Goal: Task Accomplishment & Management: Use online tool/utility

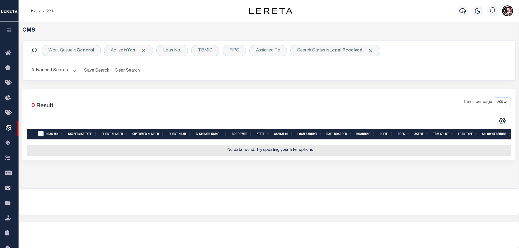
select select "200"
click at [77, 50] on div "Work Queue is General" at bounding box center [71, 50] width 59 height 11
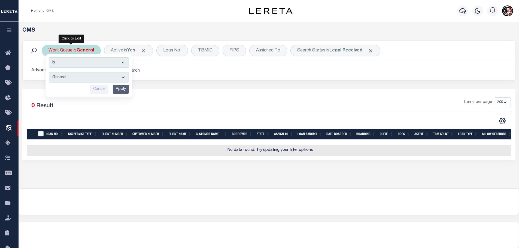
click at [82, 85] on div "Cancel Apply" at bounding box center [89, 89] width 80 height 9
click at [82, 80] on select "--ALL-- factRSystems General ThoughtFocus" at bounding box center [89, 77] width 80 height 10
select select "FAC_GEN_THF"
click at [49, 72] on select "--ALL-- factRSystems General ThoughtFocus" at bounding box center [89, 77] width 80 height 10
click at [124, 88] on input "Apply" at bounding box center [121, 89] width 16 height 9
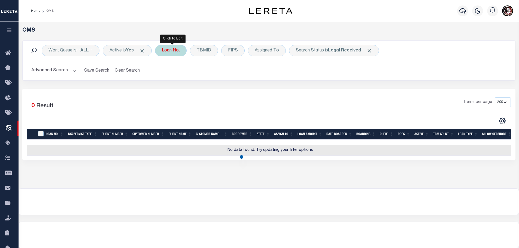
click at [177, 50] on div "Loan No." at bounding box center [171, 50] width 32 height 11
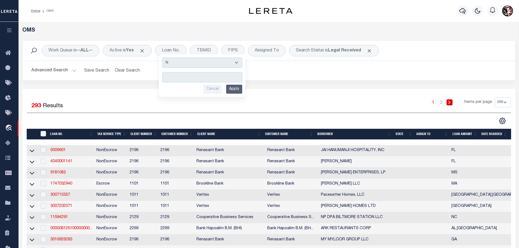
type input "80269400"
click at [238, 90] on input "Apply" at bounding box center [234, 89] width 16 height 9
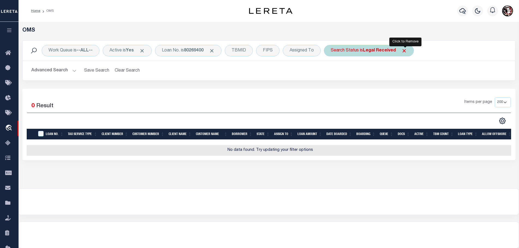
click at [404, 50] on span "Click to Remove" at bounding box center [404, 51] width 6 height 6
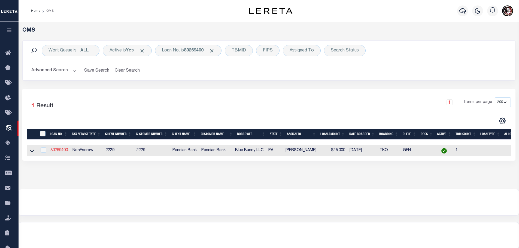
click at [66, 148] on link "80269400" at bounding box center [58, 150] width 17 height 4
type input "80269400"
type input "Blue Bunny LLC"
select select
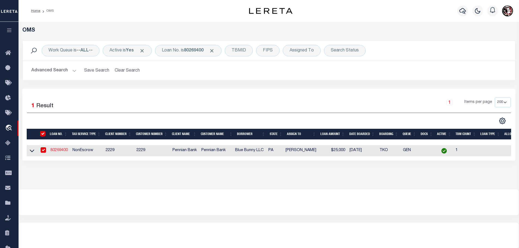
select select "NonEscrow"
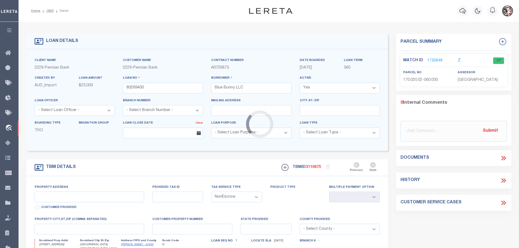
type input "[STREET_ADDRESS]"
type input "170,020.02-060.000"
select select
type input "[GEOGRAPHIC_DATA] [GEOGRAPHIC_DATA] 17062"
type input "PA"
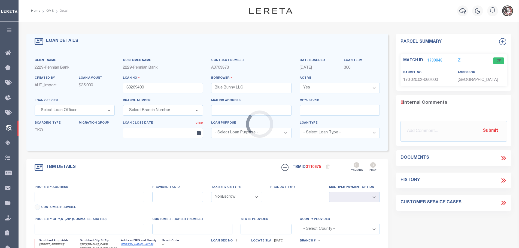
select select
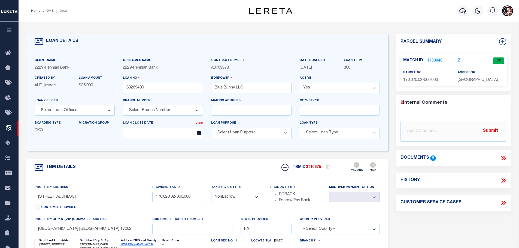
click at [434, 59] on link "1730848" at bounding box center [434, 61] width 15 height 6
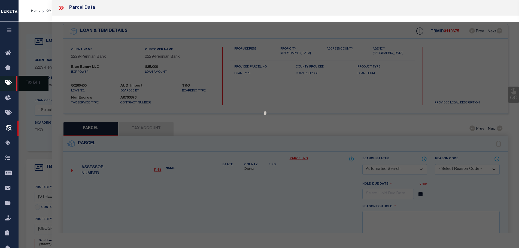
checkbox input "false"
select select "CP"
type input "BLUE BUNNY LLC"
type input "170Millerstown Borough"
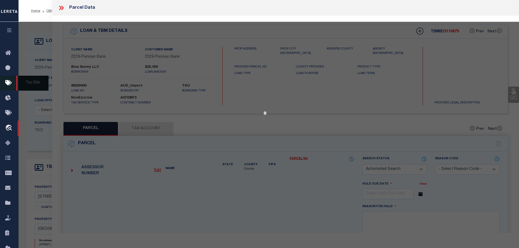
select select
type input "[STREET_ADDRESS][GEOGRAPHIC_DATA]"
type textarea "T1,2,3,4,5,6 DEEDED ACRES 0.38"
type textarea "Tax ID Special Project"
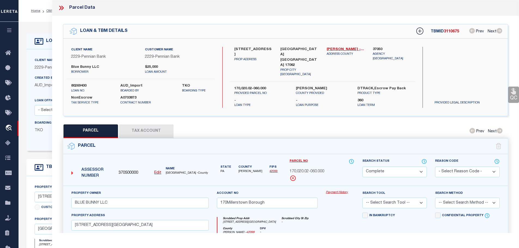
click at [173, 128] on button "Tax Account" at bounding box center [146, 131] width 54 height 14
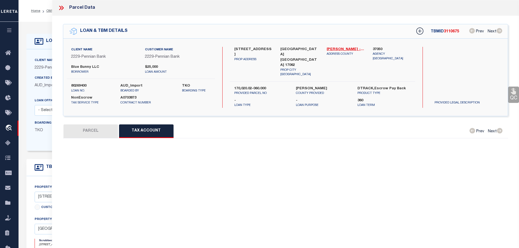
select select "100"
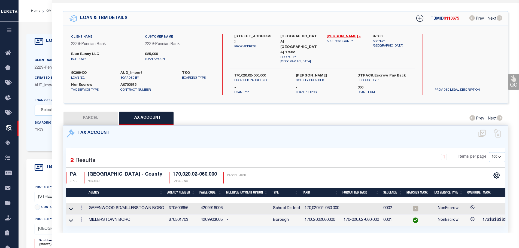
scroll to position [25, 0]
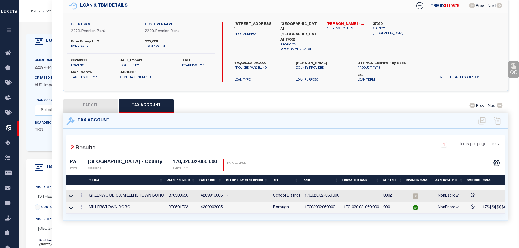
click at [81, 194] on link at bounding box center [81, 196] width 6 height 4
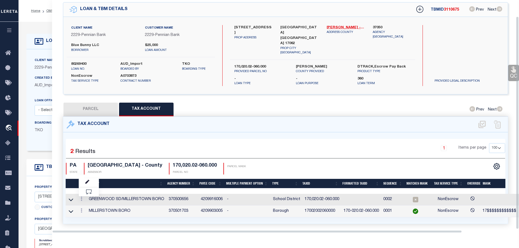
scroll to position [18, 0]
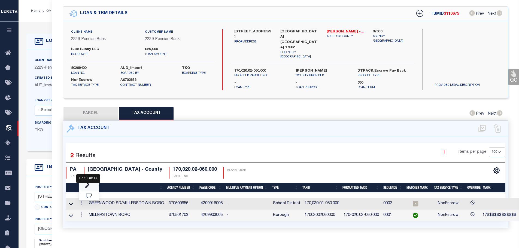
click at [88, 184] on icon "" at bounding box center [87, 186] width 4 height 4
type input "170,020.02-060.000"
type textarea "17$$$$$$$$$$$$ 17$$$$$$$$$$$$%#####"
checkbox input "true"
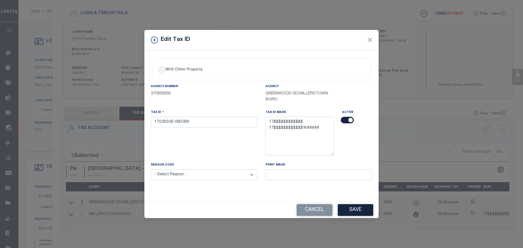
click at [189, 116] on div "Tax ID 170,020.02-060.000" at bounding box center [204, 118] width 106 height 18
click at [191, 123] on input "170,020.02-060.000" at bounding box center [204, 122] width 106 height 11
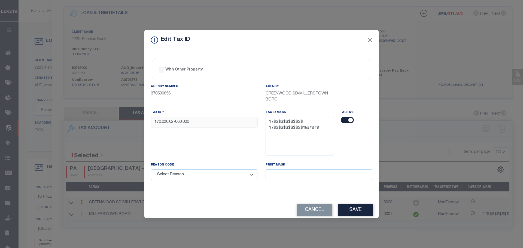
paste input "02002060"
type input "17002002060000"
click at [199, 173] on select "- Select Reason - 099 - Other (Provide additional detail) ACT - Agency Changed …" at bounding box center [204, 174] width 106 height 11
select select "ACT"
click at [151, 170] on select "- Select Reason - 099 - Other (Provide additional detail) ACT - Agency Changed …" at bounding box center [204, 174] width 106 height 11
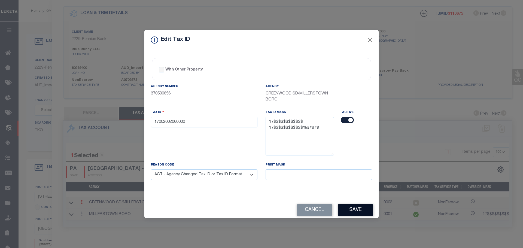
click at [368, 208] on button "Save" at bounding box center [355, 210] width 35 height 12
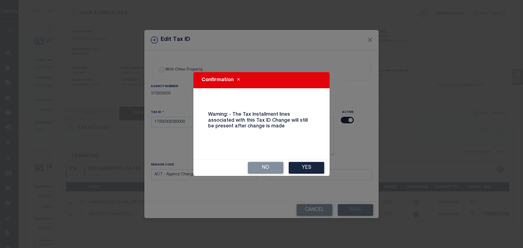
click at [318, 168] on button "Yes" at bounding box center [306, 168] width 35 height 12
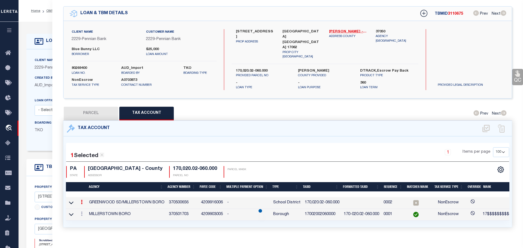
select select
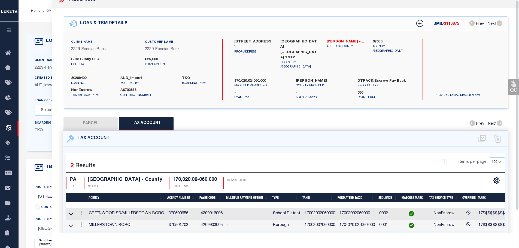
scroll to position [0, 0]
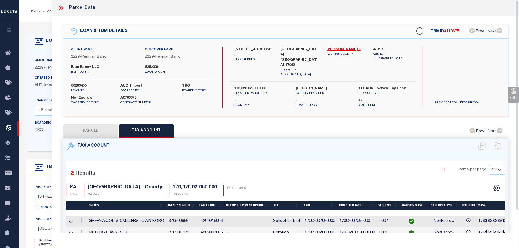
click at [62, 7] on icon at bounding box center [61, 7] width 7 height 7
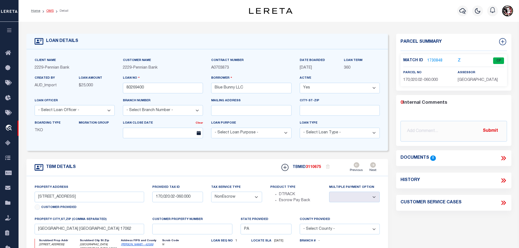
click at [46, 10] on link "OMS" at bounding box center [49, 10] width 7 height 3
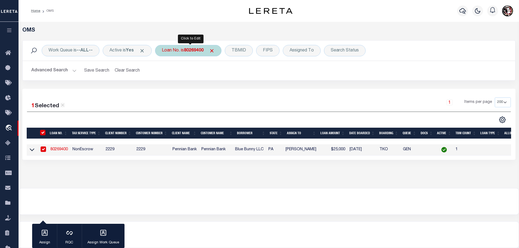
click at [188, 51] on b "80269400" at bounding box center [194, 50] width 20 height 4
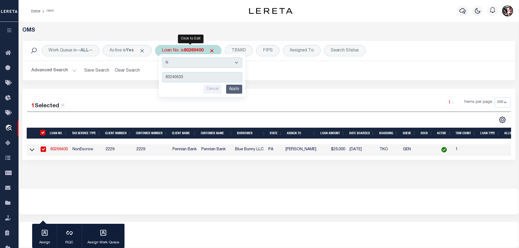
type input "80240633"
click at [234, 89] on input "Apply" at bounding box center [234, 89] width 16 height 9
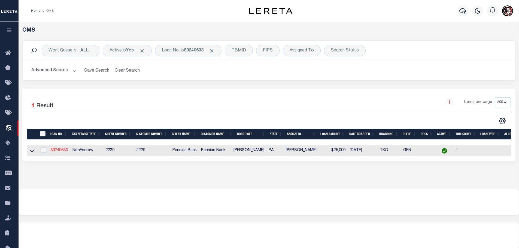
click at [60, 150] on link "80240633" at bounding box center [58, 150] width 17 height 4
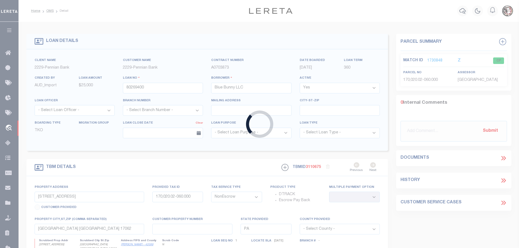
type input "80240633"
type input "[PERSON_NAME]"
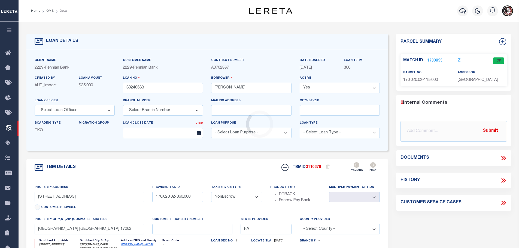
type input "[STREET_ADDRESS]"
select select
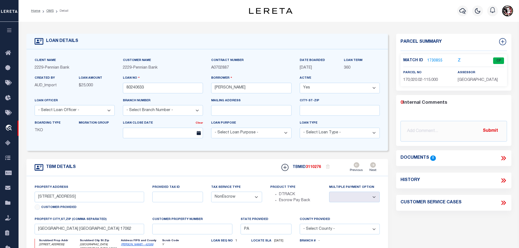
click at [431, 60] on link "1730855" at bounding box center [434, 61] width 15 height 6
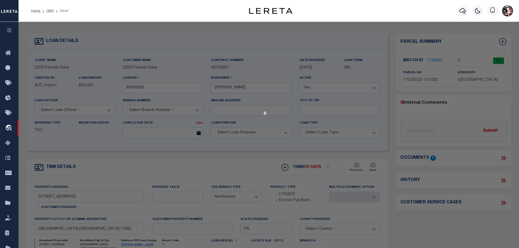
select select "AS"
checkbox input "false"
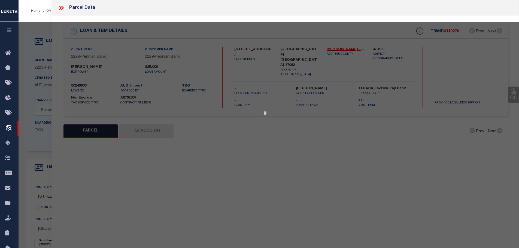
select select "CP"
type input "[PERSON_NAME] & [PERSON_NAME]"
type input "170Millerstown Borough"
select select
type input "[STREET_ADDRESS]"
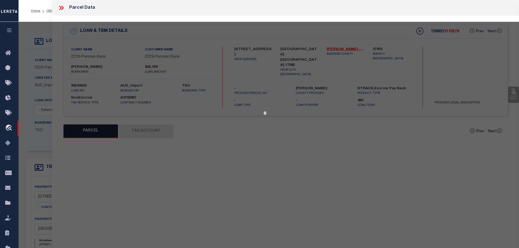
type input "[GEOGRAPHIC_DATA] [GEOGRAPHIC_DATA] 17062"
type textarea "DEEDED ACRES 0.34"
type textarea "Tax ID Special Project"
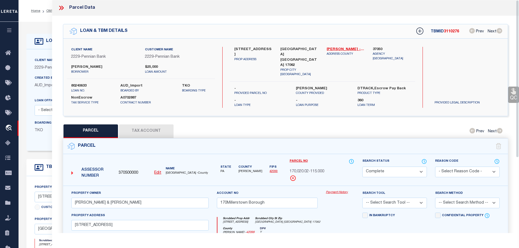
click at [166, 126] on button "Tax Account" at bounding box center [146, 131] width 54 height 14
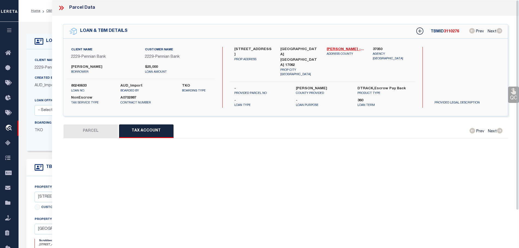
select select "100"
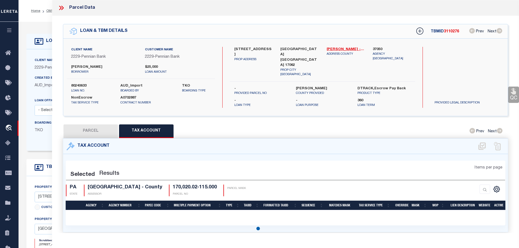
select select "100"
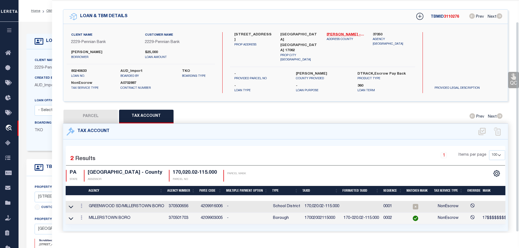
scroll to position [25, 0]
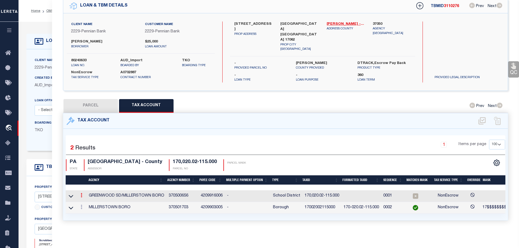
click at [82, 193] on icon at bounding box center [82, 195] width 2 height 4
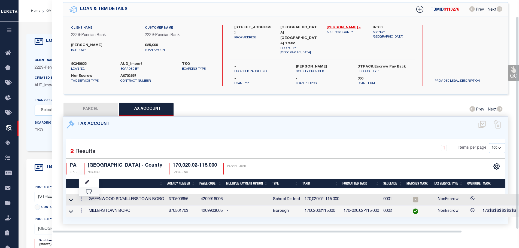
scroll to position [18, 0]
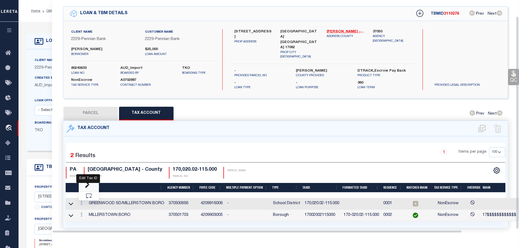
click at [87, 184] on icon "" at bounding box center [87, 186] width 4 height 4
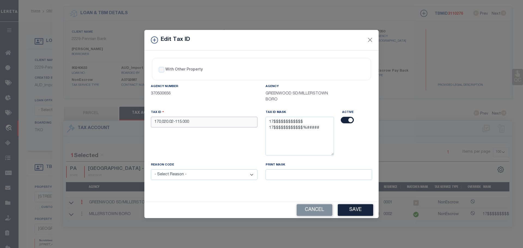
click at [201, 121] on input "170,020.02-115.000" at bounding box center [204, 122] width 106 height 11
paste input "02002115"
type input "17002002115000"
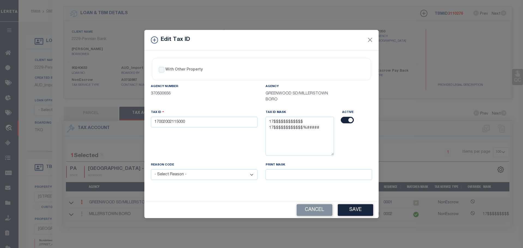
click at [213, 175] on select "- Select Reason - 099 - Other (Provide additional detail) ACT - Agency Changed …" at bounding box center [204, 174] width 106 height 11
select select "ACT"
click at [151, 170] on select "- Select Reason - 099 - Other (Provide additional detail) ACT - Agency Changed …" at bounding box center [204, 174] width 106 height 11
click at [352, 209] on button "Save" at bounding box center [355, 210] width 35 height 12
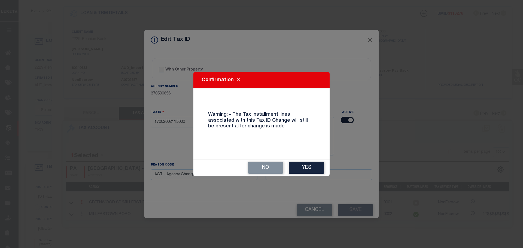
click at [309, 170] on button "Yes" at bounding box center [306, 168] width 35 height 12
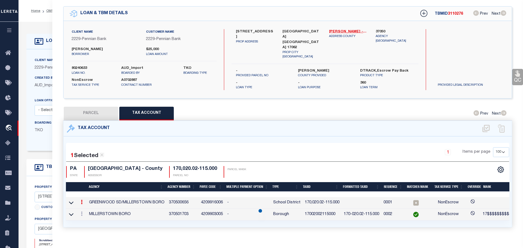
select select
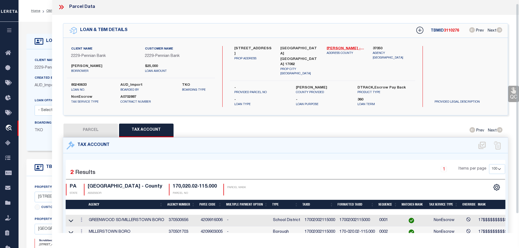
scroll to position [0, 0]
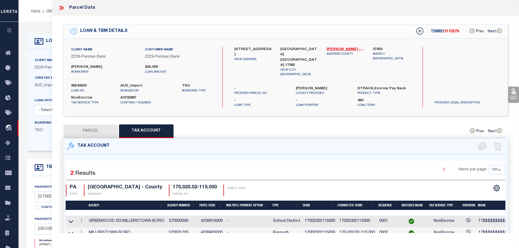
click at [62, 8] on icon at bounding box center [61, 7] width 7 height 7
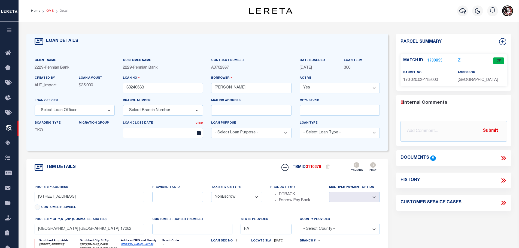
click at [47, 10] on link "OMS" at bounding box center [49, 10] width 7 height 3
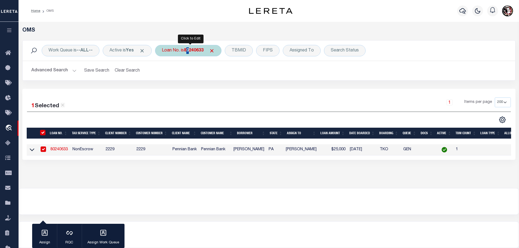
click at [190, 53] on b "80240633" at bounding box center [194, 50] width 20 height 4
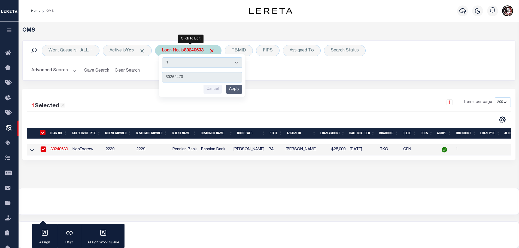
type input "80262470"
click at [235, 90] on input "Apply" at bounding box center [234, 89] width 16 height 9
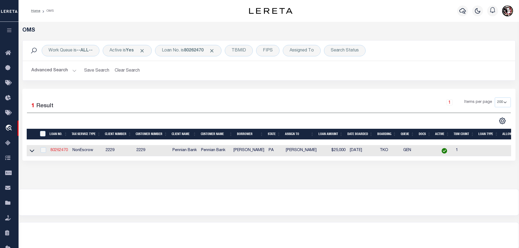
click at [57, 149] on link "80262470" at bounding box center [58, 150] width 17 height 4
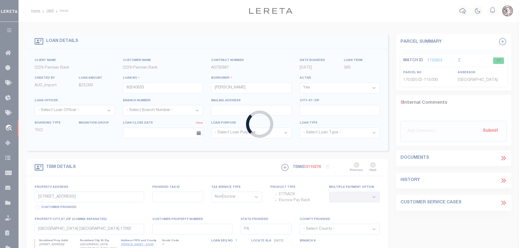
type input "80262470"
type input "[PERSON_NAME]"
type input "[STREET_ADDRESS]"
type input "170,020.02-132.010"
select select
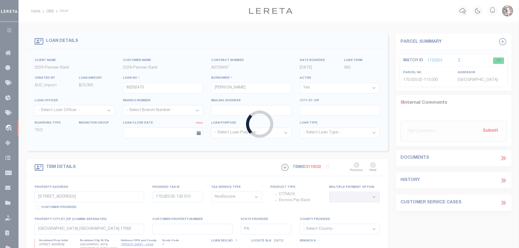
select select
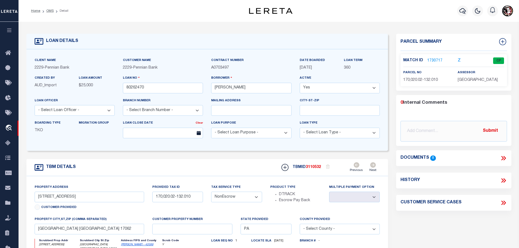
click at [433, 59] on link "1730717" at bounding box center [434, 61] width 15 height 6
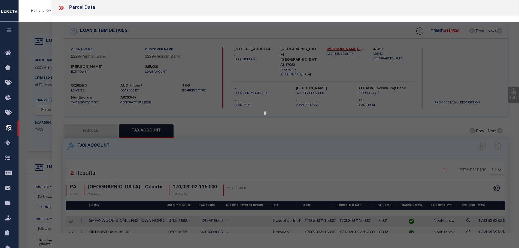
select select "AS"
checkbox input "false"
select select "CP"
type input "[PERSON_NAME] & [PERSON_NAME]"
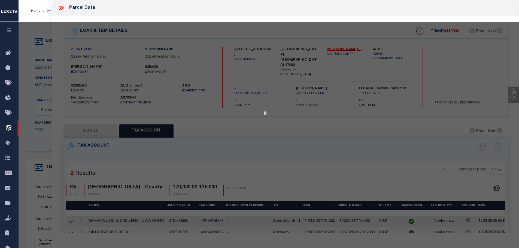
type input "170Millerstown Borough"
select select
type input "[STREET_ADDRESS]"
type input "[GEOGRAPHIC_DATA] [GEOGRAPHIC_DATA] 17062"
type textarea "DEEDED ACRES 0.4"
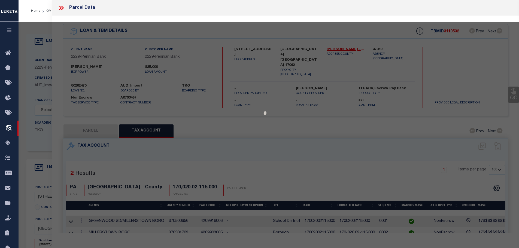
type textarea "Tax ID Special Project"
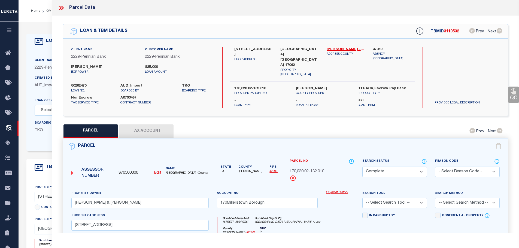
click at [151, 128] on button "Tax Account" at bounding box center [146, 131] width 54 height 14
select select "100"
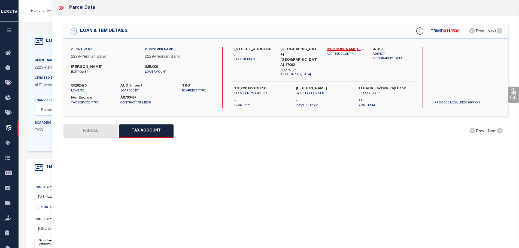
select select "100"
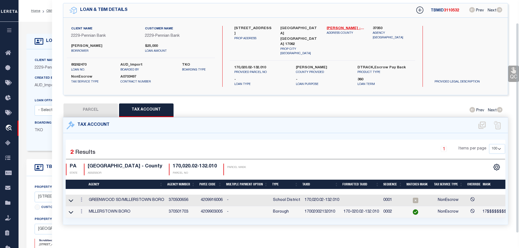
scroll to position [25, 0]
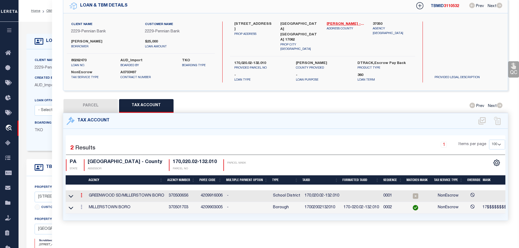
click at [81, 194] on link at bounding box center [81, 196] width 6 height 4
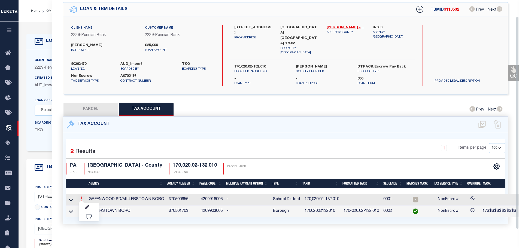
scroll to position [18, 0]
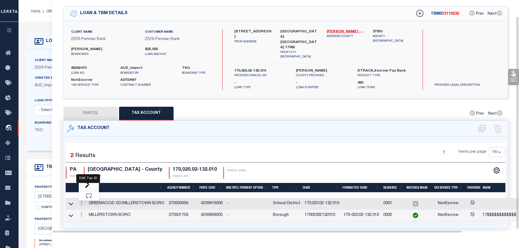
click at [88, 184] on icon "" at bounding box center [87, 186] width 4 height 4
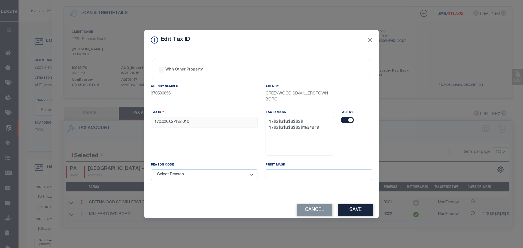
click at [193, 127] on input "170,020.02-132.010" at bounding box center [204, 122] width 106 height 11
click at [191, 125] on input "170,020.02-132.010" at bounding box center [204, 122] width 106 height 11
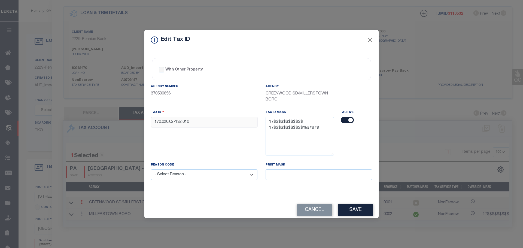
paste input "02002132"
type input "17002002132010"
click at [195, 180] on select "- Select Reason - 099 - Other (Provide additional detail) ACT - Agency Changed …" at bounding box center [204, 174] width 106 height 11
select select "ACT"
click at [151, 170] on select "- Select Reason - 099 - Other (Provide additional detail) ACT - Agency Changed …" at bounding box center [204, 174] width 106 height 11
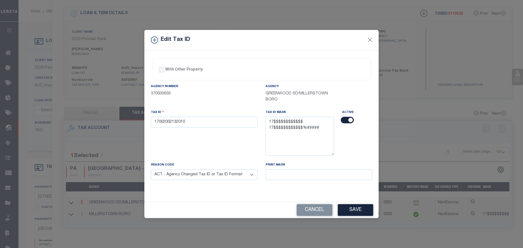
click at [346, 213] on button "Save" at bounding box center [355, 210] width 35 height 12
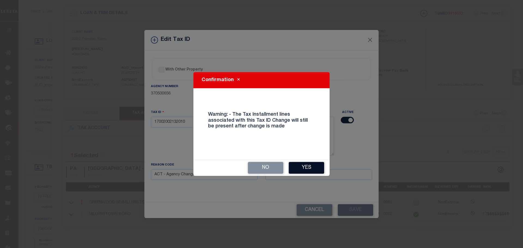
click at [311, 169] on button "Yes" at bounding box center [306, 168] width 35 height 12
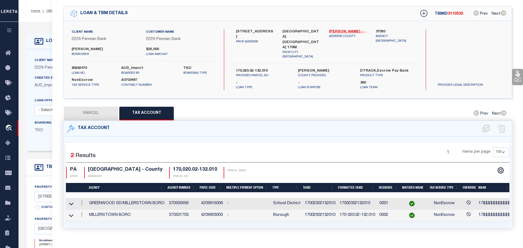
select select
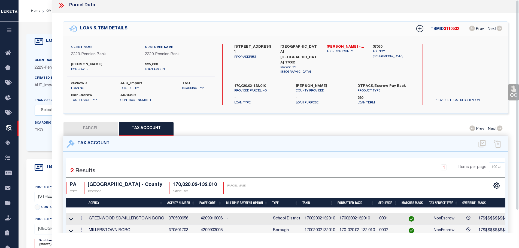
scroll to position [0, 0]
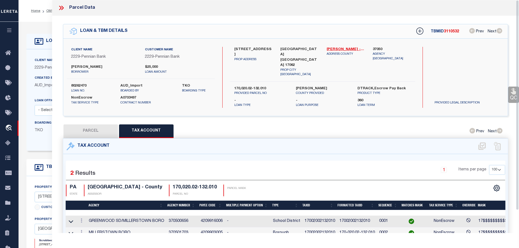
click at [63, 6] on icon at bounding box center [61, 7] width 7 height 7
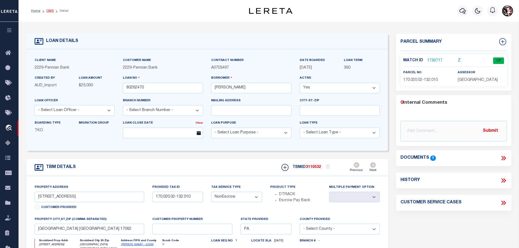
click at [49, 11] on link "OMS" at bounding box center [49, 10] width 7 height 3
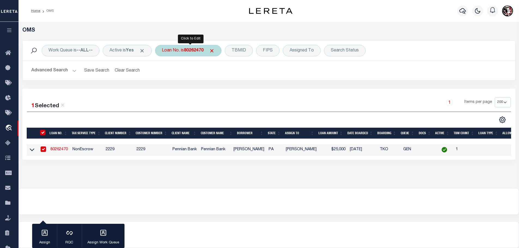
click at [199, 51] on b "80262470" at bounding box center [194, 50] width 20 height 4
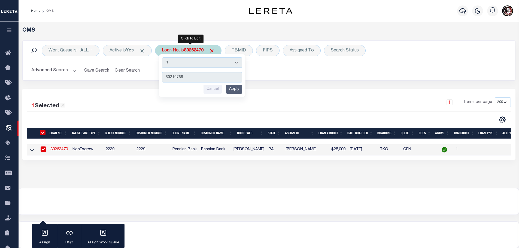
type input "80210768"
click at [234, 88] on input "Apply" at bounding box center [234, 89] width 16 height 9
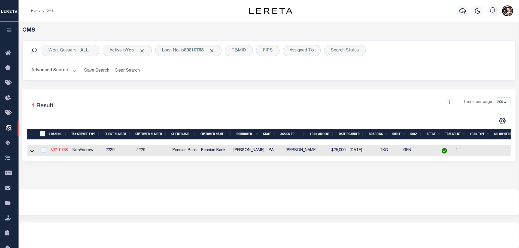
click at [60, 149] on link "80210768" at bounding box center [58, 150] width 17 height 4
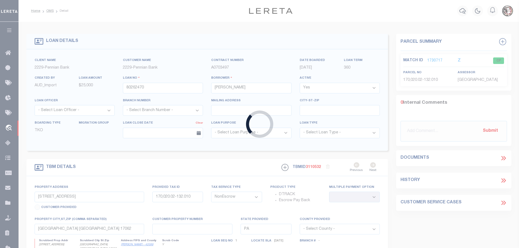
type input "80210768"
type input "[PERSON_NAME]"
type input "[STREET_ADDRESS]"
select select
type input "MILLERSTOWN PA 17062"
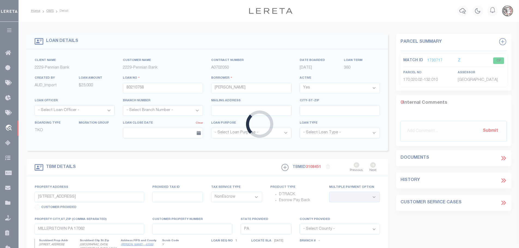
select select
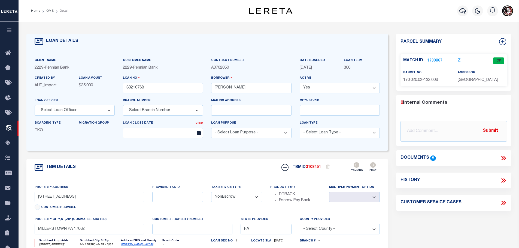
click at [433, 58] on link "1730867" at bounding box center [434, 61] width 15 height 6
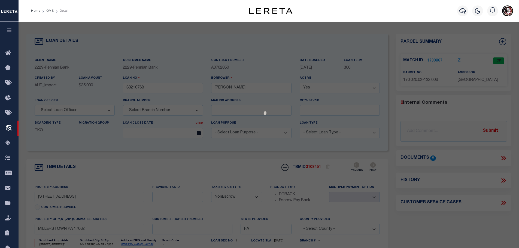
select select "AS"
checkbox input "false"
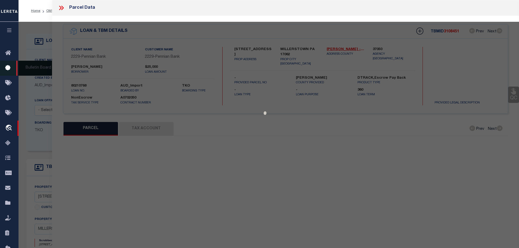
select select "CP"
type input "[PERSON_NAME] & [PERSON_NAME]"
select select
type input "[STREET_ADDRESS]"
type input "MILLERSTOWN PA 17062"
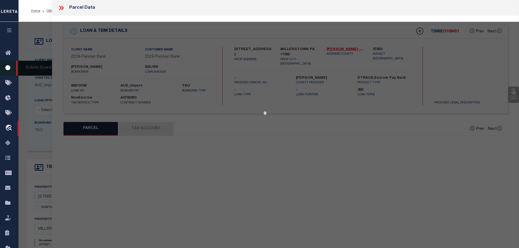
type textarea "[GEOGRAPHIC_DATA] + LOT 3-A, PB43-90 @LOT ADDITIONS ACRES 0.77"
type textarea "Tax ID Special Project"
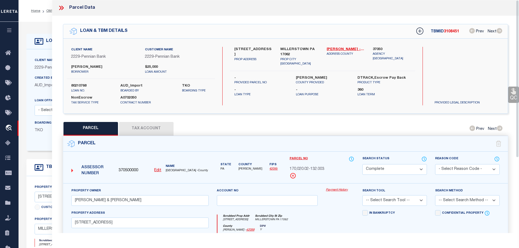
click at [146, 128] on button "Tax Account" at bounding box center [146, 129] width 54 height 14
select select "100"
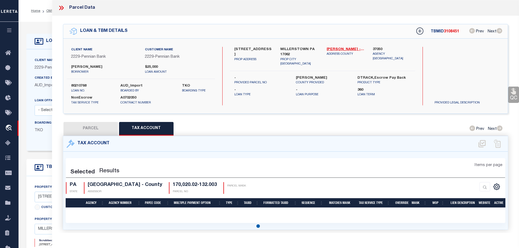
select select "100"
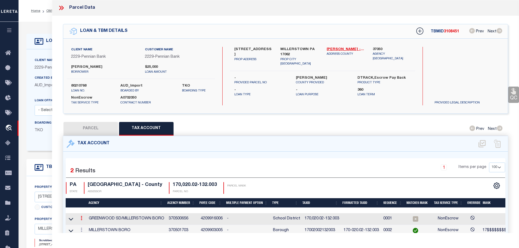
click at [84, 217] on link at bounding box center [81, 219] width 6 height 4
click at [88, 224] on icon "" at bounding box center [87, 226] width 4 height 4
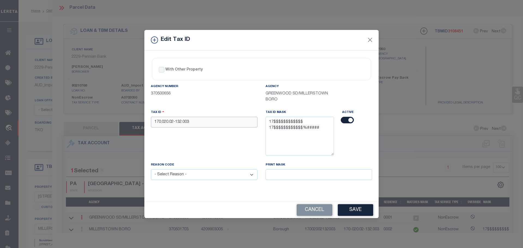
click at [202, 124] on input "170,020.02-132.003" at bounding box center [204, 122] width 106 height 11
paste input "02002132"
type input "17002002132003"
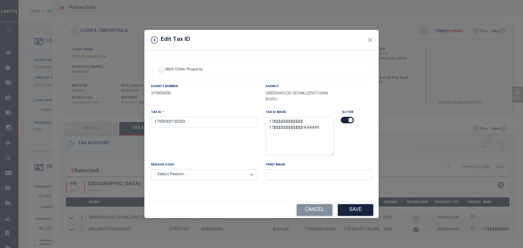
click at [205, 176] on select "- Select Reason - 099 - Other (Provide additional detail) ACT - Agency Changed …" at bounding box center [204, 174] width 106 height 11
select select "ACT"
click at [151, 170] on select "- Select Reason - 099 - Other (Provide additional detail) ACT - Agency Changed …" at bounding box center [204, 174] width 106 height 11
click at [362, 211] on button "Save" at bounding box center [355, 210] width 35 height 12
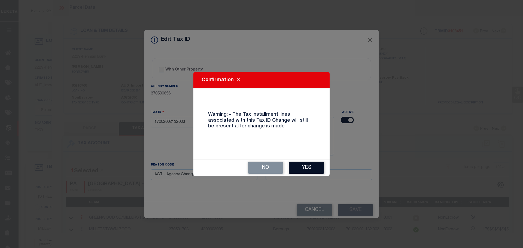
click at [307, 169] on button "Yes" at bounding box center [306, 168] width 35 height 12
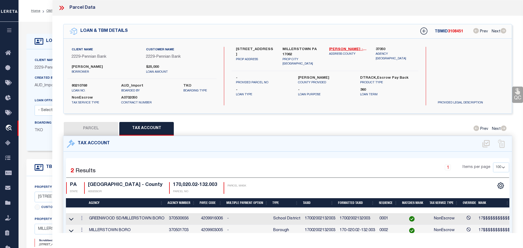
select select
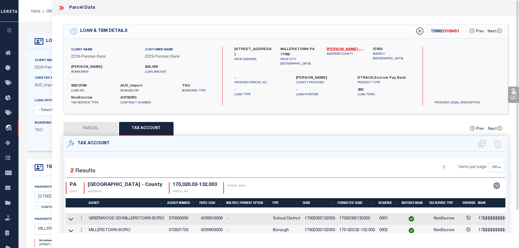
click at [60, 7] on icon at bounding box center [60, 8] width 2 height 4
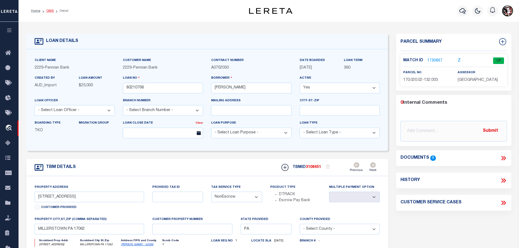
click at [46, 12] on link "OMS" at bounding box center [49, 10] width 7 height 3
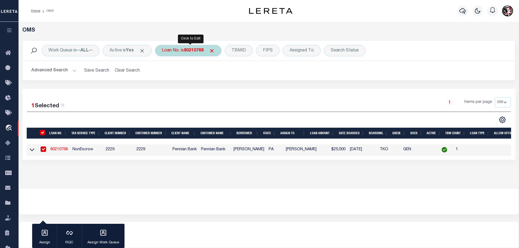
click at [199, 51] on b "80210768" at bounding box center [194, 50] width 20 height 4
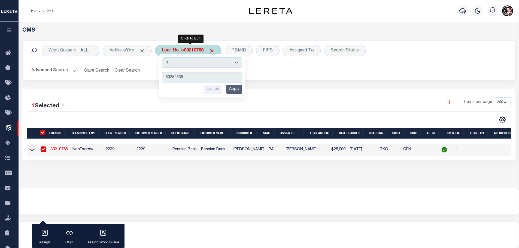
type input "80252836"
click at [234, 88] on input "Apply" at bounding box center [234, 89] width 16 height 9
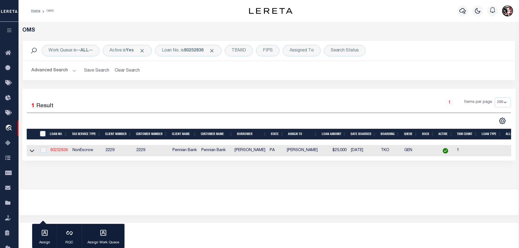
click at [55, 149] on link "80252836" at bounding box center [58, 150] width 17 height 4
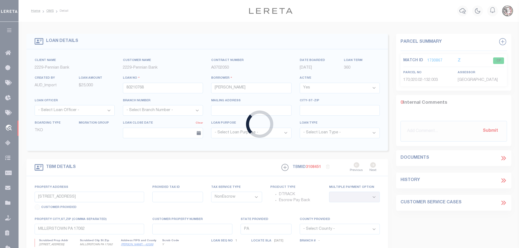
type input "80252836"
type input "[PERSON_NAME]"
type input "[STREET_ADDRESS]"
type input "170,020.02-110.000"
select select
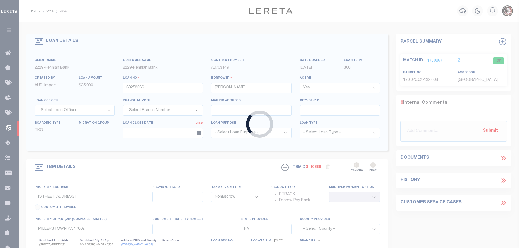
type input "[GEOGRAPHIC_DATA] [GEOGRAPHIC_DATA] 17062"
select select
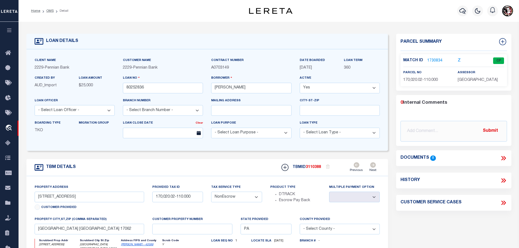
click at [434, 58] on p "1730834" at bounding box center [434, 61] width 15 height 6
click at [433, 59] on link "1730834" at bounding box center [434, 61] width 15 height 6
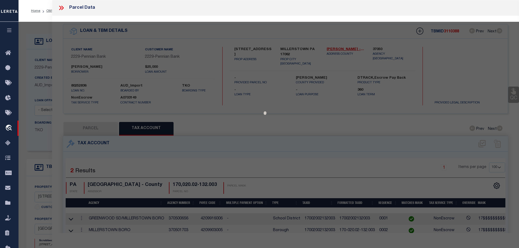
select select "AS"
checkbox input "false"
select select "CP"
type input "[PERSON_NAME] & [PERSON_NAME] S"
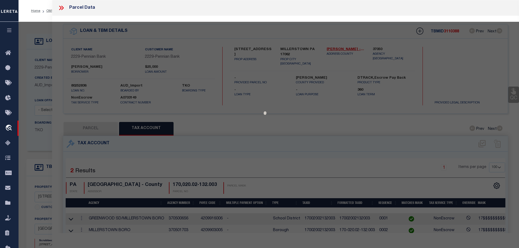
type input "170Millerstown Borough"
select select
type input "[STREET_ADDRESS]"
type input "MILLERSTOWN PA 17062"
type textarea "LOT 6(PB16-83) & LOT 22(PB37-11) DEEDED ACRES 0.52"
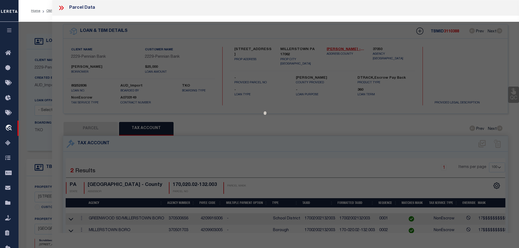
type textarea "Tax ID Special Project"
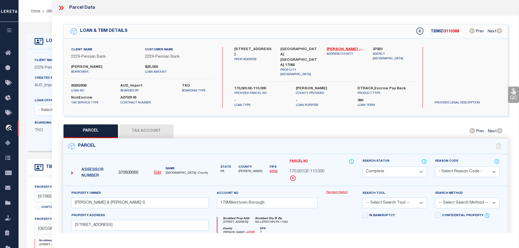
click at [132, 127] on button "Tax Account" at bounding box center [146, 131] width 54 height 14
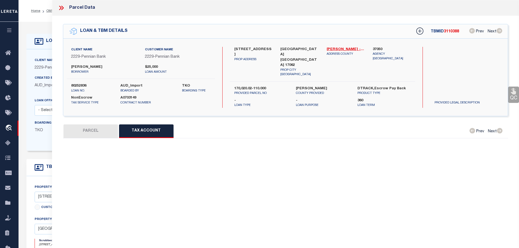
select select "100"
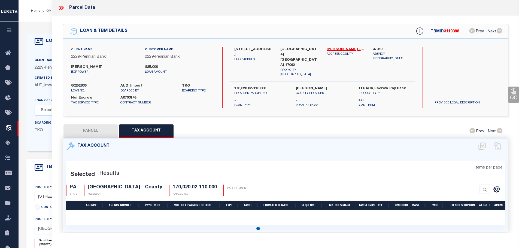
select select "100"
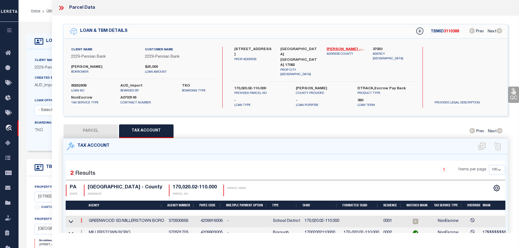
click at [81, 218] on icon at bounding box center [82, 220] width 2 height 4
click at [88, 227] on icon "" at bounding box center [87, 229] width 4 height 4
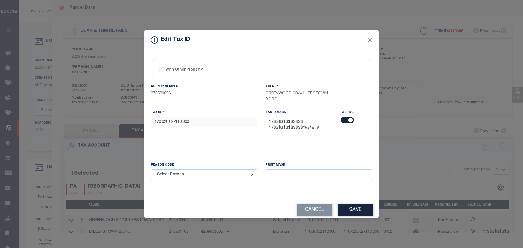
click at [192, 122] on input "170,020.02-110.000" at bounding box center [204, 122] width 106 height 11
paste input "02002110"
type input "17002002110000"
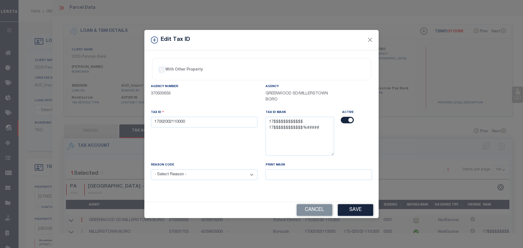
click at [186, 176] on select "- Select Reason - 099 - Other (Provide additional detail) ACT - Agency Changed …" at bounding box center [204, 174] width 106 height 11
select select "ACT"
click at [151, 170] on select "- Select Reason - 099 - Other (Provide additional detail) ACT - Agency Changed …" at bounding box center [204, 174] width 106 height 11
click at [192, 197] on div "With Other Property With Other Property Type Temporary Permanent Parent Parcel …" at bounding box center [261, 126] width 234 height 152
click at [360, 212] on button "Save" at bounding box center [355, 210] width 35 height 12
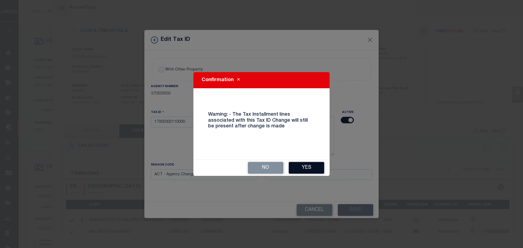
click at [313, 170] on button "Yes" at bounding box center [306, 168] width 35 height 12
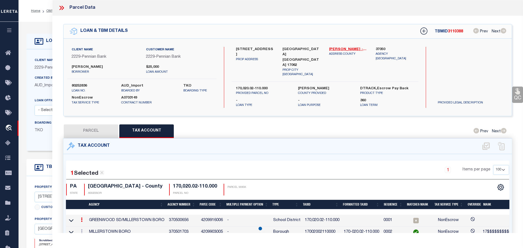
select select
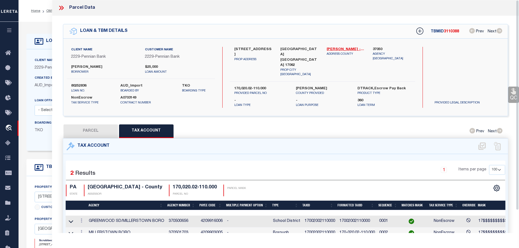
click at [61, 8] on icon at bounding box center [61, 7] width 7 height 7
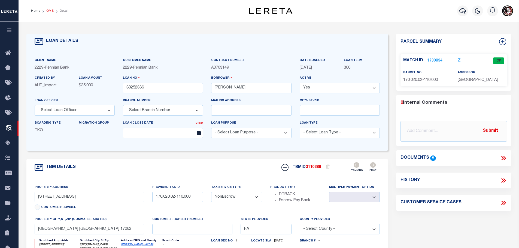
click at [46, 12] on link "OMS" at bounding box center [49, 10] width 7 height 3
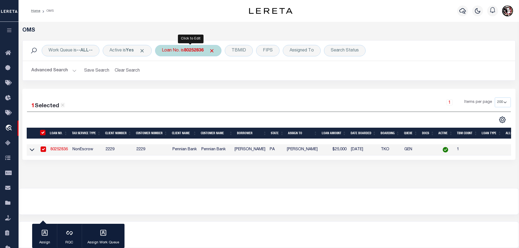
click at [181, 52] on div "Loan No. is 80252836" at bounding box center [188, 50] width 66 height 11
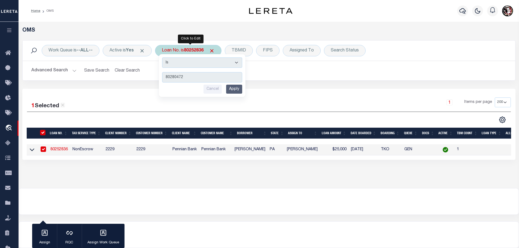
type input "80280472"
click at [237, 93] on input "Apply" at bounding box center [234, 89] width 16 height 9
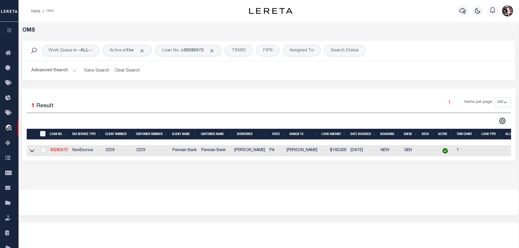
click at [55, 152] on td "80280472" at bounding box center [59, 150] width 22 height 11
checkbox input "true"
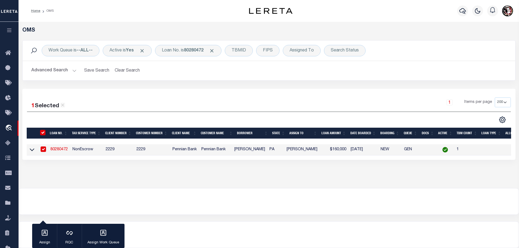
click at [56, 149] on link "80280472" at bounding box center [58, 150] width 17 height 4
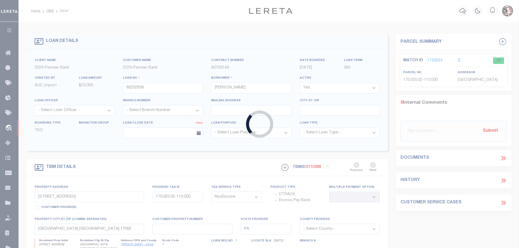
type input "80280472"
type input "[PERSON_NAME]"
type input "[STREET_ADDRESS][GEOGRAPHIC_DATA][STREET_ADDRESS]"
type input "170,020.02-027.000"
select select
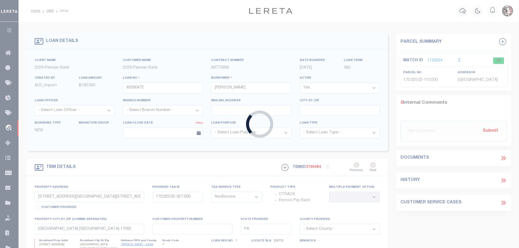
select select
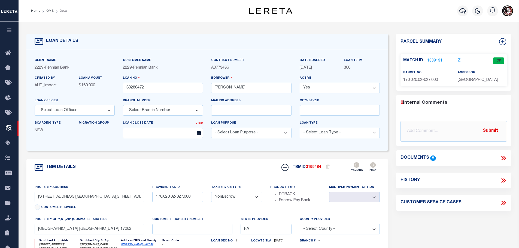
click at [432, 58] on link "1839131" at bounding box center [434, 61] width 15 height 6
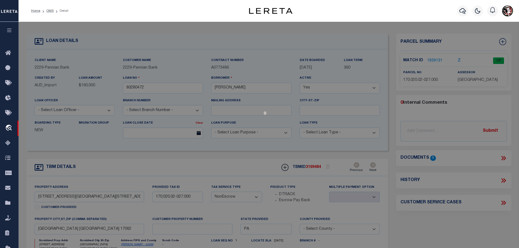
select select "AS"
checkbox input "false"
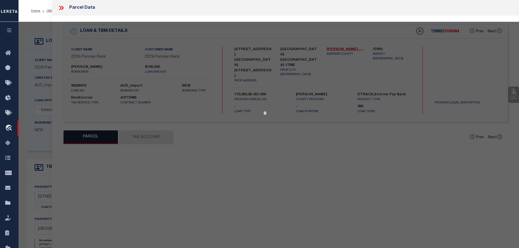
select select "CP"
type input "[PERSON_NAME] & [PERSON_NAME]"
select select
type input "[STREET_ADDRESS] & [STREET_ADDRESS]"
type input "[GEOGRAPHIC_DATA] [GEOGRAPHIC_DATA] 17062"
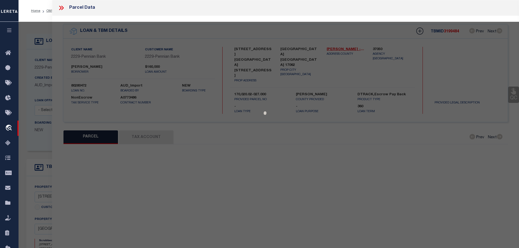
type textarea "DEEDED ACRES 0.06"
type textarea "Tax ID Special Project"
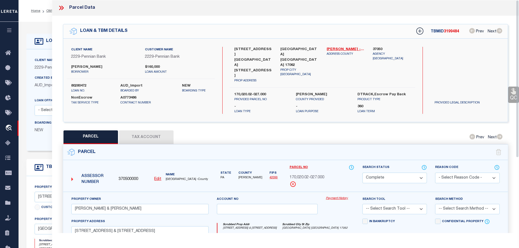
click at [139, 130] on button "Tax Account" at bounding box center [146, 137] width 54 height 14
select select "100"
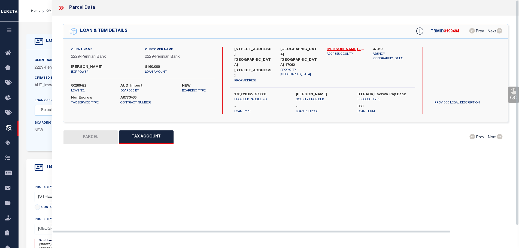
select select "100"
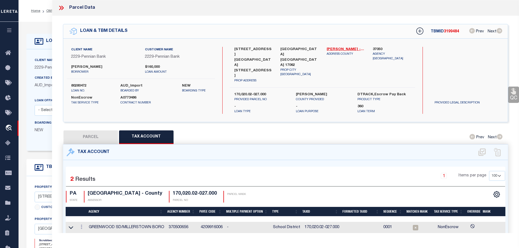
click at [318, 234] on td "17002002027000" at bounding box center [321, 240] width 39 height 12
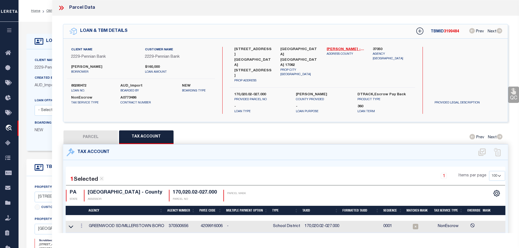
click at [318, 233] on td "17002002027000" at bounding box center [321, 239] width 39 height 12
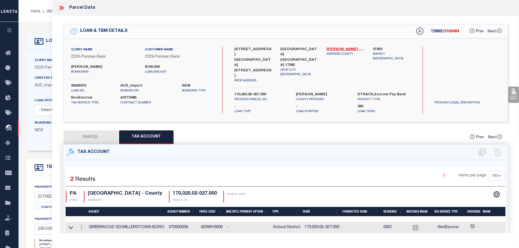
copy td "17002002027000"
click at [82, 225] on icon at bounding box center [82, 227] width 2 height 4
click at [87, 233] on icon "" at bounding box center [87, 235] width 4 height 4
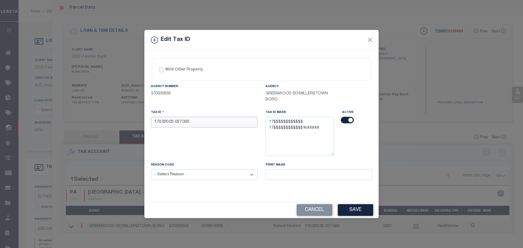
click at [197, 123] on input "170,020.02-027.000" at bounding box center [204, 122] width 106 height 11
paste input "02002027"
type input "17002002027000"
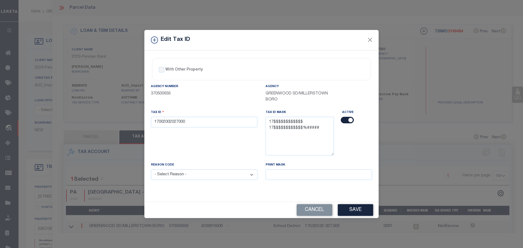
click at [208, 176] on select "- Select Reason - 099 - Other (Provide additional detail) ACT - Agency Changed …" at bounding box center [204, 174] width 106 height 11
select select "ACT"
click at [151, 170] on select "- Select Reason - 099 - Other (Provide additional detail) ACT - Agency Changed …" at bounding box center [204, 174] width 106 height 11
click at [373, 210] on div "Cancel Save" at bounding box center [261, 210] width 234 height 16
click at [364, 213] on button "Save" at bounding box center [355, 210] width 35 height 12
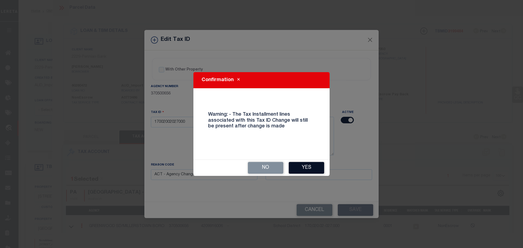
click at [312, 170] on button "Yes" at bounding box center [306, 168] width 35 height 12
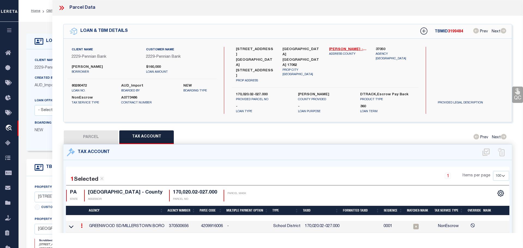
select select
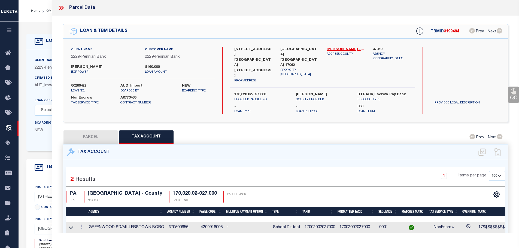
click at [61, 7] on icon at bounding box center [61, 7] width 7 height 7
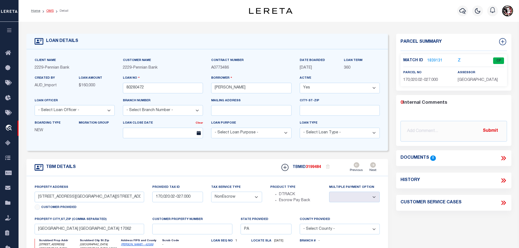
click at [46, 10] on link "OMS" at bounding box center [49, 10] width 7 height 3
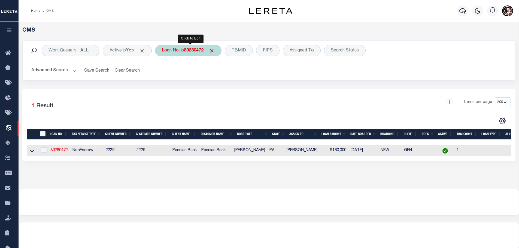
click at [198, 49] on b "80280472" at bounding box center [194, 50] width 20 height 4
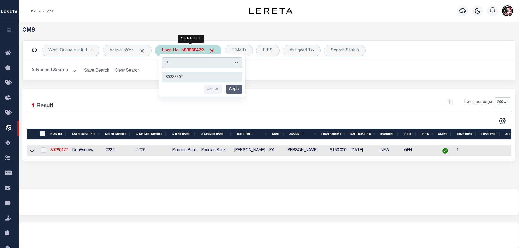
type input "80233307"
click at [233, 87] on input "Apply" at bounding box center [234, 89] width 16 height 9
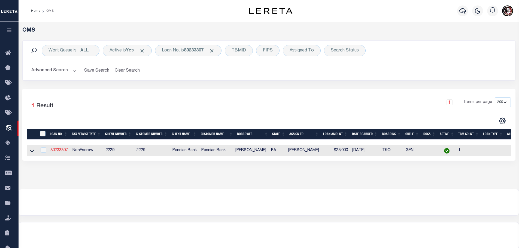
click at [60, 150] on link "80233307" at bounding box center [58, 150] width 17 height 4
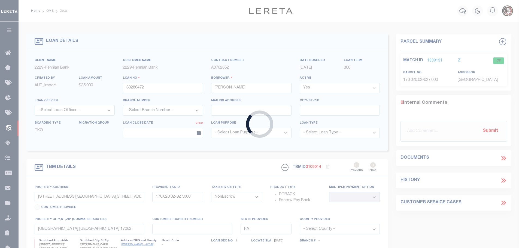
type input "80233307"
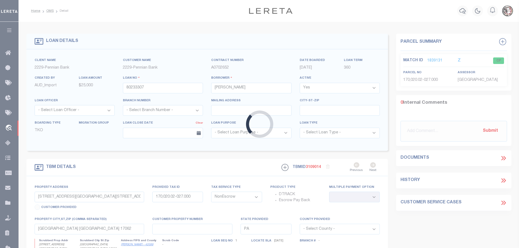
type input "[STREET_ADDRESS]"
select select
type input "[GEOGRAPHIC_DATA] [GEOGRAPHIC_DATA] 17062-9572"
select select
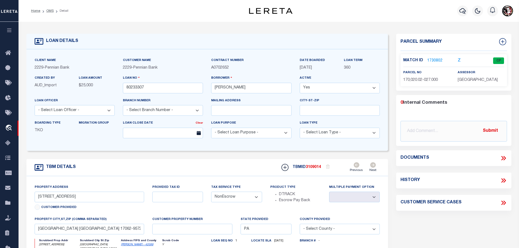
click at [431, 59] on link "1730802" at bounding box center [434, 61] width 15 height 6
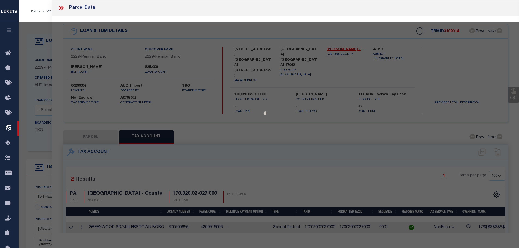
select select "AS"
checkbox input "false"
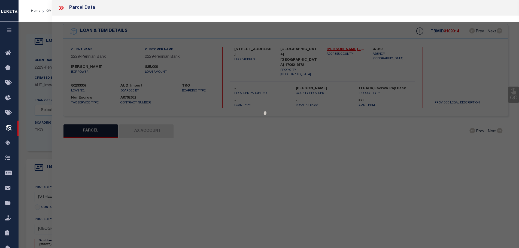
select select "CP"
type input "[PERSON_NAME] & [PERSON_NAME]"
type input "[STREET_ADDRESS] & [STREET_ADDRESS]"
type input "[GEOGRAPHIC_DATA] [GEOGRAPHIC_DATA] 17062"
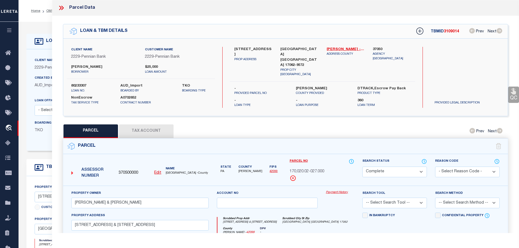
click at [149, 124] on button "Tax Account" at bounding box center [146, 131] width 54 height 14
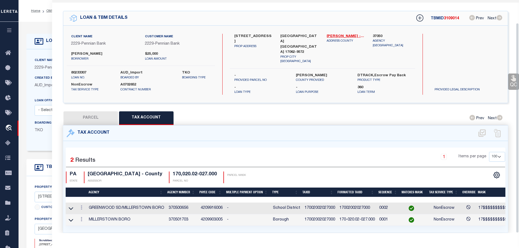
scroll to position [25, 0]
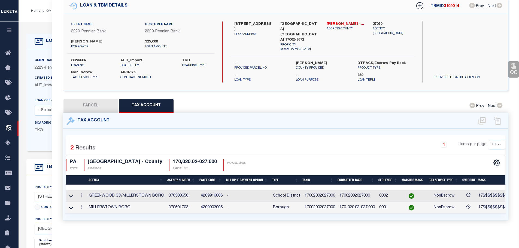
click at [358, 192] on td "17002002027000" at bounding box center [357, 196] width 40 height 12
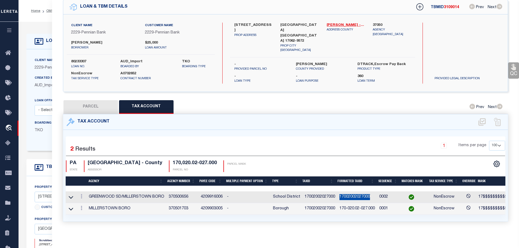
click at [358, 192] on td "17002002027000" at bounding box center [357, 197] width 40 height 12
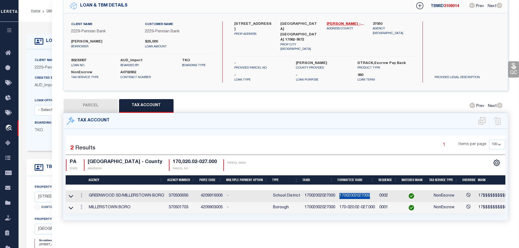
drag, startPoint x: 358, startPoint y: 192, endPoint x: 306, endPoint y: 191, distance: 52.3
click at [306, 191] on td "17002002027000" at bounding box center [319, 196] width 35 height 12
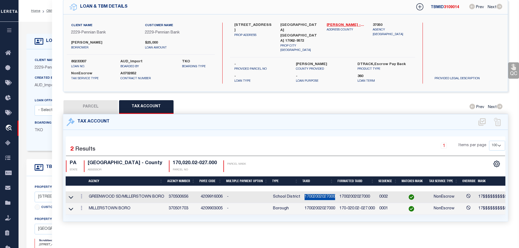
click at [306, 191] on td "17002002027000" at bounding box center [319, 197] width 35 height 12
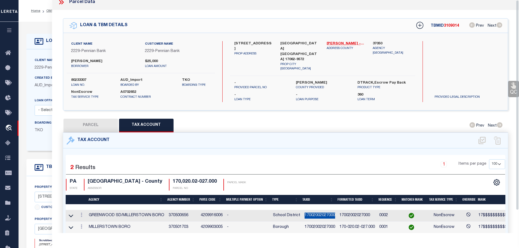
scroll to position [0, 0]
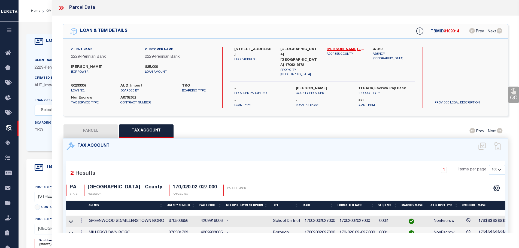
click at [63, 9] on icon at bounding box center [61, 7] width 7 height 7
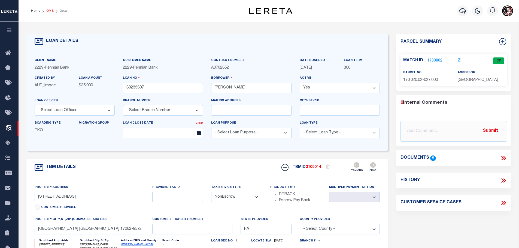
click at [46, 11] on link "OMS" at bounding box center [49, 10] width 7 height 3
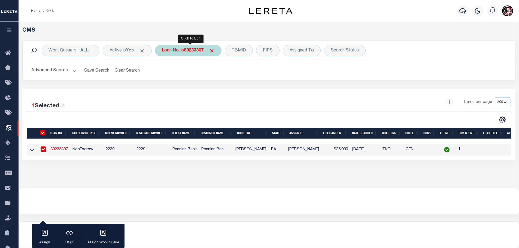
click at [189, 49] on b "80233307" at bounding box center [194, 50] width 20 height 4
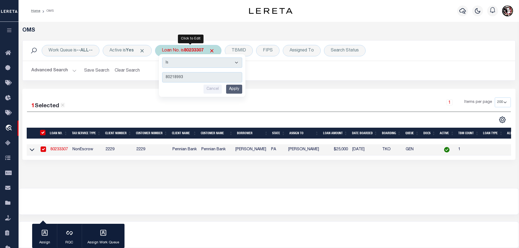
click at [239, 86] on input "Apply" at bounding box center [234, 89] width 16 height 9
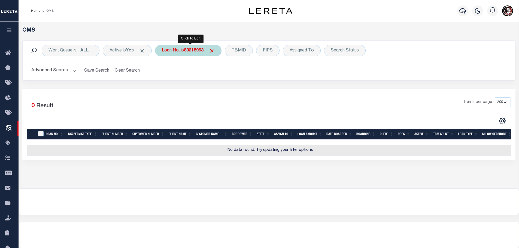
click at [194, 53] on b "80218993" at bounding box center [194, 50] width 20 height 4
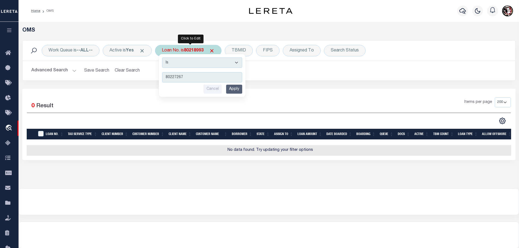
click at [242, 89] on input "Apply" at bounding box center [234, 89] width 16 height 9
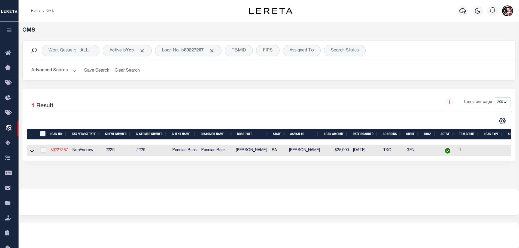
click at [58, 150] on link "80227267" at bounding box center [58, 150] width 17 height 4
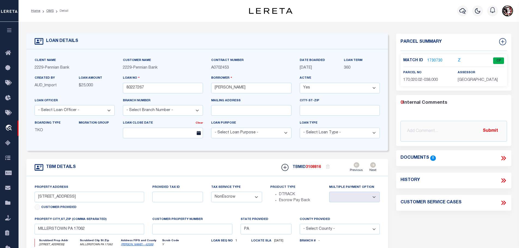
click at [431, 60] on link "1730730" at bounding box center [434, 61] width 15 height 6
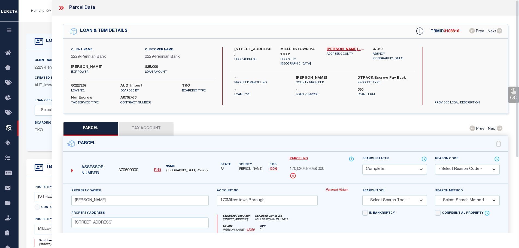
click at [146, 123] on button "Tax Account" at bounding box center [146, 129] width 54 height 14
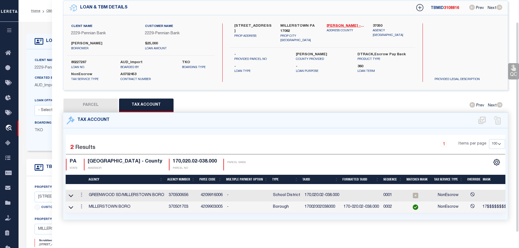
scroll to position [25, 0]
click at [325, 204] on td "17002002038000" at bounding box center [321, 207] width 39 height 12
copy td "17002002038000"
click at [82, 192] on icon at bounding box center [82, 194] width 2 height 4
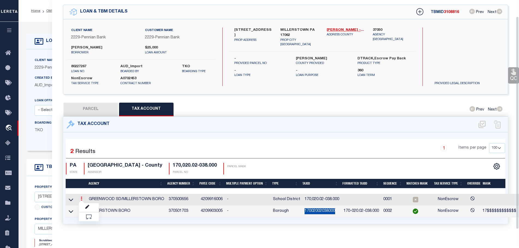
scroll to position [18, 0]
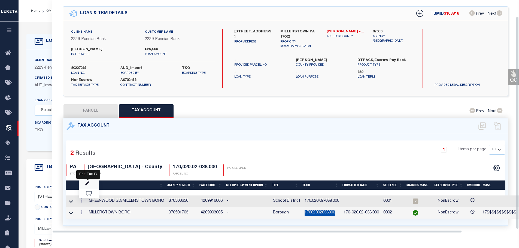
click at [88, 182] on icon "" at bounding box center [87, 184] width 4 height 4
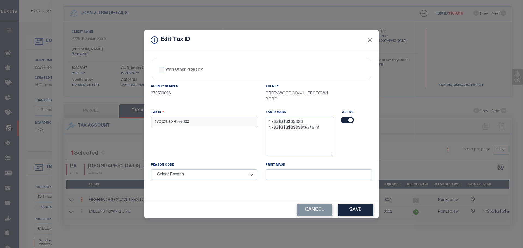
click at [206, 125] on input "170,020.02-038.000" at bounding box center [204, 122] width 106 height 11
paste input "02002038"
click at [207, 179] on select "- Select Reason - 099 - Other (Provide additional detail) ACT - Agency Changed …" at bounding box center [204, 174] width 106 height 11
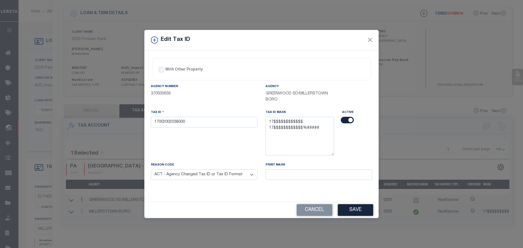
click at [151, 170] on select "- Select Reason - 099 - Other (Provide additional detail) ACT - Agency Changed …" at bounding box center [204, 174] width 106 height 11
click at [357, 210] on button "Save" at bounding box center [355, 210] width 35 height 12
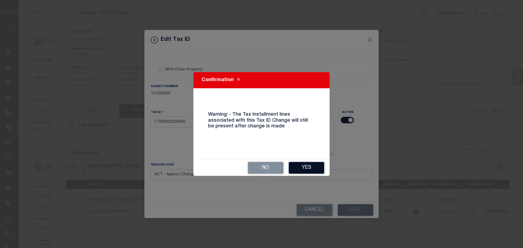
click at [304, 166] on button "Yes" at bounding box center [306, 168] width 35 height 12
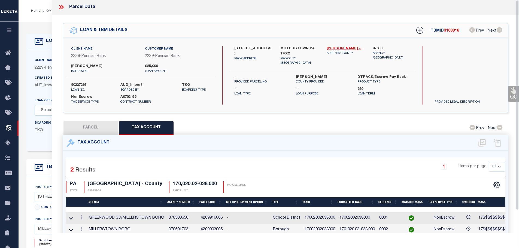
scroll to position [0, 0]
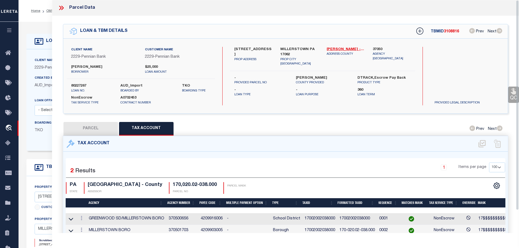
click at [61, 8] on icon at bounding box center [60, 8] width 2 height 4
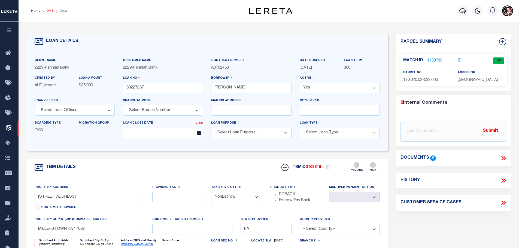
click at [47, 11] on link "OMS" at bounding box center [49, 10] width 7 height 3
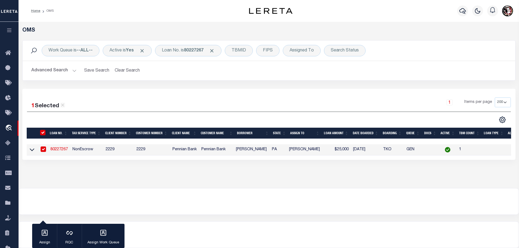
click at [195, 45] on div "Work Queue is --ALL-- Active is Yes Loan No. is 80227267 TBMID FIPS Assigned To…" at bounding box center [269, 51] width 492 height 20
click at [194, 54] on div "Loan No. is 80227267" at bounding box center [188, 50] width 66 height 11
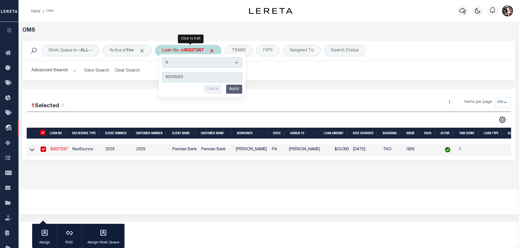
click at [238, 90] on input "Apply" at bounding box center [234, 89] width 16 height 9
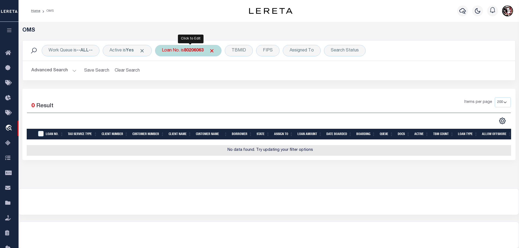
click at [195, 49] on b "80206063" at bounding box center [194, 50] width 20 height 4
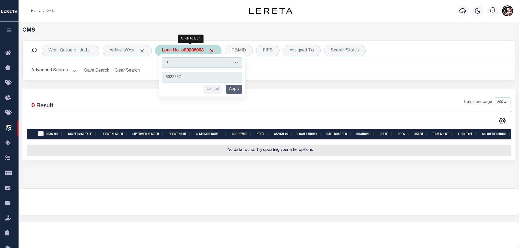
click at [232, 90] on input "Apply" at bounding box center [234, 89] width 16 height 9
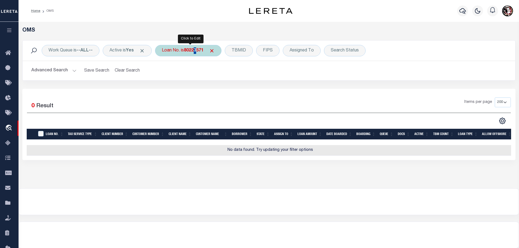
click at [197, 48] on b "80223571" at bounding box center [194, 50] width 20 height 4
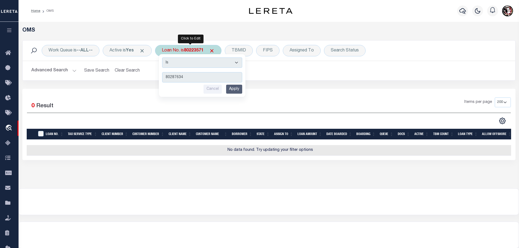
click at [237, 92] on input "Apply" at bounding box center [234, 89] width 16 height 9
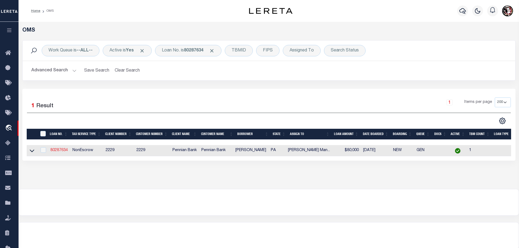
click at [63, 148] on link "80287634" at bounding box center [58, 150] width 17 height 4
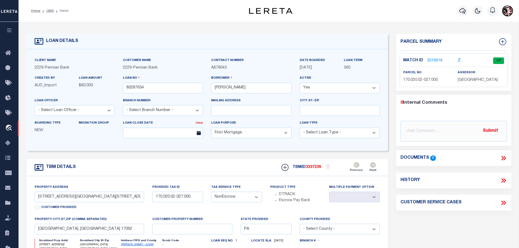
click at [438, 59] on link "2019016" at bounding box center [434, 61] width 15 height 6
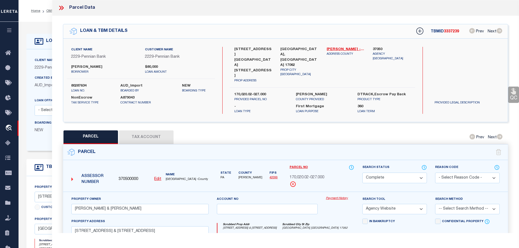
click at [146, 130] on button "Tax Account" at bounding box center [146, 137] width 54 height 14
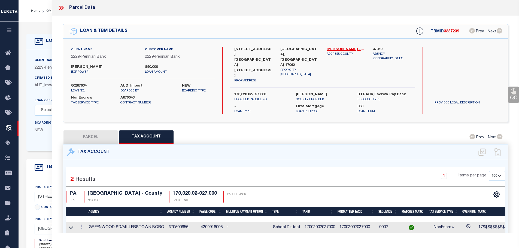
click at [60, 8] on icon at bounding box center [61, 7] width 7 height 7
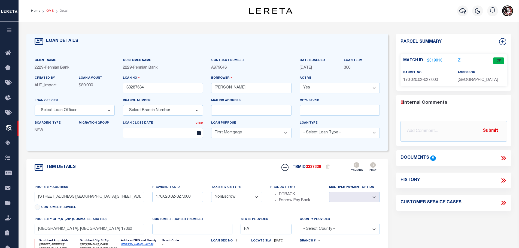
click at [47, 11] on link "OMS" at bounding box center [49, 10] width 7 height 3
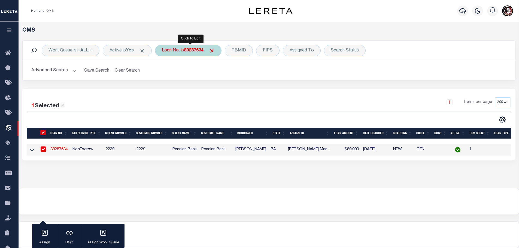
click at [184, 51] on div "Loan No. is 80287634" at bounding box center [188, 50] width 66 height 11
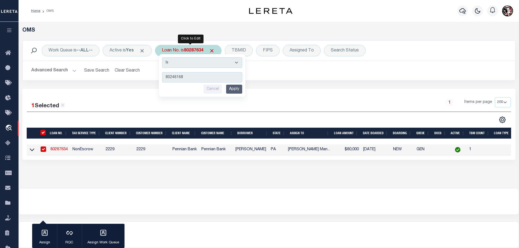
click at [236, 92] on input "Apply" at bounding box center [234, 89] width 16 height 9
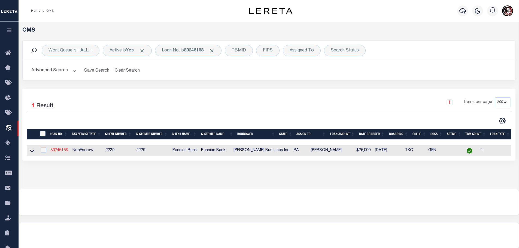
click at [57, 149] on link "80246168" at bounding box center [58, 150] width 17 height 4
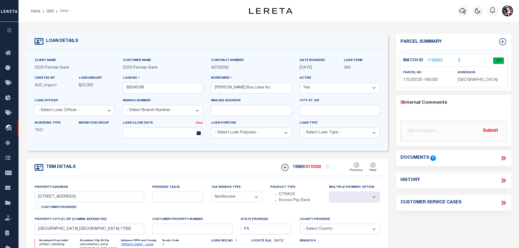
click at [433, 60] on link "1730833" at bounding box center [434, 61] width 15 height 6
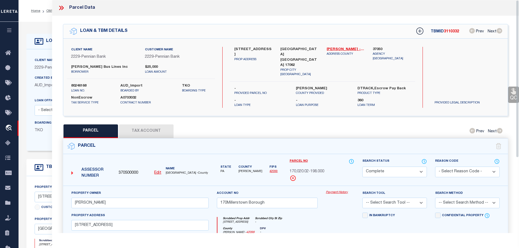
click at [148, 124] on button "Tax Account" at bounding box center [146, 131] width 54 height 14
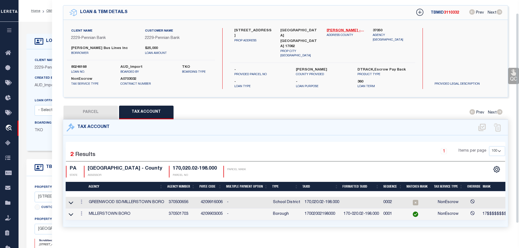
scroll to position [25, 0]
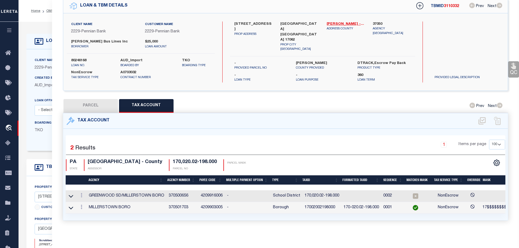
click at [314, 203] on td "17002002198000" at bounding box center [321, 208] width 39 height 12
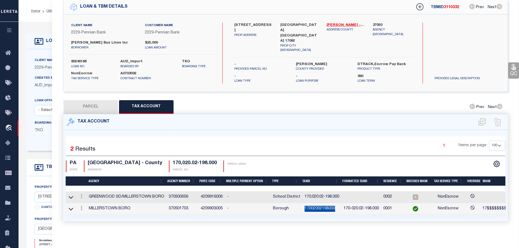
click at [314, 203] on td "17002002198000" at bounding box center [321, 209] width 39 height 12
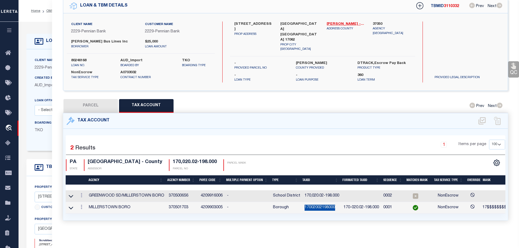
copy td "17002002198000"
click at [81, 194] on link at bounding box center [81, 196] width 6 height 4
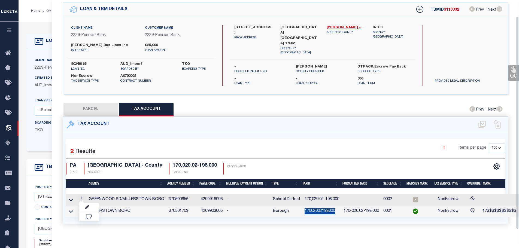
scroll to position [18, 0]
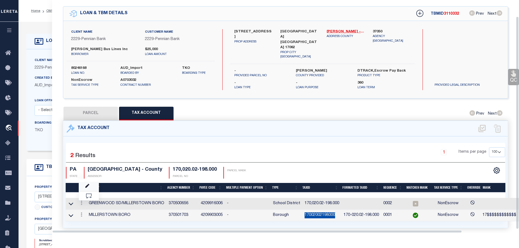
click at [90, 182] on link at bounding box center [89, 186] width 20 height 9
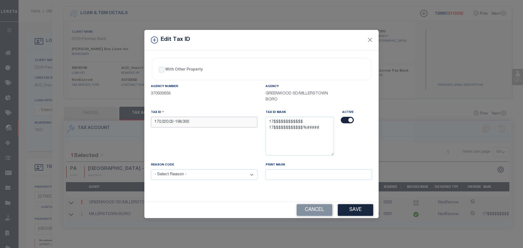
click at [203, 123] on input "170,020.02-198.000" at bounding box center [204, 122] width 106 height 11
paste input "02002198"
click at [215, 180] on select "- Select Reason - 099 - Other (Provide additional detail) ACT - Agency Changed …" at bounding box center [204, 174] width 106 height 11
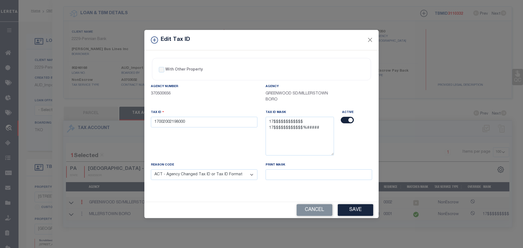
click at [151, 170] on select "- Select Reason - 099 - Other (Provide additional detail) ACT - Agency Changed …" at bounding box center [204, 174] width 106 height 11
click at [355, 209] on button "Save" at bounding box center [355, 210] width 35 height 12
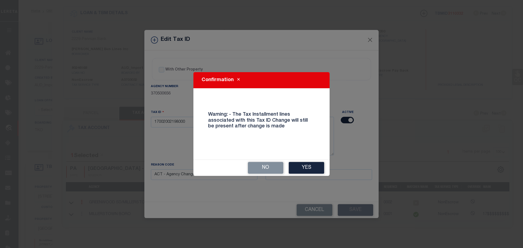
click at [310, 168] on button "Yes" at bounding box center [306, 168] width 35 height 12
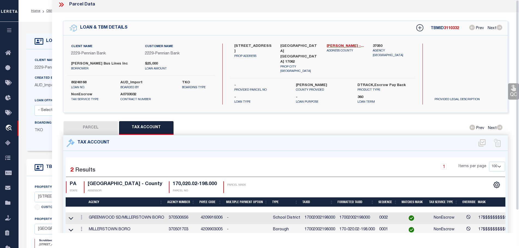
scroll to position [0, 0]
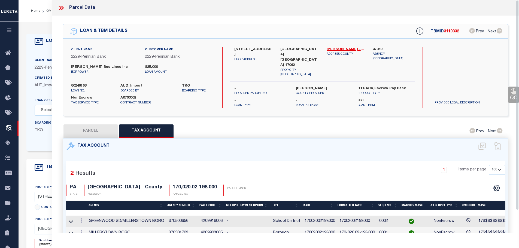
click at [61, 7] on icon at bounding box center [61, 7] width 7 height 7
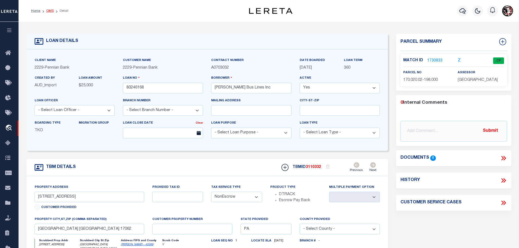
click at [49, 11] on link "OMS" at bounding box center [49, 10] width 7 height 3
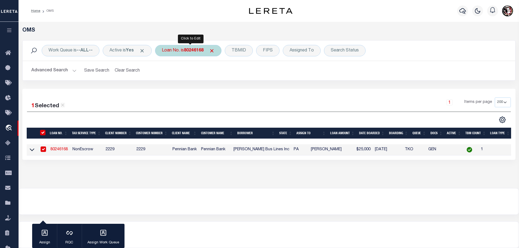
click at [200, 49] on b "80246168" at bounding box center [194, 50] width 20 height 4
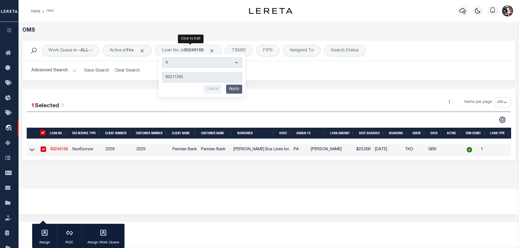
click at [237, 87] on input "Apply" at bounding box center [234, 89] width 16 height 9
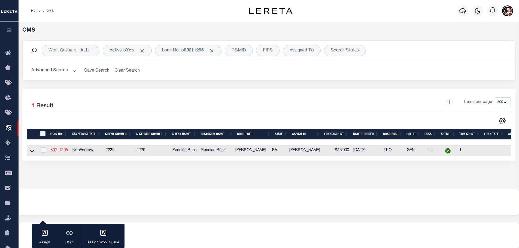
click at [59, 148] on link "80211295" at bounding box center [58, 150] width 17 height 4
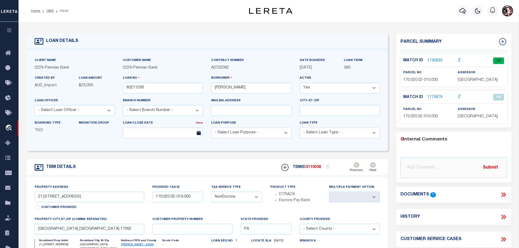
click at [435, 59] on link "1730835" at bounding box center [434, 61] width 15 height 6
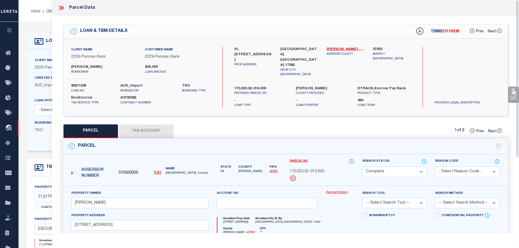
click at [139, 130] on button "Tax Account" at bounding box center [146, 131] width 54 height 14
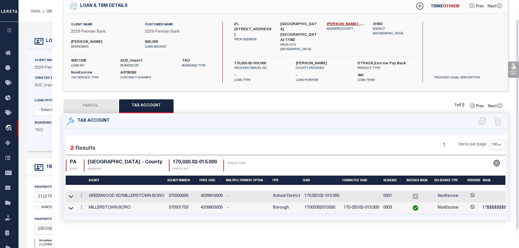
scroll to position [25, 0]
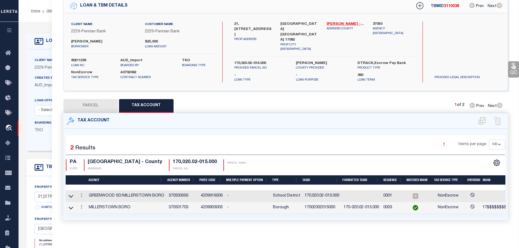
click at [313, 206] on td "17002002015000" at bounding box center [321, 208] width 39 height 12
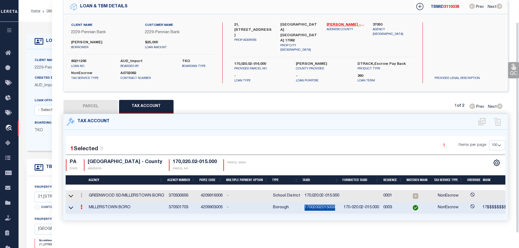
click at [313, 206] on td "17002002015000" at bounding box center [321, 208] width 39 height 12
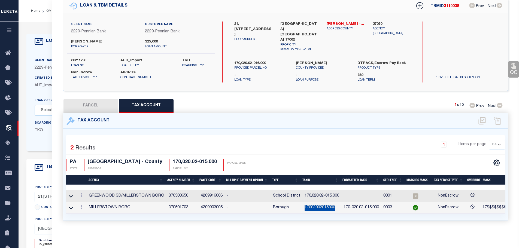
copy td "17002002015000"
click at [82, 194] on icon at bounding box center [82, 195] width 2 height 4
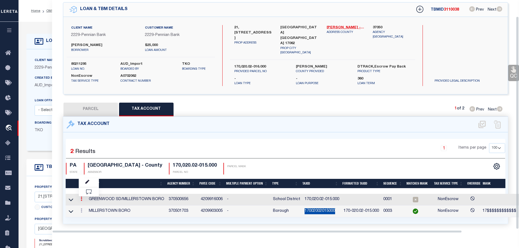
scroll to position [18, 0]
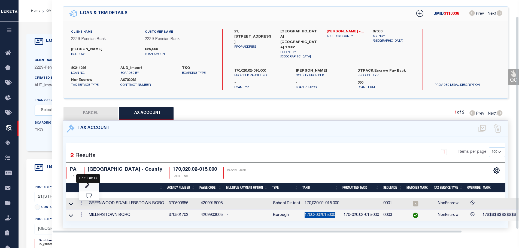
click at [86, 184] on icon "" at bounding box center [87, 186] width 4 height 4
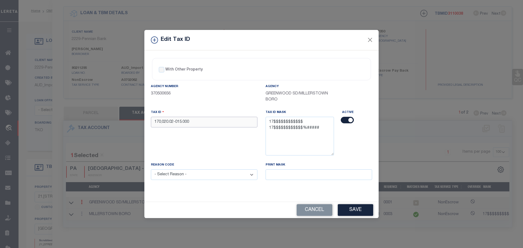
click at [203, 124] on input "170,020.02-015.000" at bounding box center [204, 122] width 106 height 11
drag, startPoint x: 203, startPoint y: 124, endPoint x: 194, endPoint y: 125, distance: 9.1
click at [194, 125] on input "170,020.02-015.000" at bounding box center [204, 122] width 106 height 11
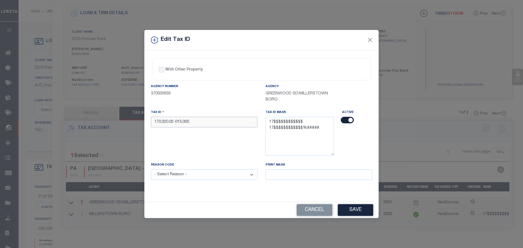
click at [194, 125] on input "170,020.02-015.000" at bounding box center [204, 122] width 106 height 11
paste input "02002015"
click at [215, 178] on select "- Select Reason - 099 - Other (Provide additional detail) ACT - Agency Changed …" at bounding box center [204, 174] width 106 height 11
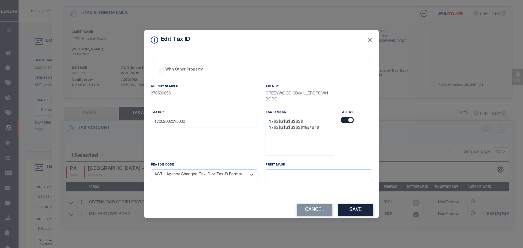
click at [151, 170] on select "- Select Reason - 099 - Other (Provide additional detail) ACT - Agency Changed …" at bounding box center [204, 174] width 106 height 11
click at [356, 210] on button "Save" at bounding box center [355, 210] width 35 height 12
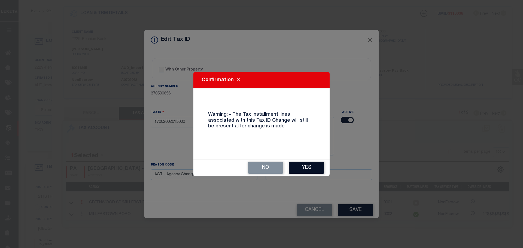
click at [297, 162] on button "Yes" at bounding box center [306, 168] width 35 height 12
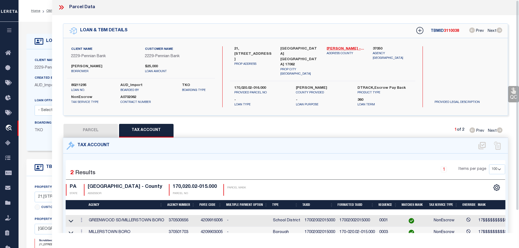
scroll to position [0, 0]
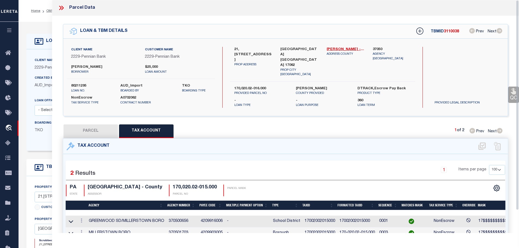
click at [60, 7] on icon at bounding box center [61, 7] width 7 height 7
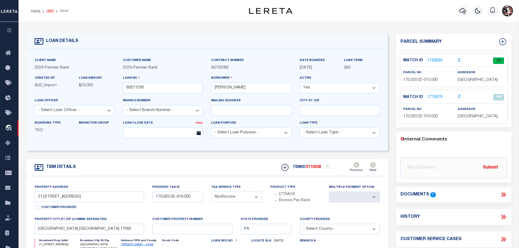
click at [46, 11] on link "OMS" at bounding box center [49, 10] width 7 height 3
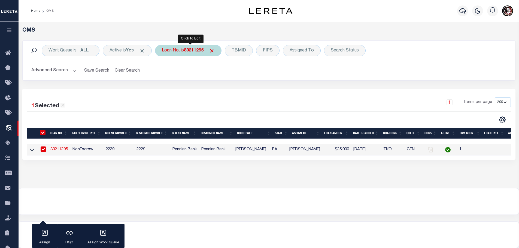
click at [187, 50] on b "80211295" at bounding box center [194, 50] width 20 height 4
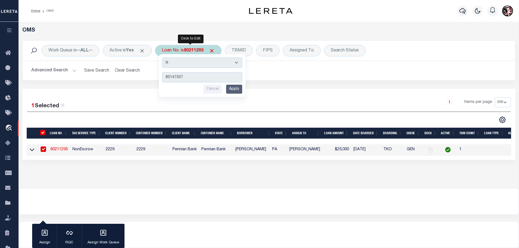
click at [239, 88] on input "Apply" at bounding box center [234, 89] width 16 height 9
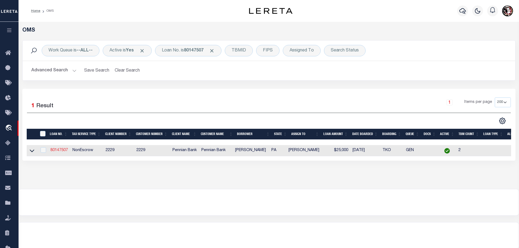
click at [65, 151] on link "80147507" at bounding box center [58, 150] width 17 height 4
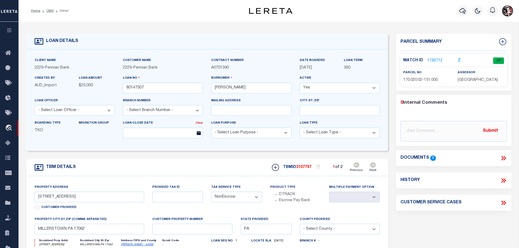
click at [430, 59] on link "1730712" at bounding box center [434, 61] width 15 height 6
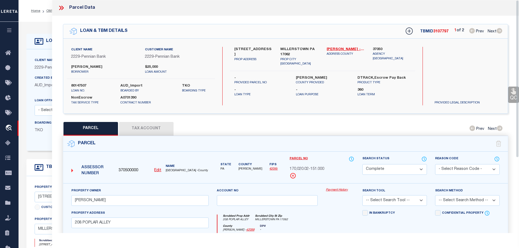
click at [144, 124] on button "Tax Account" at bounding box center [146, 129] width 54 height 14
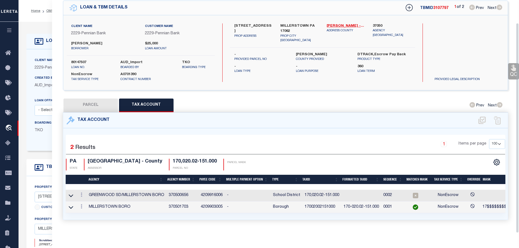
click at [321, 206] on td "17002002151000" at bounding box center [321, 207] width 39 height 12
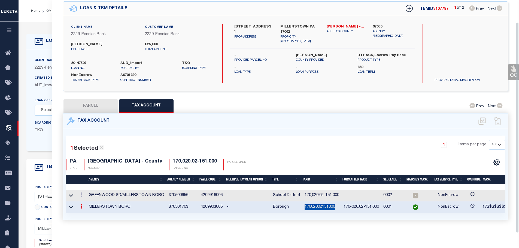
click at [321, 206] on td "17002002151000" at bounding box center [321, 207] width 39 height 12
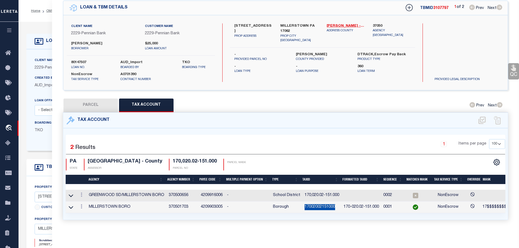
copy td "17002002151000"
click at [81, 192] on icon at bounding box center [82, 194] width 2 height 4
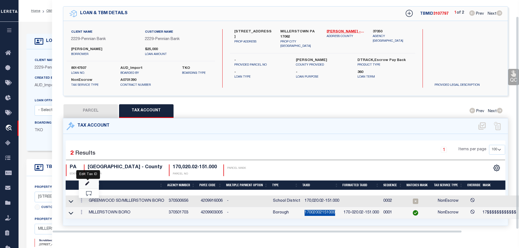
click at [88, 182] on icon "" at bounding box center [87, 184] width 4 height 4
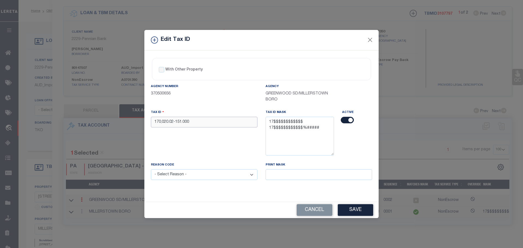
click at [201, 124] on input "170,020.02-151.000" at bounding box center [204, 122] width 106 height 11
paste input "02002151"
click at [179, 176] on select "- Select Reason - 099 - Other (Provide additional detail) ACT - Agency Changed …" at bounding box center [204, 174] width 106 height 11
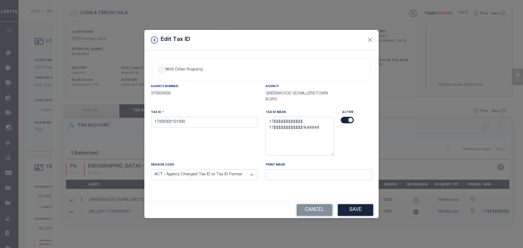
click at [151, 170] on select "- Select Reason - 099 - Other (Provide additional detail) ACT - Agency Changed …" at bounding box center [204, 174] width 106 height 11
click at [359, 211] on button "Save" at bounding box center [355, 210] width 35 height 12
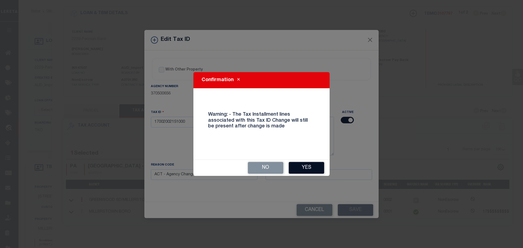
click at [314, 169] on button "Yes" at bounding box center [306, 168] width 35 height 12
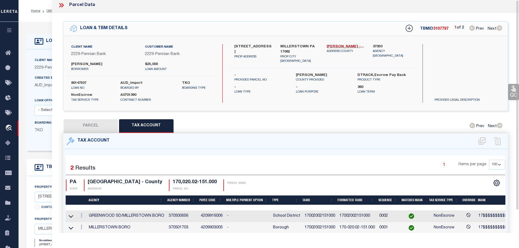
scroll to position [0, 0]
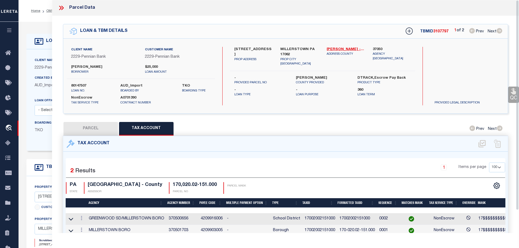
click at [60, 8] on icon at bounding box center [61, 7] width 7 height 7
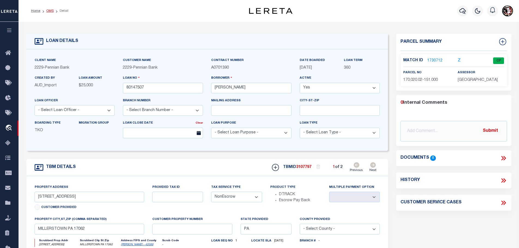
click at [46, 11] on link "OMS" at bounding box center [49, 10] width 7 height 3
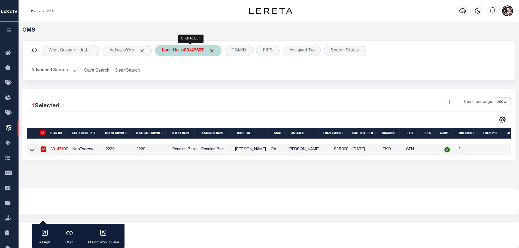
click at [192, 51] on b "80147507" at bounding box center [194, 50] width 20 height 4
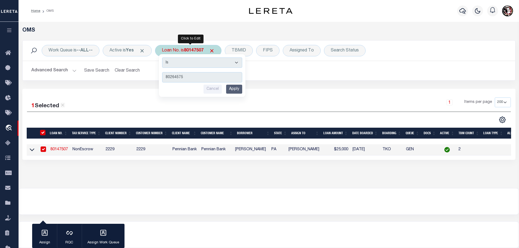
click at [238, 89] on input "Apply" at bounding box center [234, 89] width 16 height 9
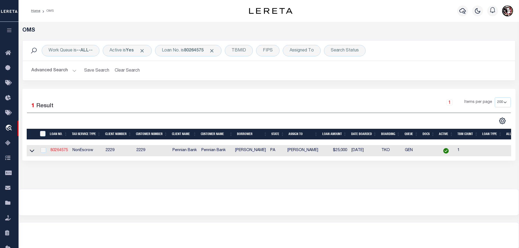
click at [61, 148] on link "80264575" at bounding box center [58, 150] width 17 height 4
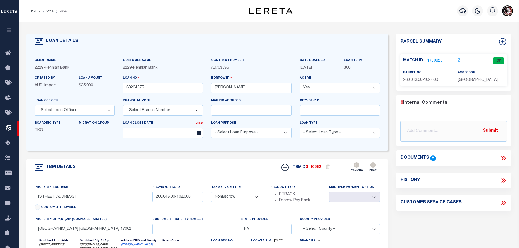
click at [430, 59] on link "1730825" at bounding box center [434, 61] width 15 height 6
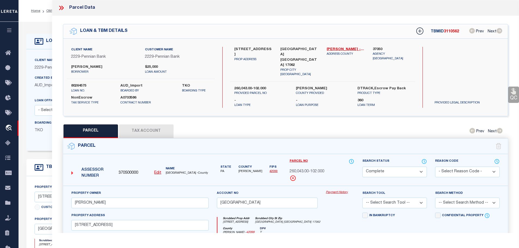
click at [140, 128] on button "Tax Account" at bounding box center [146, 131] width 54 height 14
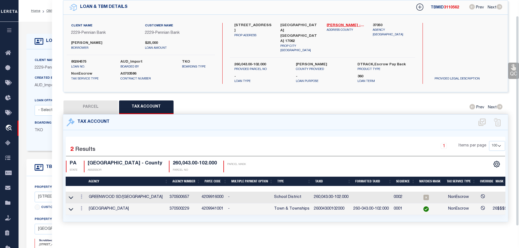
scroll to position [25, 0]
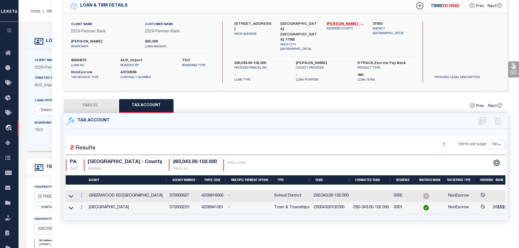
click at [328, 204] on td "26004300102000" at bounding box center [330, 208] width 39 height 12
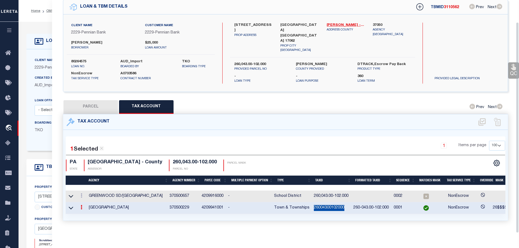
click at [328, 204] on td "26004300102000" at bounding box center [330, 208] width 39 height 12
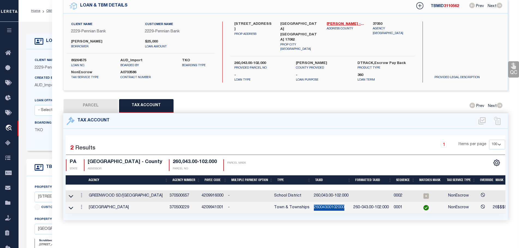
copy td "26004300102000"
click at [79, 191] on td at bounding box center [81, 196] width 10 height 12
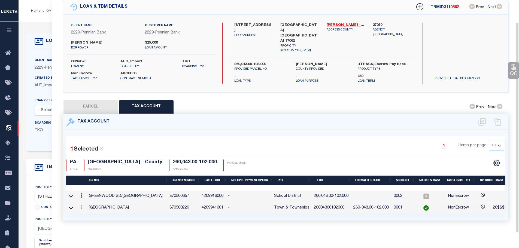
click at [81, 194] on link at bounding box center [81, 196] width 6 height 4
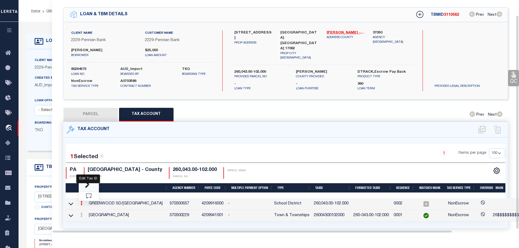
click at [89, 184] on icon "" at bounding box center [87, 186] width 4 height 4
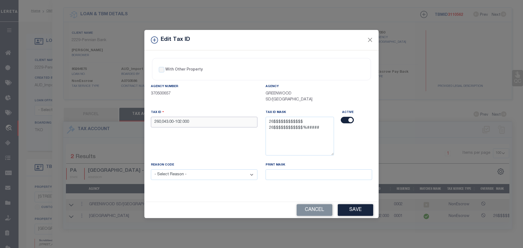
click at [203, 121] on input "260,043.00-102.000" at bounding box center [204, 122] width 106 height 11
paste input "04300102"
click at [185, 175] on select "- Select Reason - 099 - Other (Provide additional detail) ACT - Agency Changed …" at bounding box center [204, 174] width 106 height 11
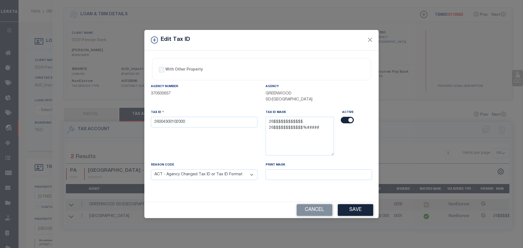
click at [151, 170] on select "- Select Reason - 099 - Other (Provide additional detail) ACT - Agency Changed …" at bounding box center [204, 174] width 106 height 11
click at [372, 216] on button "Save" at bounding box center [355, 210] width 35 height 12
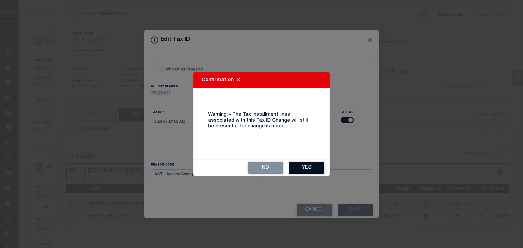
click at [309, 167] on button "Yes" at bounding box center [306, 168] width 35 height 12
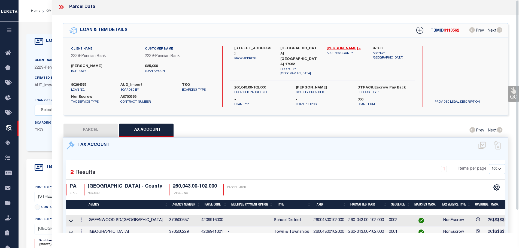
scroll to position [0, 0]
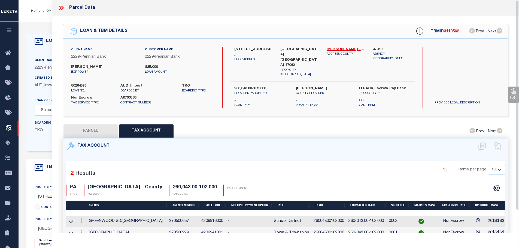
click at [62, 7] on icon at bounding box center [61, 7] width 7 height 7
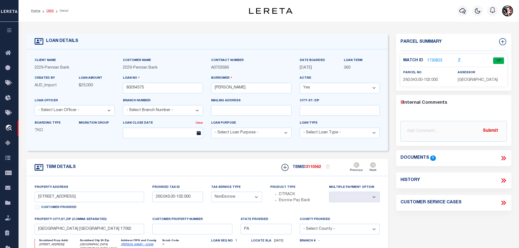
click at [48, 10] on link "OMS" at bounding box center [49, 10] width 7 height 3
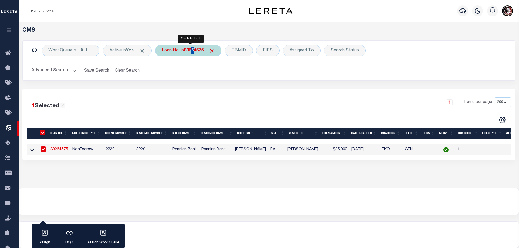
drag, startPoint x: 195, startPoint y: 51, endPoint x: 197, endPoint y: 52, distance: 2.7
click at [197, 52] on b "80264575" at bounding box center [194, 50] width 20 height 4
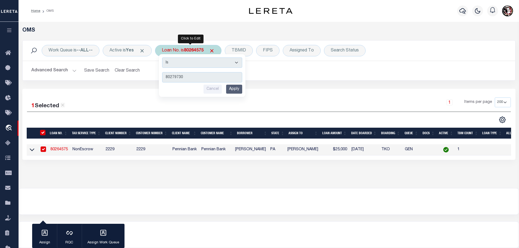
click at [240, 93] on input "Apply" at bounding box center [234, 89] width 16 height 9
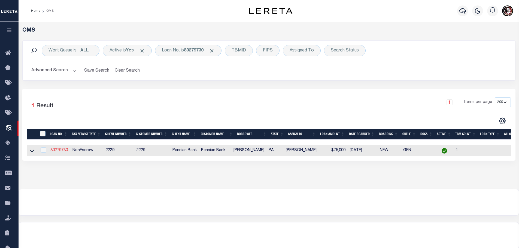
click at [57, 149] on link "80279730" at bounding box center [58, 150] width 17 height 4
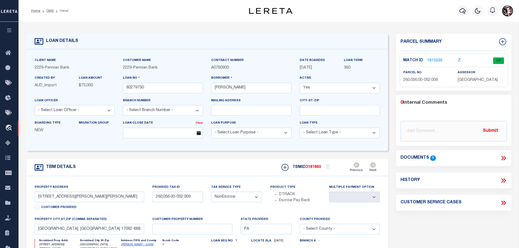
click at [432, 60] on link "1815930" at bounding box center [434, 61] width 15 height 6
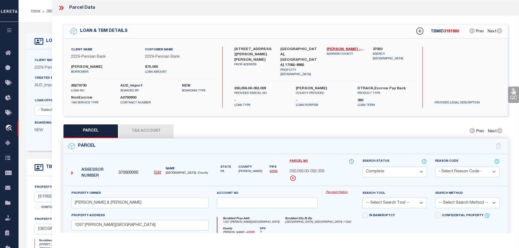
click at [150, 126] on button "Tax Account" at bounding box center [146, 131] width 54 height 14
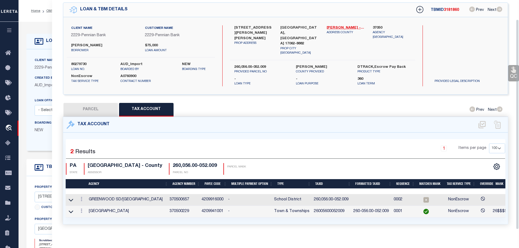
scroll to position [25, 0]
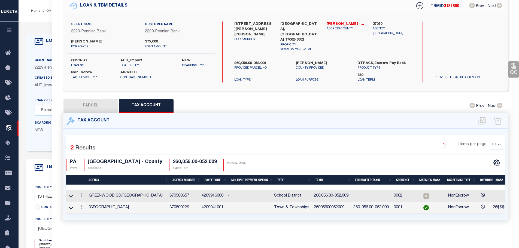
click at [82, 193] on icon at bounding box center [82, 195] width 2 height 4
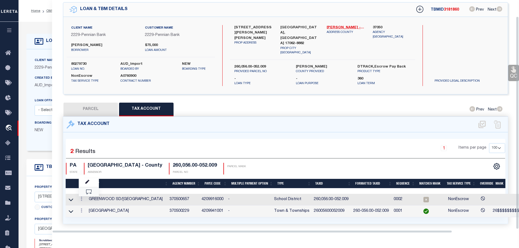
scroll to position [18, 0]
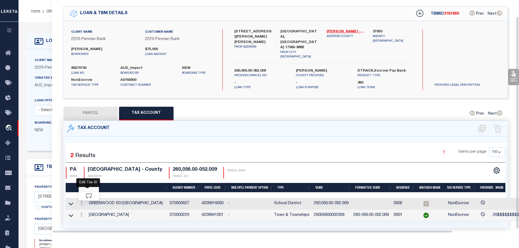
click at [88, 184] on icon "" at bounding box center [87, 186] width 4 height 4
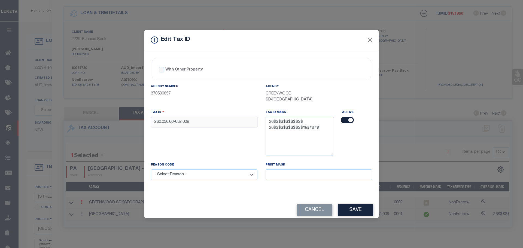
click at [206, 121] on input "260,056.00-052.009" at bounding box center [204, 122] width 106 height 11
paste input "05600052"
click at [202, 173] on select "- Select Reason - 099 - Other (Provide additional detail) ACT - Agency Changed …" at bounding box center [204, 174] width 106 height 11
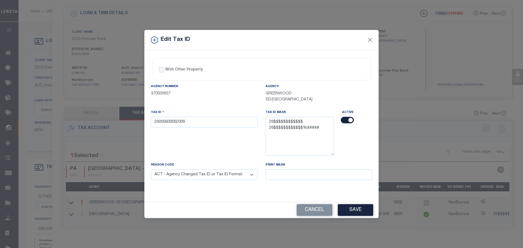
click at [151, 170] on select "- Select Reason - 099 - Other (Provide additional detail) ACT - Agency Changed …" at bounding box center [204, 174] width 106 height 11
click at [350, 212] on button "Save" at bounding box center [355, 210] width 35 height 12
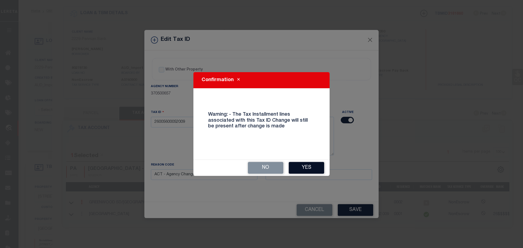
click at [302, 170] on button "Yes" at bounding box center [306, 168] width 35 height 12
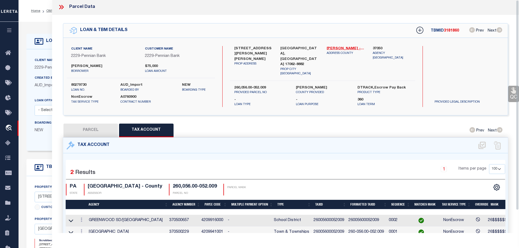
scroll to position [0, 0]
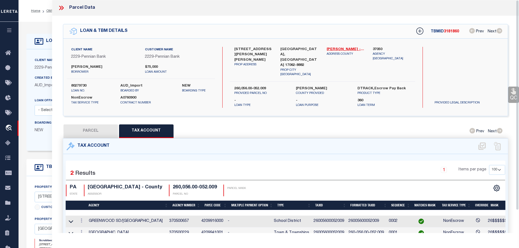
click at [59, 7] on icon at bounding box center [61, 7] width 7 height 7
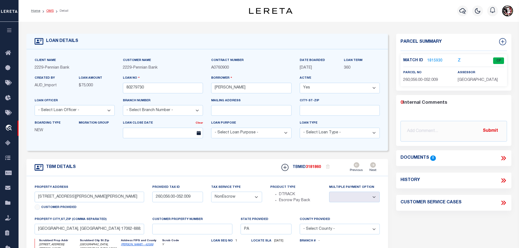
click at [49, 11] on link "OMS" at bounding box center [49, 10] width 7 height 3
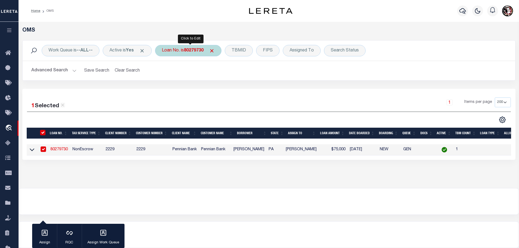
click at [185, 50] on div "Loan No. is 80279730" at bounding box center [188, 50] width 66 height 11
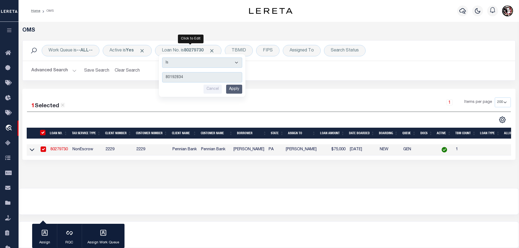
click at [235, 89] on input "Apply" at bounding box center [234, 89] width 16 height 9
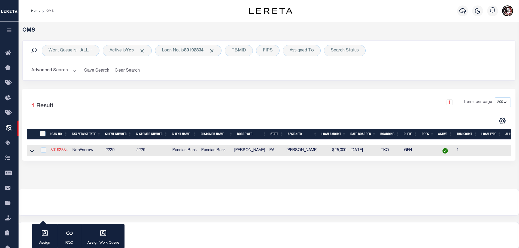
click at [57, 149] on link "80192834" at bounding box center [58, 150] width 17 height 4
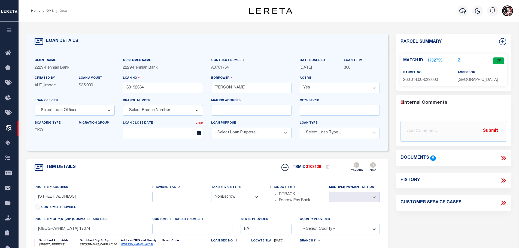
click at [430, 61] on link "1732759" at bounding box center [434, 61] width 15 height 6
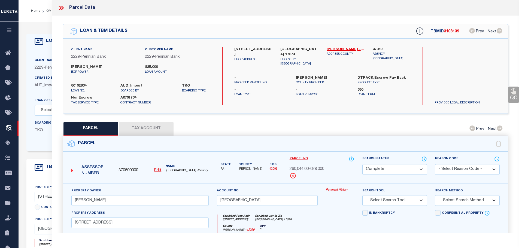
click at [143, 122] on button "Tax Account" at bounding box center [146, 129] width 54 height 14
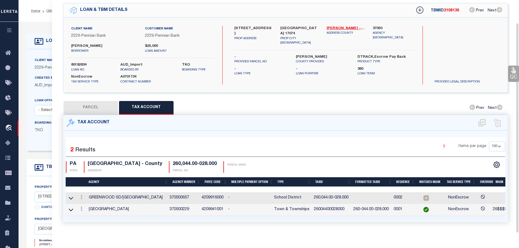
scroll to position [25, 0]
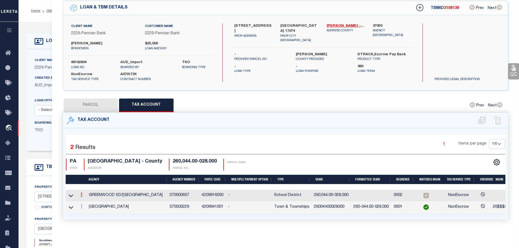
click at [82, 192] on icon at bounding box center [82, 194] width 2 height 4
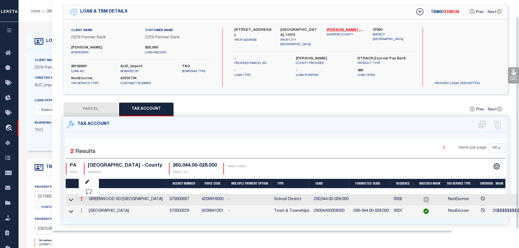
scroll to position [18, 0]
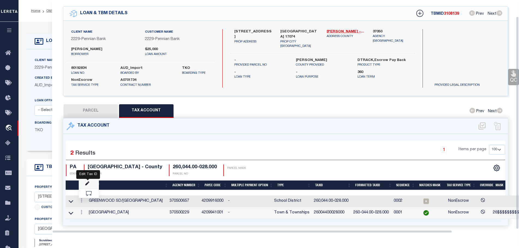
click at [87, 182] on icon "" at bounding box center [87, 184] width 4 height 4
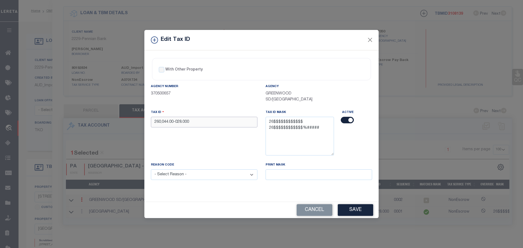
click at [191, 126] on input "260,044.00-028.000" at bounding box center [204, 122] width 106 height 11
paste input "04400028"
click at [183, 181] on div "Reason Code - Select Reason - 099 - Other (Provide additional detail) ACT - Age…" at bounding box center [204, 174] width 115 height 25
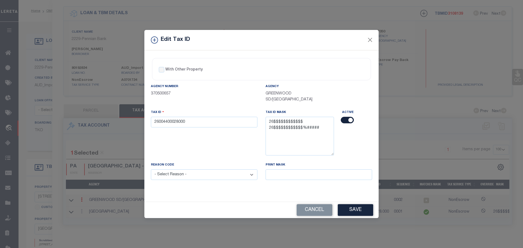
click at [183, 176] on select "- Select Reason - 099 - Other (Provide additional detail) ACT - Agency Changed …" at bounding box center [204, 174] width 106 height 11
click at [151, 170] on select "- Select Reason - 099 - Other (Provide additional detail) ACT - Agency Changed …" at bounding box center [204, 174] width 106 height 11
click at [353, 211] on button "Save" at bounding box center [355, 210] width 35 height 12
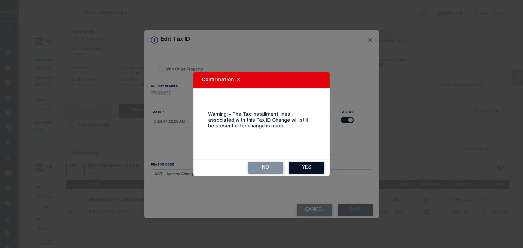
click at [308, 167] on button "Yes" at bounding box center [306, 168] width 35 height 12
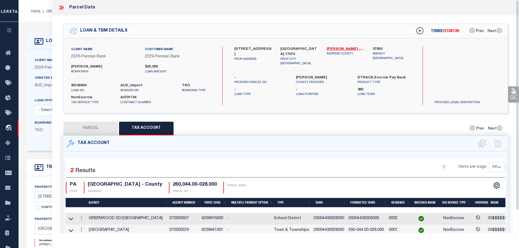
scroll to position [0, 0]
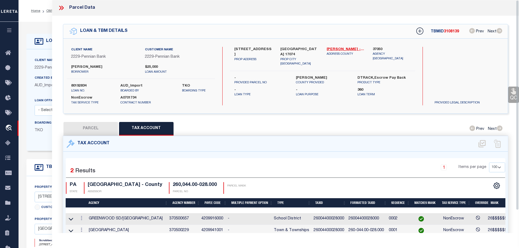
click at [61, 8] on icon at bounding box center [60, 8] width 2 height 4
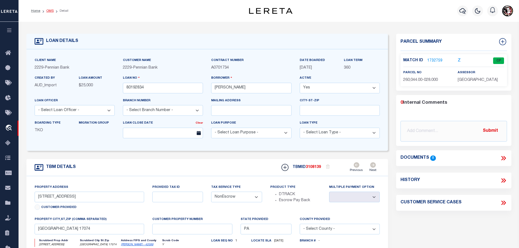
click at [46, 12] on link "OMS" at bounding box center [49, 10] width 7 height 3
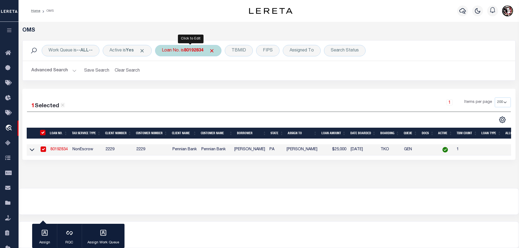
click at [191, 48] on b "80192834" at bounding box center [194, 50] width 20 height 4
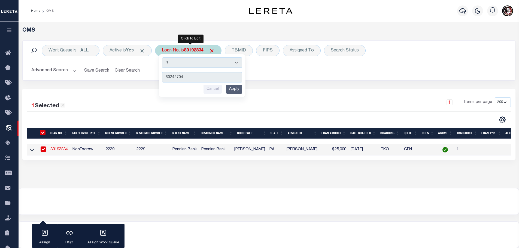
click at [236, 88] on input "Apply" at bounding box center [234, 89] width 16 height 9
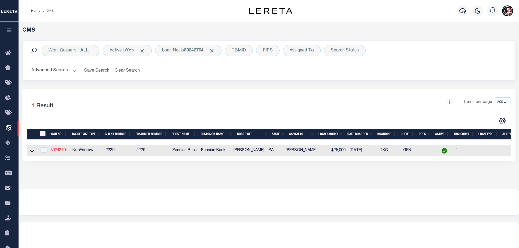
click at [59, 150] on link "80242704" at bounding box center [58, 150] width 17 height 4
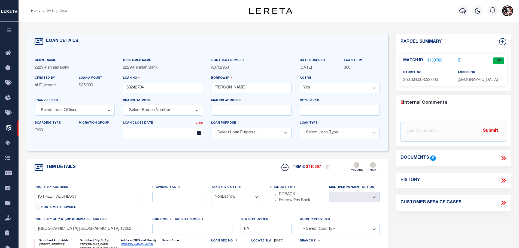
click at [433, 59] on link "1730786" at bounding box center [434, 61] width 15 height 6
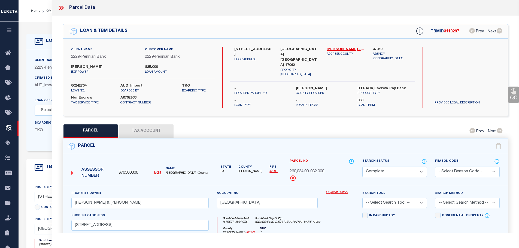
click at [157, 125] on button "Tax Account" at bounding box center [146, 131] width 54 height 14
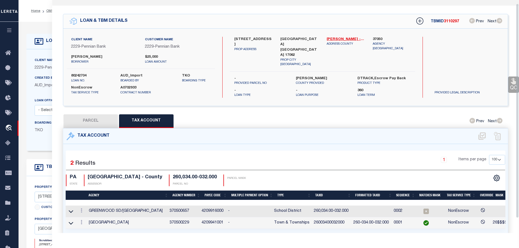
scroll to position [25, 0]
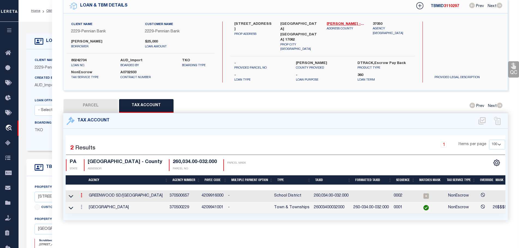
click at [81, 193] on icon at bounding box center [82, 195] width 2 height 4
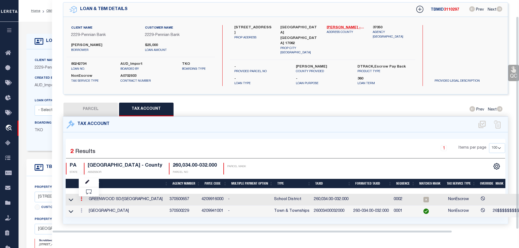
scroll to position [18, 0]
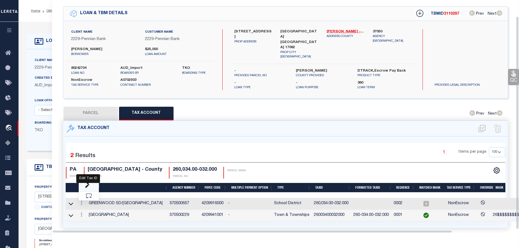
click at [89, 184] on icon "" at bounding box center [87, 186] width 4 height 4
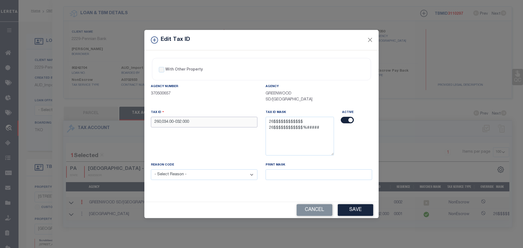
click at [203, 123] on input "260,034.00-032.000" at bounding box center [204, 122] width 106 height 11
paste input "03400032"
click at [221, 175] on select "- Select Reason - 099 - Other (Provide additional detail) ACT - Agency Changed …" at bounding box center [204, 174] width 106 height 11
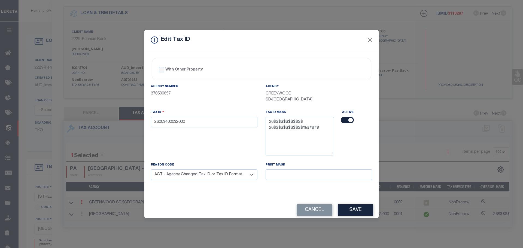
click at [151, 170] on select "- Select Reason - 099 - Other (Provide additional detail) ACT - Agency Changed …" at bounding box center [204, 174] width 106 height 11
click at [368, 208] on button "Save" at bounding box center [355, 210] width 35 height 12
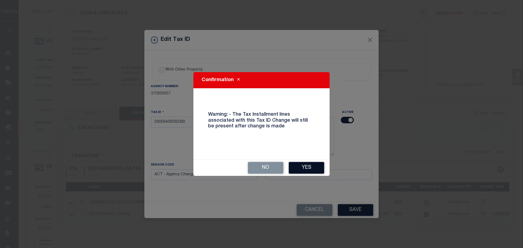
click at [305, 172] on button "Yes" at bounding box center [306, 168] width 35 height 12
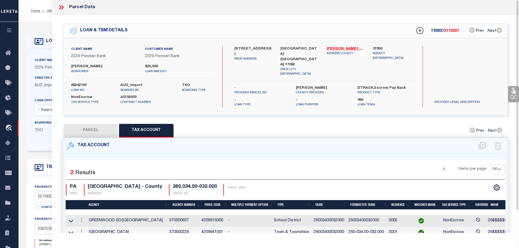
scroll to position [0, 0]
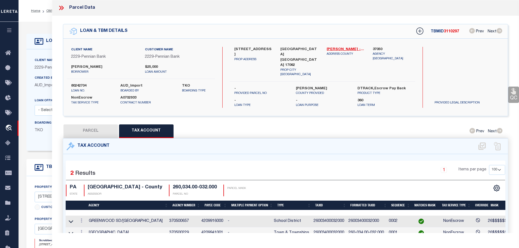
click at [61, 7] on icon at bounding box center [60, 8] width 2 height 4
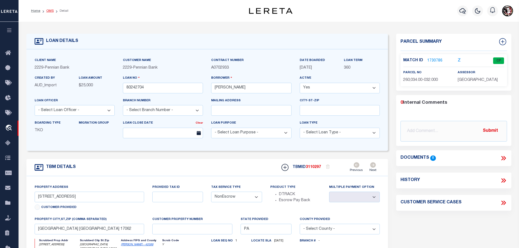
click at [47, 11] on link "OMS" at bounding box center [49, 10] width 7 height 3
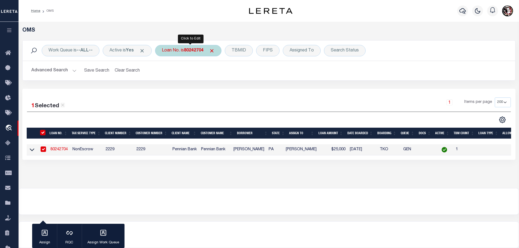
click at [192, 51] on b "80242704" at bounding box center [194, 50] width 20 height 4
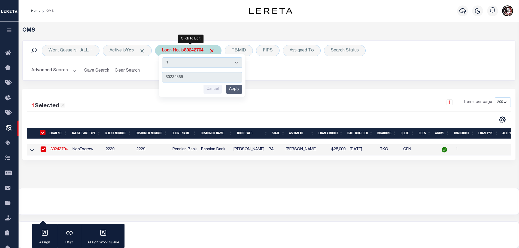
click at [234, 88] on input "Apply" at bounding box center [234, 89] width 16 height 9
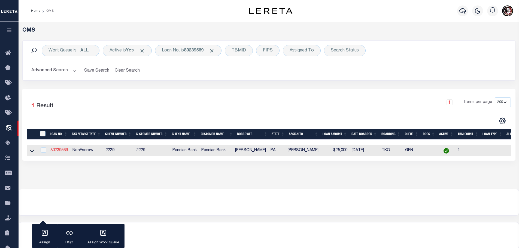
click at [58, 149] on link "80239569" at bounding box center [58, 150] width 17 height 4
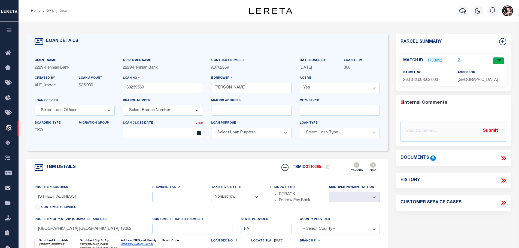
click at [435, 61] on link "1730832" at bounding box center [434, 61] width 15 height 6
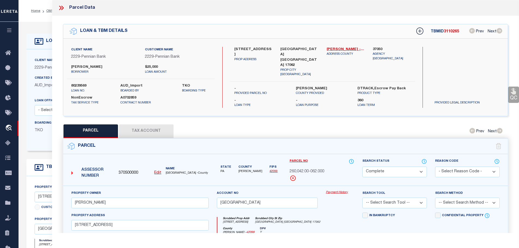
click at [151, 126] on button "Tax Account" at bounding box center [146, 131] width 54 height 14
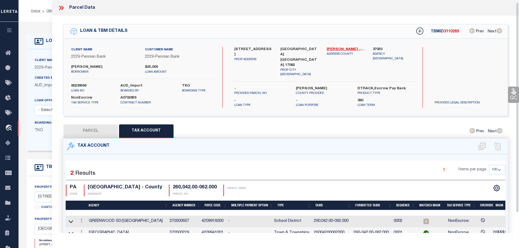
scroll to position [4, 0]
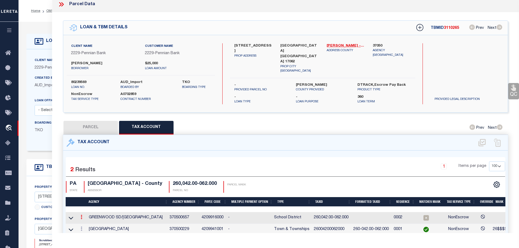
click at [81, 216] on link at bounding box center [81, 218] width 6 height 4
click at [88, 223] on icon "" at bounding box center [87, 225] width 4 height 4
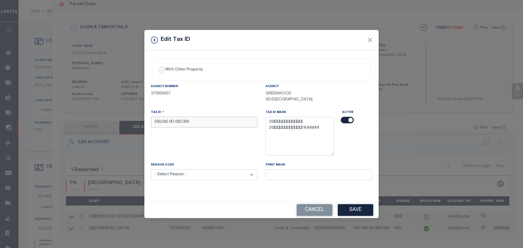
click at [192, 123] on input "260,042.00-062.000" at bounding box center [204, 122] width 106 height 11
paste input "04200062"
click at [210, 179] on select "- Select Reason - 099 - Other (Provide additional detail) ACT - Agency Changed …" at bounding box center [204, 174] width 106 height 11
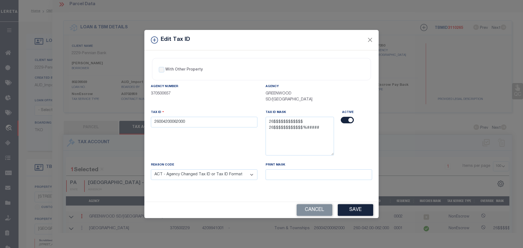
click at [151, 170] on select "- Select Reason - 099 - Other (Provide additional detail) ACT - Agency Changed …" at bounding box center [204, 174] width 106 height 11
click at [357, 210] on button "Save" at bounding box center [355, 210] width 35 height 12
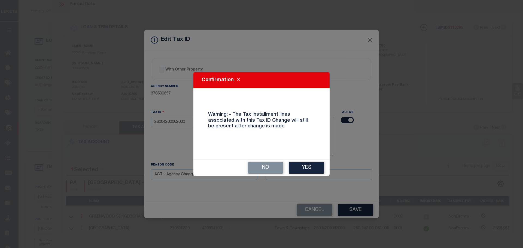
click at [300, 163] on button "Yes" at bounding box center [306, 168] width 35 height 12
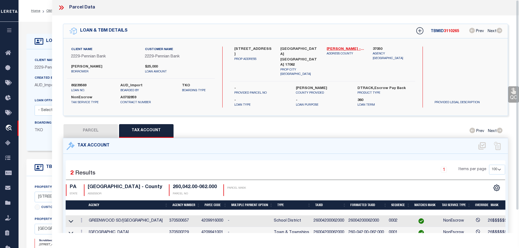
scroll to position [0, 0]
click at [59, 6] on icon at bounding box center [61, 7] width 7 height 7
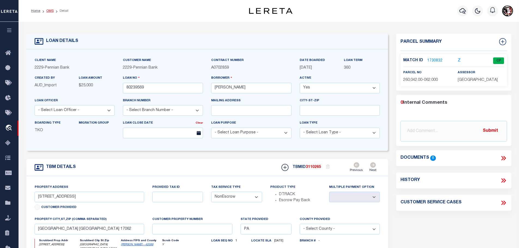
click at [46, 9] on link "OMS" at bounding box center [49, 10] width 7 height 3
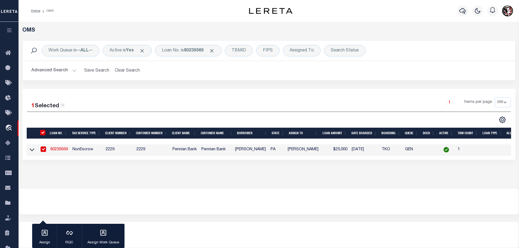
click at [186, 44] on div "Work Queue is --ALL-- Active is Yes Loan No. is 80239569 TBMID FIPS Assigned To…" at bounding box center [269, 51] width 492 height 20
click at [194, 51] on b "80239569" at bounding box center [194, 50] width 20 height 4
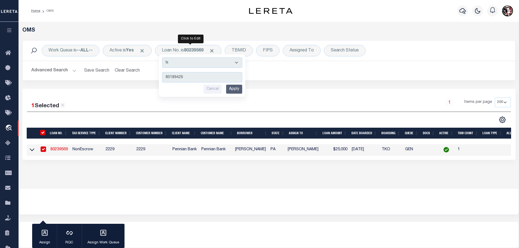
click at [238, 88] on input "Apply" at bounding box center [234, 89] width 16 height 9
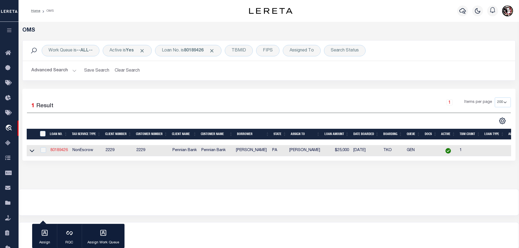
click at [61, 150] on link "80189426" at bounding box center [58, 150] width 17 height 4
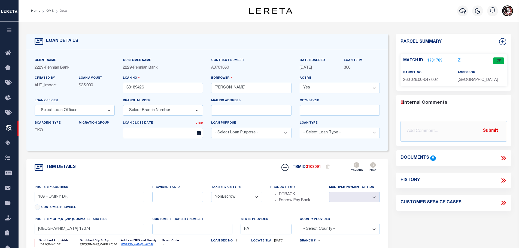
click at [434, 59] on link "1731789" at bounding box center [434, 61] width 15 height 6
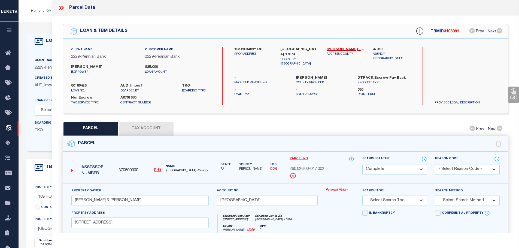
click at [137, 127] on button "Tax Account" at bounding box center [146, 129] width 54 height 14
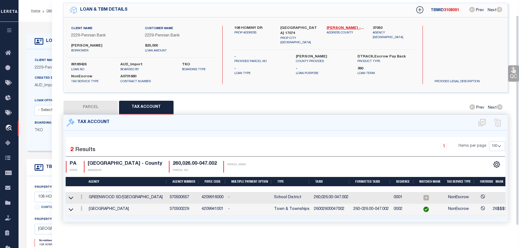
scroll to position [25, 0]
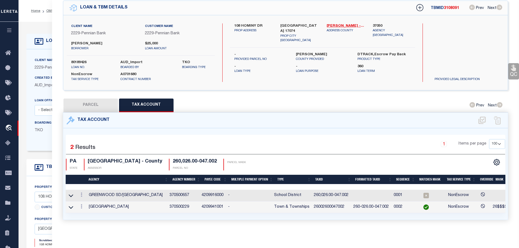
click at [338, 202] on td "26002600047002" at bounding box center [330, 207] width 39 height 12
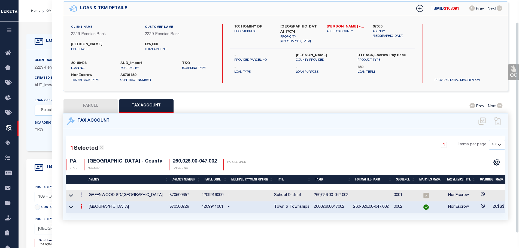
click at [338, 202] on td "26002600047002" at bounding box center [330, 207] width 39 height 12
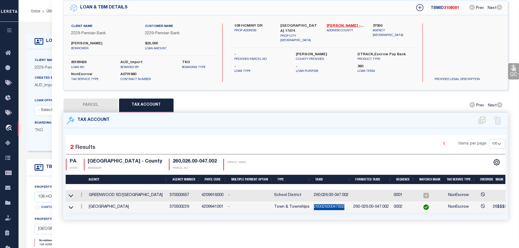
copy td "26002600047002"
click at [83, 193] on link at bounding box center [81, 195] width 6 height 4
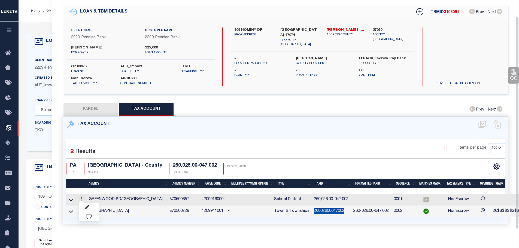
scroll to position [18, 0]
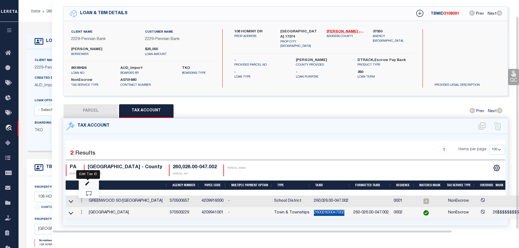
click at [87, 182] on icon "" at bounding box center [87, 184] width 4 height 4
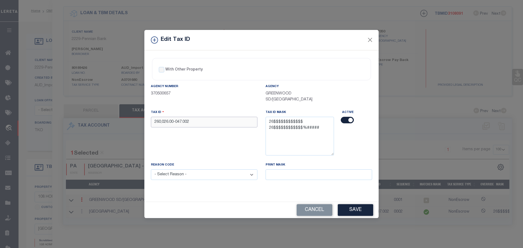
click at [217, 117] on input "260,026.00-047.002" at bounding box center [204, 122] width 106 height 11
paste input "02600047"
click at [222, 182] on div "Reason Code - Select Reason - 099 - Other (Provide additional detail) ACT - Age…" at bounding box center [204, 174] width 115 height 25
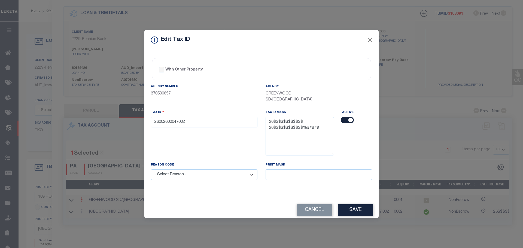
click at [221, 175] on select "- Select Reason - 099 - Other (Provide additional detail) ACT - Agency Changed …" at bounding box center [204, 174] width 106 height 11
click at [151, 170] on select "- Select Reason - 099 - Other (Provide additional detail) ACT - Agency Changed …" at bounding box center [204, 174] width 106 height 11
click at [352, 209] on button "Save" at bounding box center [355, 210] width 35 height 12
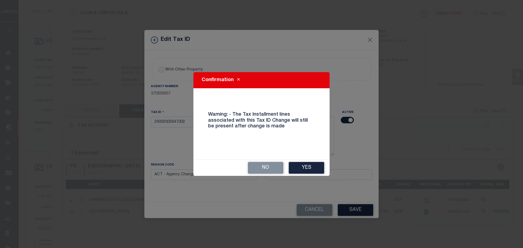
click at [305, 167] on button "Yes" at bounding box center [306, 168] width 35 height 12
click at [305, 167] on div "Print Mask" at bounding box center [318, 171] width 106 height 18
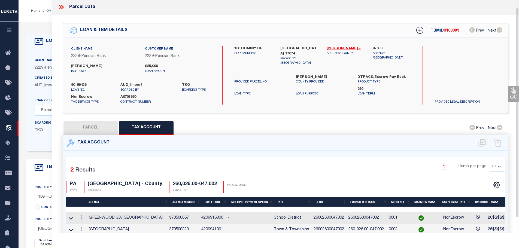
scroll to position [0, 0]
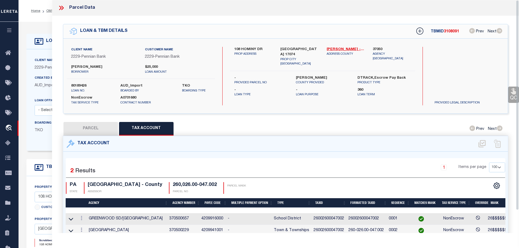
click at [62, 6] on icon at bounding box center [61, 7] width 7 height 7
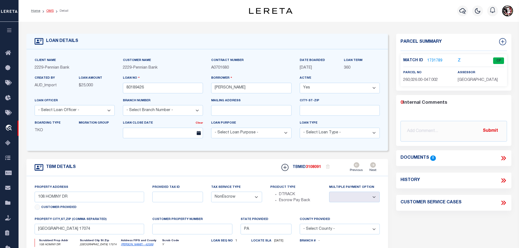
click at [48, 9] on link "OMS" at bounding box center [49, 10] width 7 height 3
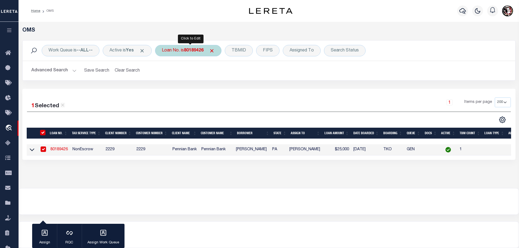
click at [195, 50] on b "80189426" at bounding box center [194, 50] width 20 height 4
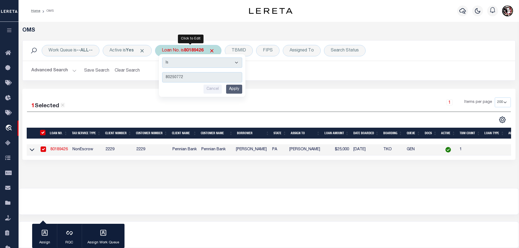
click at [237, 87] on input "Apply" at bounding box center [234, 89] width 16 height 9
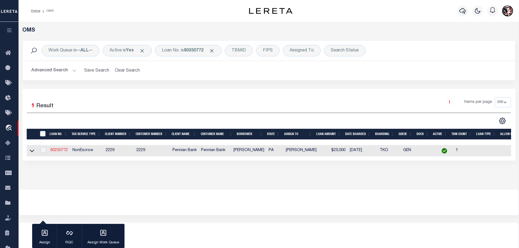
click at [55, 148] on link "80250772" at bounding box center [58, 150] width 17 height 4
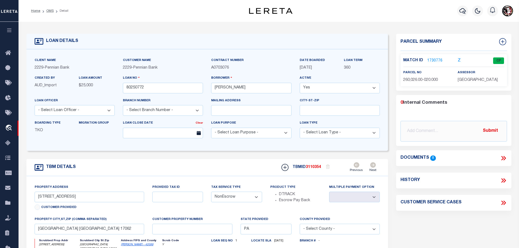
click at [433, 60] on link "1730776" at bounding box center [434, 61] width 15 height 6
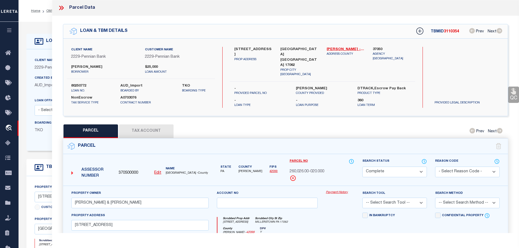
click at [165, 129] on button "Tax Account" at bounding box center [146, 131] width 54 height 14
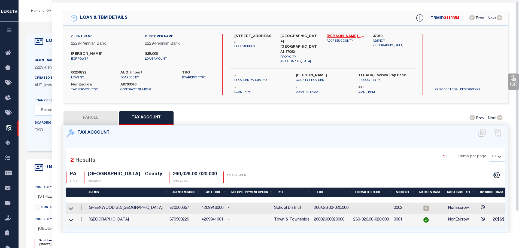
scroll to position [25, 0]
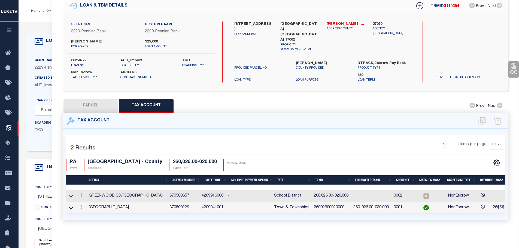
click at [325, 204] on td "26002600020000" at bounding box center [330, 208] width 39 height 12
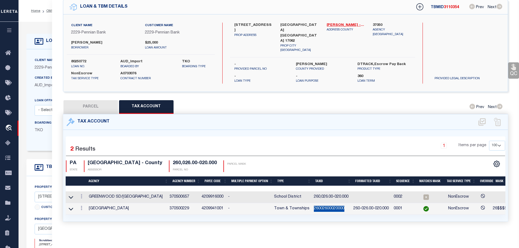
click at [325, 204] on td "26002600020000" at bounding box center [330, 209] width 39 height 12
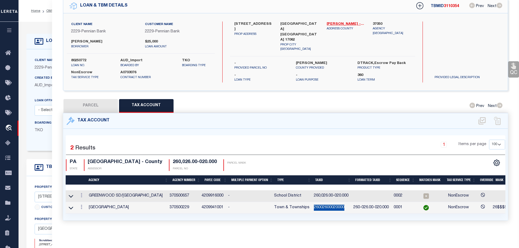
copy td "26002600020000"
click at [83, 194] on link at bounding box center [81, 196] width 6 height 4
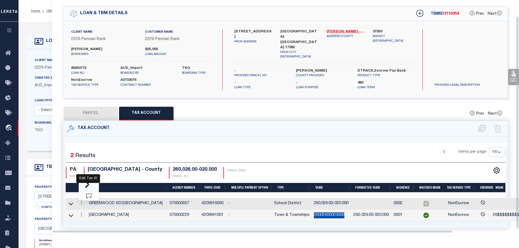
click at [87, 184] on icon "" at bounding box center [87, 186] width 4 height 4
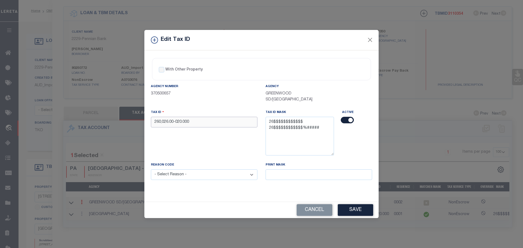
click at [219, 120] on input "260,026.00-020.000" at bounding box center [204, 122] width 106 height 11
paste input "02600020"
click at [199, 178] on select "- Select Reason - 099 - Other (Provide additional detail) ACT - Agency Changed …" at bounding box center [204, 174] width 106 height 11
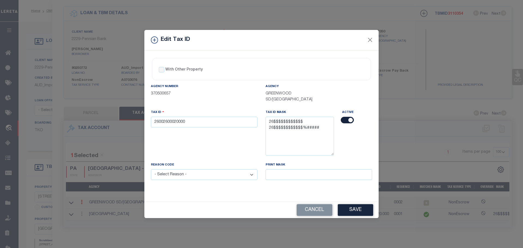
click at [199, 178] on select "- Select Reason - 099 - Other (Provide additional detail) ACT - Agency Changed …" at bounding box center [204, 174] width 106 height 11
click at [207, 177] on select "- Select Reason - 099 - Other (Provide additional detail) ACT - Agency Changed …" at bounding box center [204, 174] width 106 height 11
click at [151, 170] on select "- Select Reason - 099 - Other (Provide additional detail) ACT - Agency Changed …" at bounding box center [204, 174] width 106 height 11
click at [350, 211] on button "Save" at bounding box center [355, 210] width 35 height 12
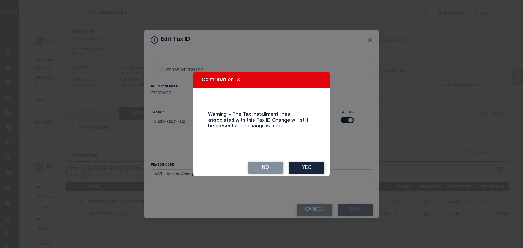
click at [303, 170] on button "Yes" at bounding box center [306, 168] width 35 height 12
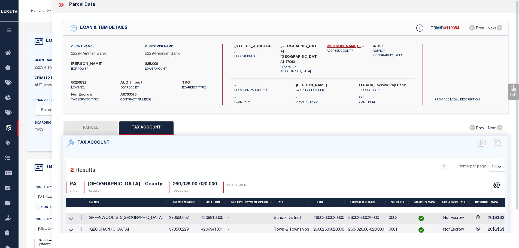
scroll to position [0, 0]
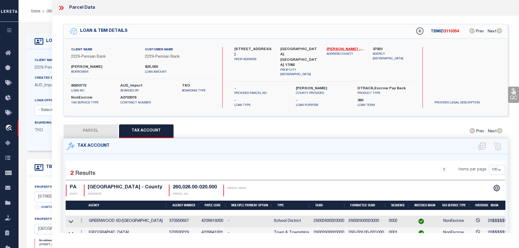
click at [60, 8] on icon at bounding box center [61, 7] width 7 height 7
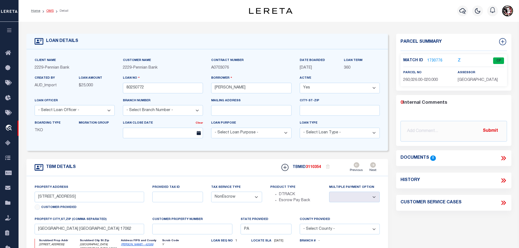
click at [50, 12] on link "OMS" at bounding box center [49, 10] width 7 height 3
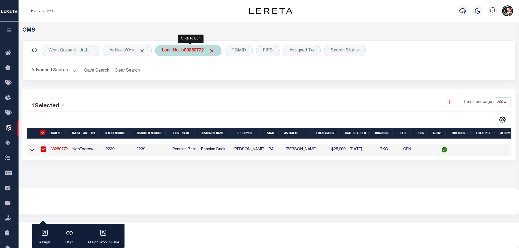
click at [200, 51] on b "80250772" at bounding box center [194, 50] width 20 height 4
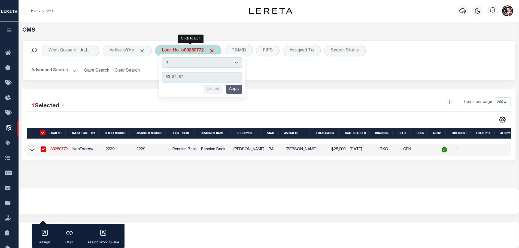
click at [242, 89] on input "Apply" at bounding box center [234, 89] width 16 height 9
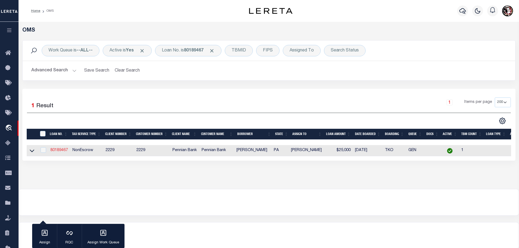
click at [59, 149] on link "80189467" at bounding box center [58, 150] width 17 height 4
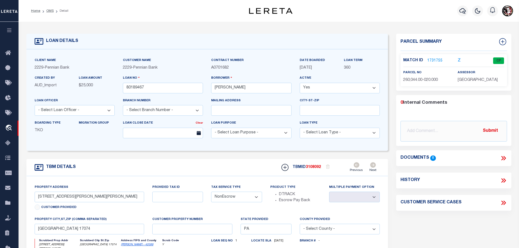
click at [429, 58] on link "1731755" at bounding box center [434, 61] width 15 height 6
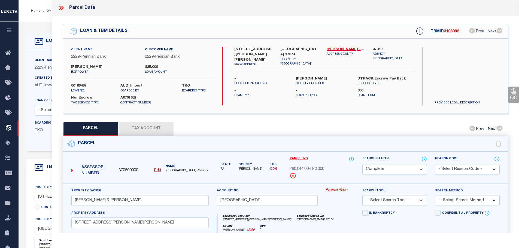
click at [141, 122] on button "Tax Account" at bounding box center [146, 129] width 54 height 14
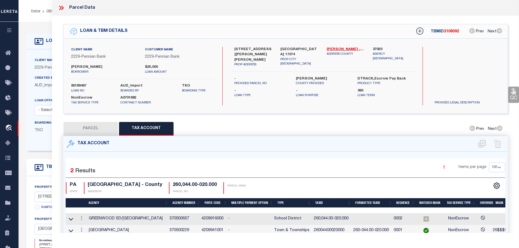
click at [343, 227] on td "26004400020000" at bounding box center [330, 231] width 39 height 12
copy td "26004400020000"
click at [82, 216] on icon at bounding box center [82, 218] width 2 height 4
click at [87, 225] on icon "" at bounding box center [87, 226] width 4 height 4
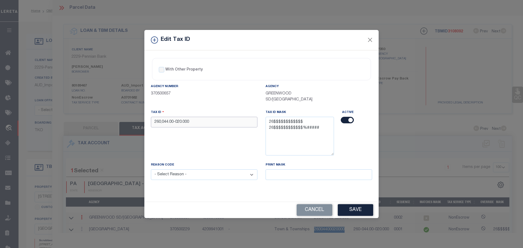
click at [192, 120] on input "260,044.00-020.000" at bounding box center [204, 122] width 106 height 11
paste input "04400020"
click at [225, 175] on select "- Select Reason - 099 - Other (Provide additional detail) ACT - Agency Changed …" at bounding box center [204, 174] width 106 height 11
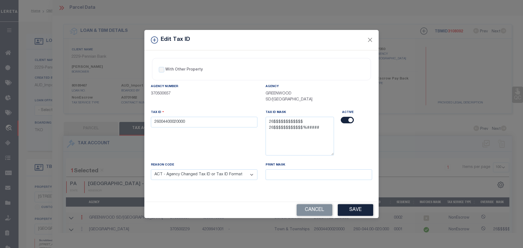
click at [151, 170] on select "- Select Reason - 099 - Other (Provide additional detail) ACT - Agency Changed …" at bounding box center [204, 174] width 106 height 11
click at [352, 209] on button "Save" at bounding box center [355, 210] width 35 height 12
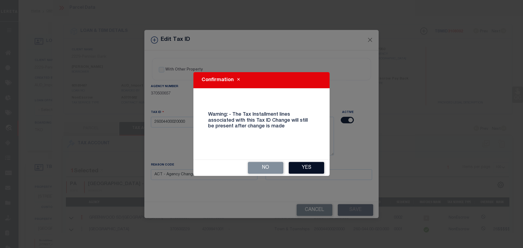
click at [296, 166] on button "Yes" at bounding box center [306, 168] width 35 height 12
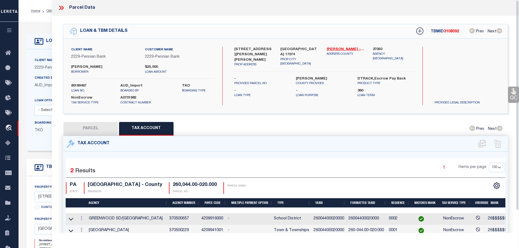
click at [61, 4] on icon at bounding box center [61, 7] width 7 height 7
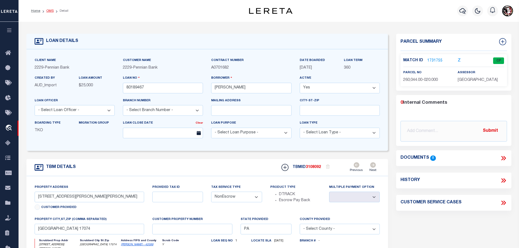
click at [47, 11] on link "OMS" at bounding box center [49, 10] width 7 height 3
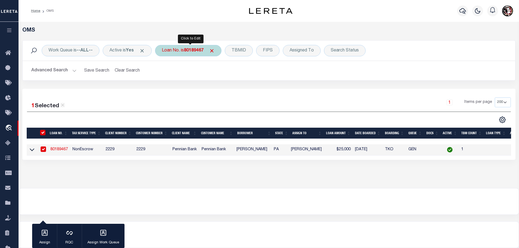
click at [193, 51] on b "80189467" at bounding box center [194, 50] width 20 height 4
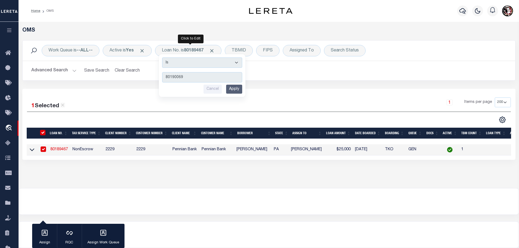
click at [239, 88] on input "Apply" at bounding box center [234, 89] width 16 height 9
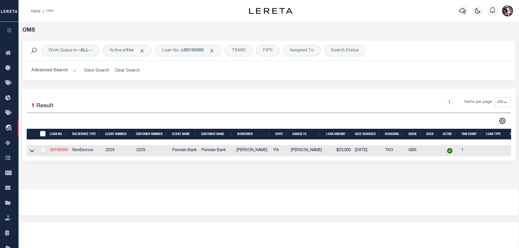
click at [62, 150] on link "80190069" at bounding box center [58, 150] width 17 height 4
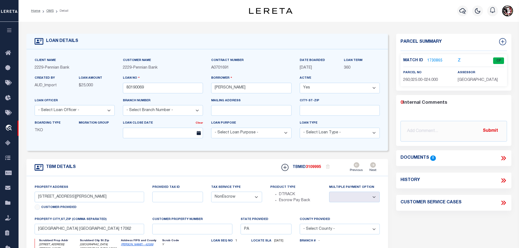
click at [432, 59] on link "1730865" at bounding box center [434, 61] width 15 height 6
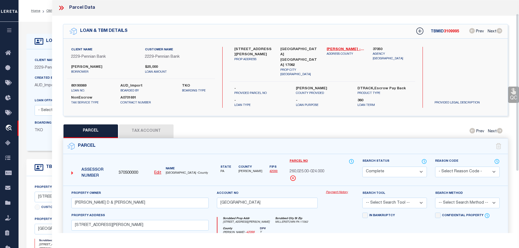
click at [144, 124] on button "Tax Account" at bounding box center [146, 131] width 54 height 14
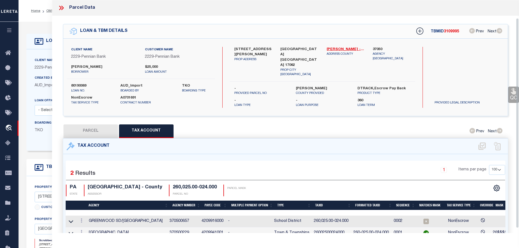
scroll to position [20, 0]
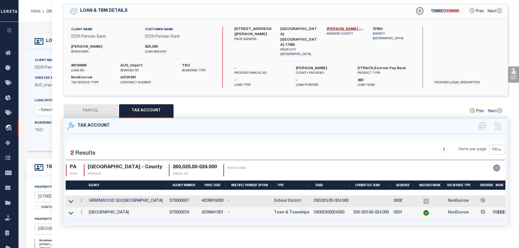
click at [328, 207] on td "26002500024000" at bounding box center [330, 213] width 39 height 12
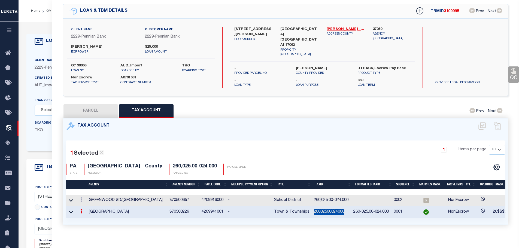
click at [328, 206] on td "26002500024000" at bounding box center [330, 212] width 39 height 12
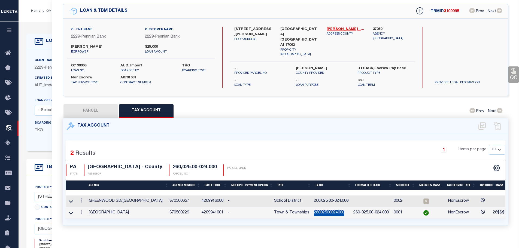
copy td "26002500024000"
click at [84, 199] on link at bounding box center [81, 201] width 6 height 4
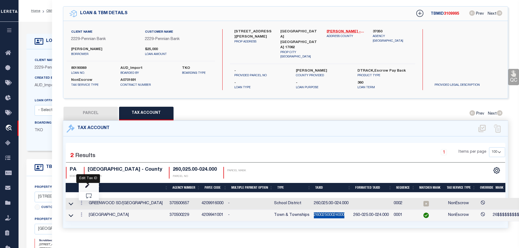
click at [89, 184] on icon "" at bounding box center [87, 186] width 4 height 4
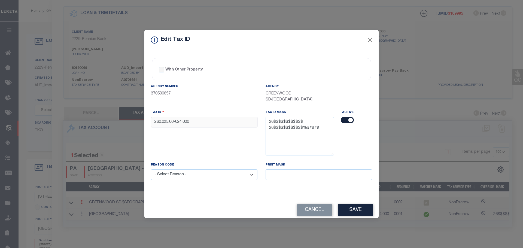
click at [211, 124] on input "260,025.00-024.000" at bounding box center [204, 122] width 106 height 11
paste input "02500024"
click at [205, 178] on select "- Select Reason - 099 - Other (Provide additional detail) ACT - Agency Changed …" at bounding box center [204, 174] width 106 height 11
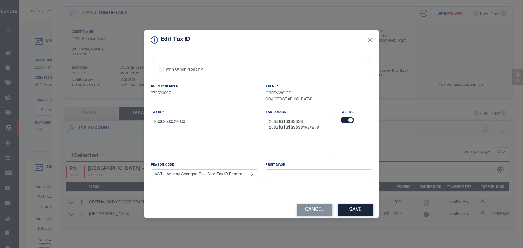
click at [151, 170] on select "- Select Reason - 099 - Other (Provide additional detail) ACT - Agency Changed …" at bounding box center [204, 174] width 106 height 11
click at [350, 210] on button "Save" at bounding box center [355, 210] width 35 height 12
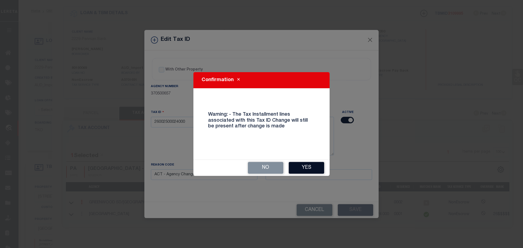
click at [297, 163] on button "Yes" at bounding box center [306, 168] width 35 height 12
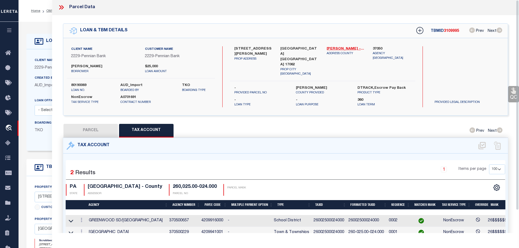
scroll to position [0, 0]
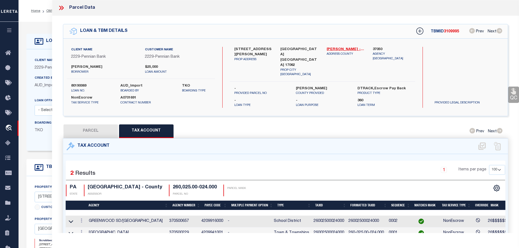
click at [61, 8] on icon at bounding box center [60, 8] width 2 height 4
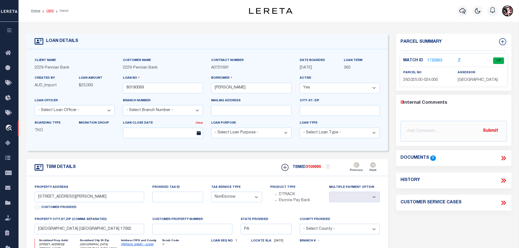
click at [47, 11] on link "OMS" at bounding box center [49, 10] width 7 height 3
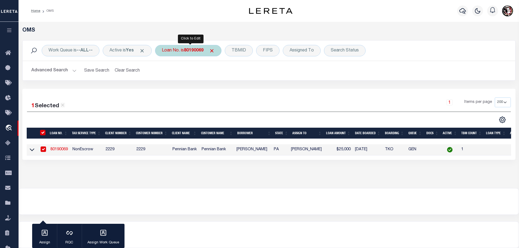
click at [192, 51] on b "80190069" at bounding box center [194, 50] width 20 height 4
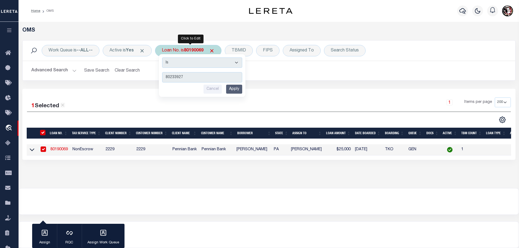
click at [242, 93] on input "Apply" at bounding box center [234, 89] width 16 height 9
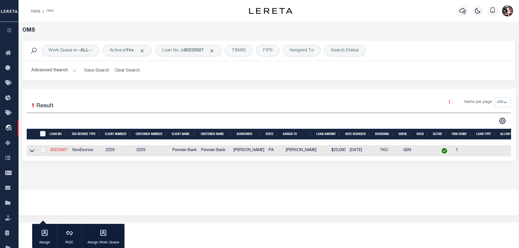
click at [59, 149] on link "80233927" at bounding box center [58, 150] width 17 height 4
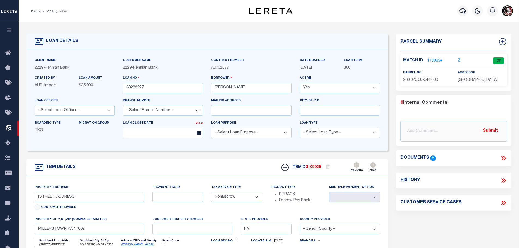
click at [439, 59] on link "1730854" at bounding box center [434, 61] width 15 height 6
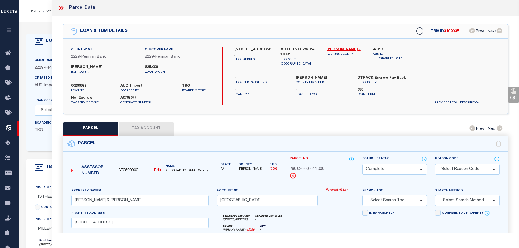
click at [155, 127] on button "Tax Account" at bounding box center [146, 129] width 54 height 14
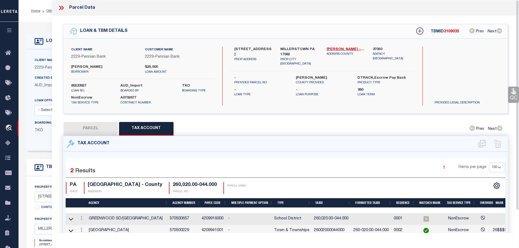
click at [335, 228] on td "26002000044000" at bounding box center [330, 231] width 39 height 12
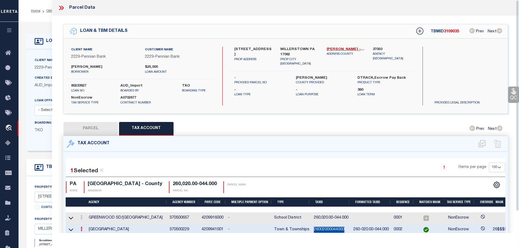
click at [335, 228] on td "26002000044000" at bounding box center [330, 230] width 39 height 12
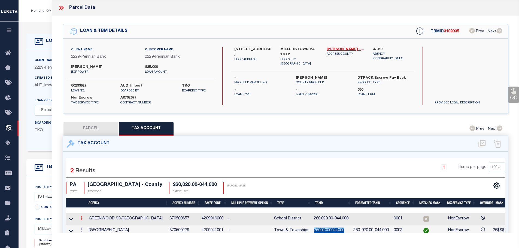
click at [81, 216] on icon at bounding box center [82, 218] width 2 height 4
click at [89, 224] on icon "" at bounding box center [87, 226] width 4 height 4
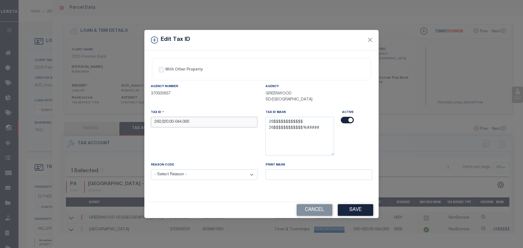
click at [203, 125] on input "260,020.00-044.000" at bounding box center [204, 122] width 106 height 11
paste input "02000044"
click at [202, 174] on select "- Select Reason - 099 - Other (Provide additional detail) ACT - Agency Changed …" at bounding box center [204, 174] width 106 height 11
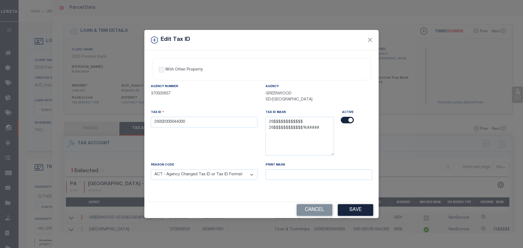
click at [151, 170] on select "- Select Reason - 099 - Other (Provide additional detail) ACT - Agency Changed …" at bounding box center [204, 174] width 106 height 11
click at [355, 212] on button "Save" at bounding box center [355, 210] width 35 height 12
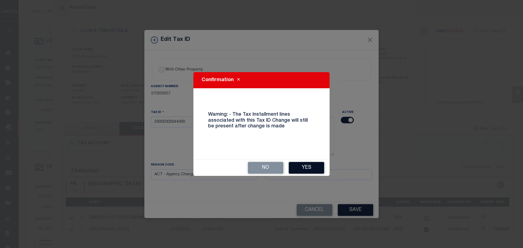
click at [308, 164] on button "Yes" at bounding box center [306, 168] width 35 height 12
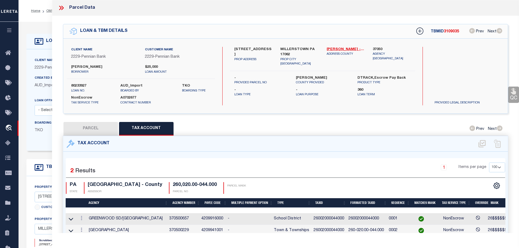
click at [62, 9] on icon at bounding box center [61, 7] width 7 height 7
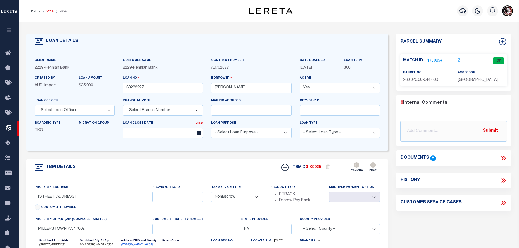
click at [48, 11] on link "OMS" at bounding box center [49, 10] width 7 height 3
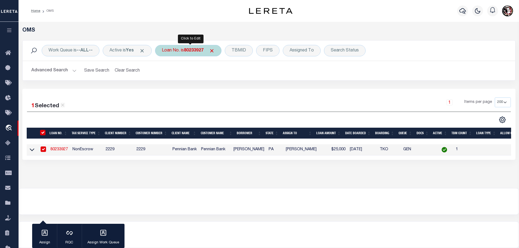
click at [192, 55] on div "Loan No. is 80233927" at bounding box center [188, 50] width 66 height 11
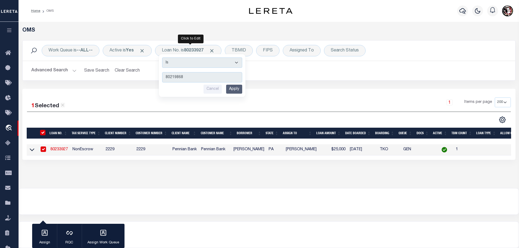
click at [235, 90] on input "Apply" at bounding box center [234, 89] width 16 height 9
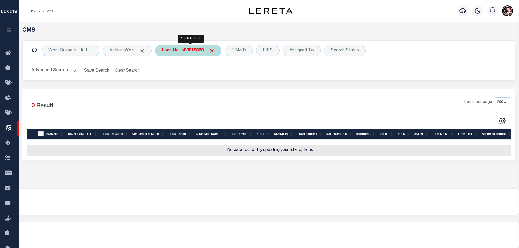
click at [189, 52] on b "80219868" at bounding box center [194, 50] width 20 height 4
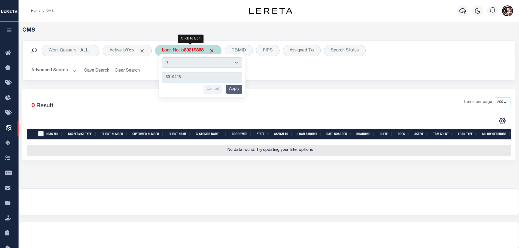
click at [242, 90] on input "Apply" at bounding box center [234, 89] width 16 height 9
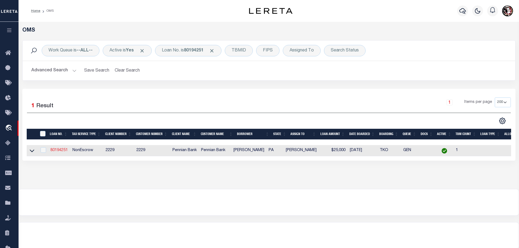
click at [61, 149] on link "80194251" at bounding box center [58, 150] width 17 height 4
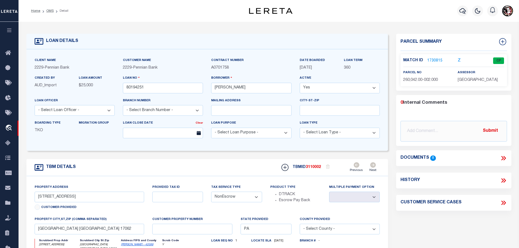
click at [434, 60] on link "1730815" at bounding box center [434, 61] width 15 height 6
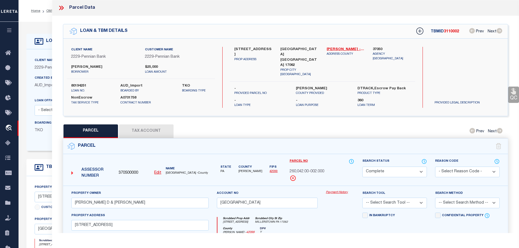
click at [138, 125] on button "Tax Account" at bounding box center [146, 131] width 54 height 14
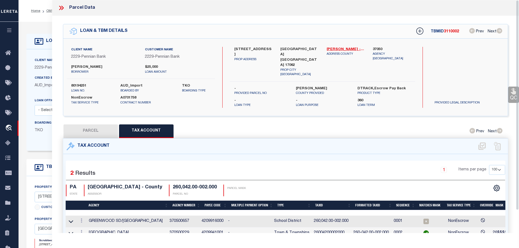
click at [321, 228] on td "26004200002000" at bounding box center [330, 233] width 39 height 12
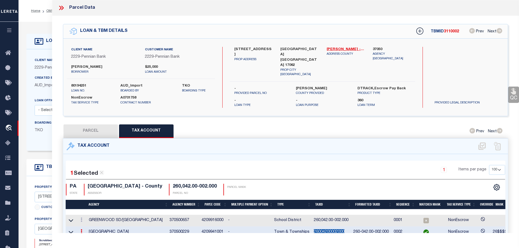
click at [321, 228] on td "26004200002000" at bounding box center [330, 233] width 39 height 12
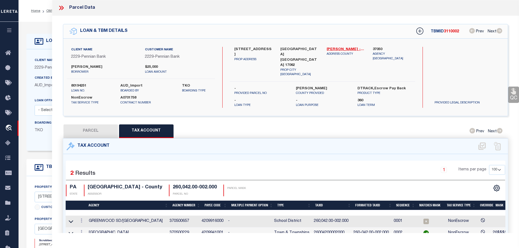
click at [82, 216] on td at bounding box center [81, 222] width 10 height 12
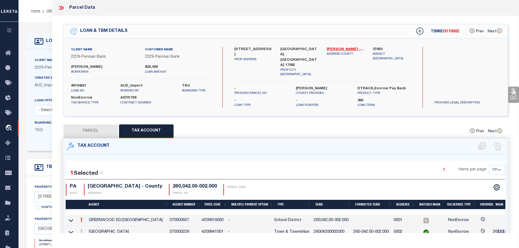
click at [82, 217] on div at bounding box center [81, 220] width 6 height 7
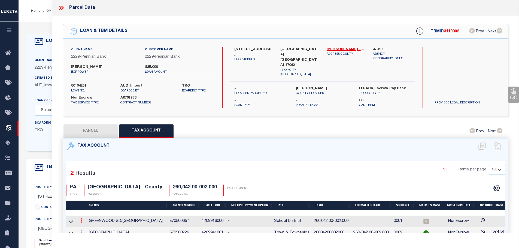
click at [82, 218] on icon at bounding box center [82, 220] width 2 height 4
click at [88, 227] on icon "" at bounding box center [87, 229] width 4 height 4
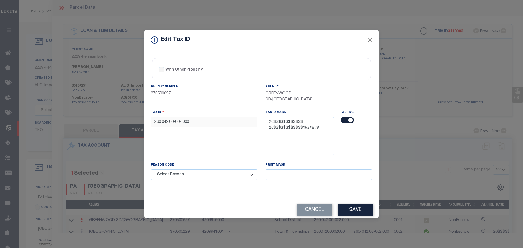
click at [186, 123] on input "260,042.00-002.000" at bounding box center [204, 122] width 106 height 11
paste input "04200002"
click at [199, 176] on select "- Select Reason - 099 - Other (Provide additional detail) ACT - Agency Changed …" at bounding box center [204, 174] width 106 height 11
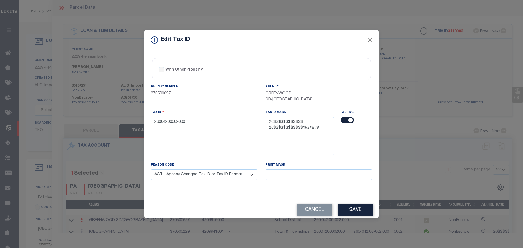
click at [151, 170] on select "- Select Reason - 099 - Other (Provide additional detail) ACT - Agency Changed …" at bounding box center [204, 174] width 106 height 11
click at [362, 210] on button "Save" at bounding box center [355, 210] width 35 height 12
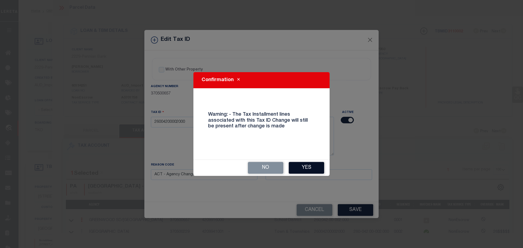
click at [301, 171] on button "Yes" at bounding box center [306, 168] width 35 height 12
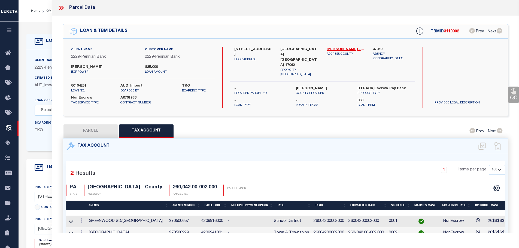
click at [61, 9] on icon at bounding box center [61, 7] width 7 height 7
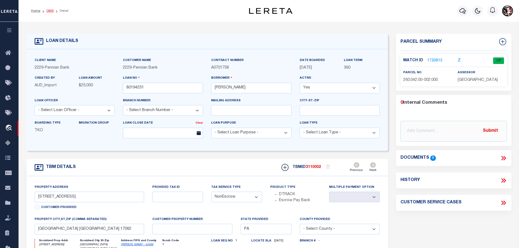
click at [49, 11] on link "OMS" at bounding box center [49, 10] width 7 height 3
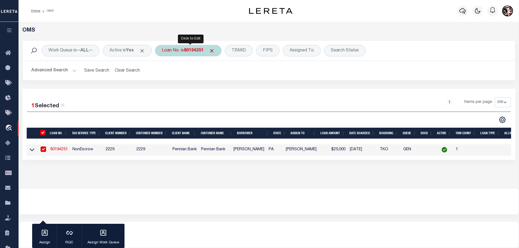
click at [197, 50] on b "80194251" at bounding box center [194, 50] width 20 height 4
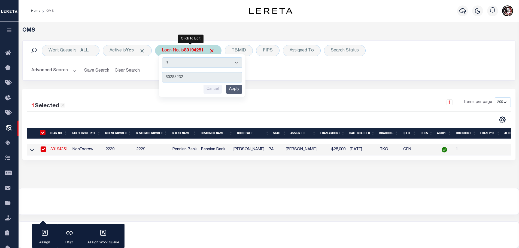
click at [233, 89] on input "Apply" at bounding box center [234, 89] width 16 height 9
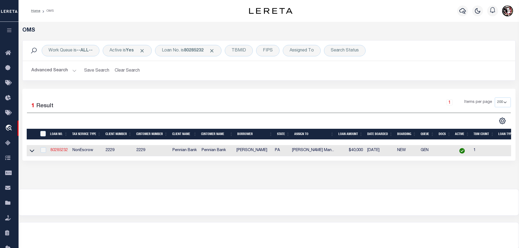
click at [57, 150] on link "80285232" at bounding box center [58, 150] width 17 height 4
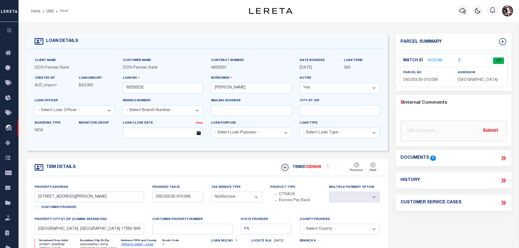
click at [435, 61] on link "1970190" at bounding box center [434, 61] width 15 height 6
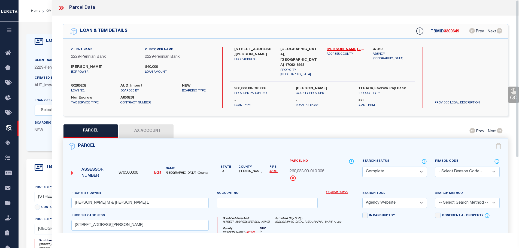
click at [143, 129] on button "Tax Account" at bounding box center [146, 131] width 54 height 14
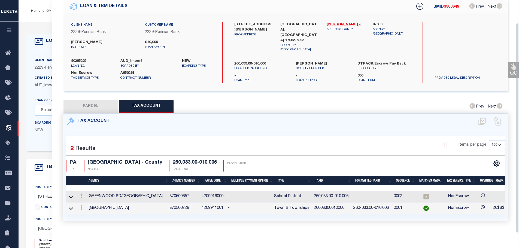
scroll to position [25, 0]
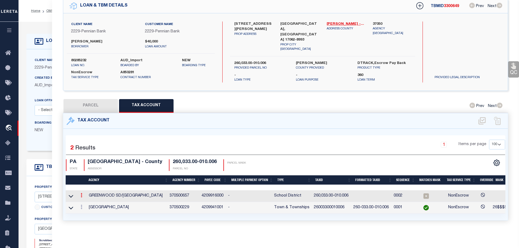
click at [81, 194] on link at bounding box center [81, 196] width 6 height 4
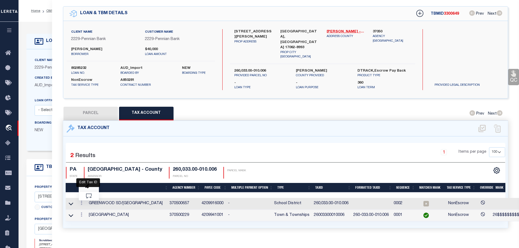
click at [87, 184] on icon "" at bounding box center [87, 186] width 4 height 4
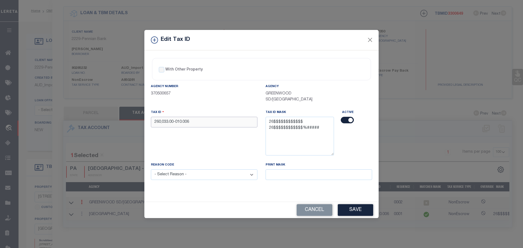
click at [200, 122] on input "260,033.00-010.006" at bounding box center [204, 122] width 106 height 11
paste input "03300010"
click at [195, 176] on select "- Select Reason - 099 - Other (Provide additional detail) ACT - Agency Changed …" at bounding box center [204, 174] width 106 height 11
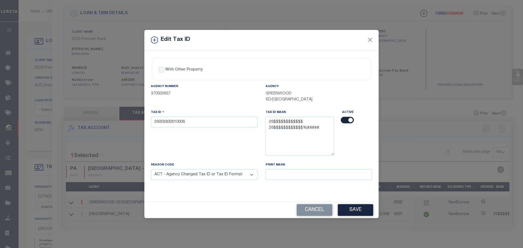
click at [151, 170] on select "- Select Reason - 099 - Other (Provide additional detail) ACT - Agency Changed …" at bounding box center [204, 174] width 106 height 11
click at [362, 211] on button "Save" at bounding box center [355, 210] width 35 height 12
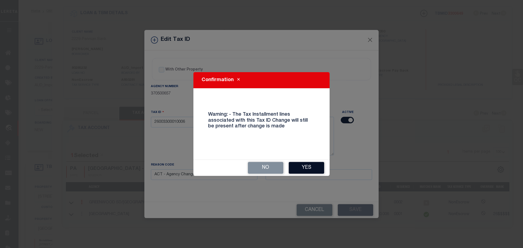
click at [305, 166] on button "Yes" at bounding box center [306, 168] width 35 height 12
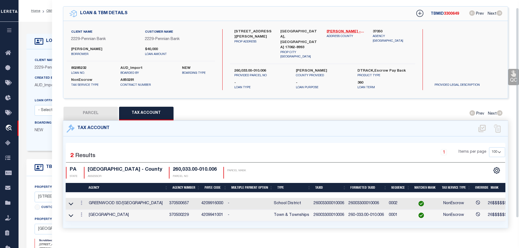
scroll to position [0, 0]
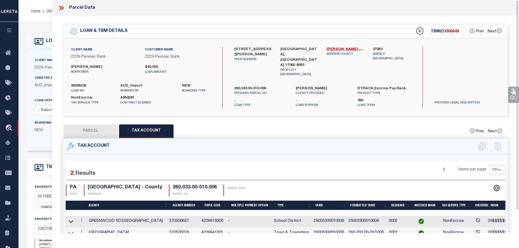
click at [61, 8] on icon at bounding box center [60, 8] width 2 height 4
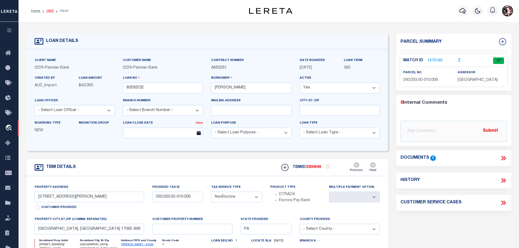
click at [47, 12] on link "OMS" at bounding box center [49, 10] width 7 height 3
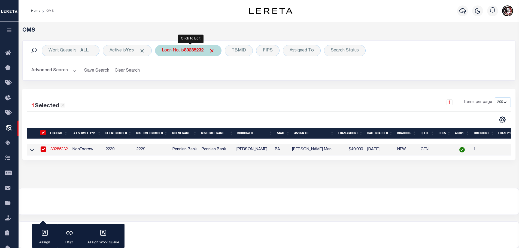
click at [195, 50] on b "80285232" at bounding box center [194, 50] width 20 height 4
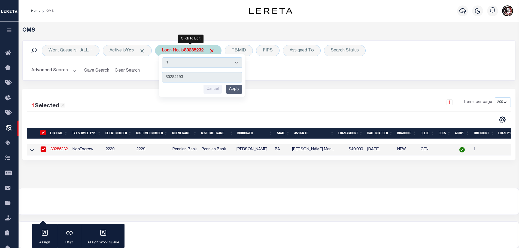
click at [236, 91] on input "Apply" at bounding box center [234, 89] width 16 height 9
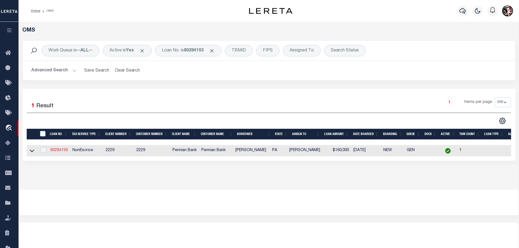
click at [59, 149] on link "80284193" at bounding box center [58, 150] width 17 height 4
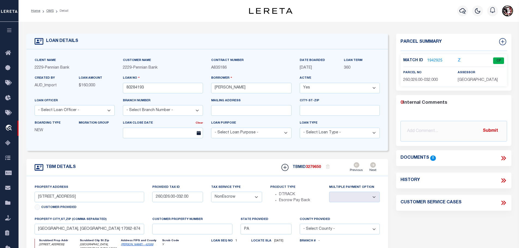
click at [431, 60] on link "1942925" at bounding box center [434, 61] width 15 height 6
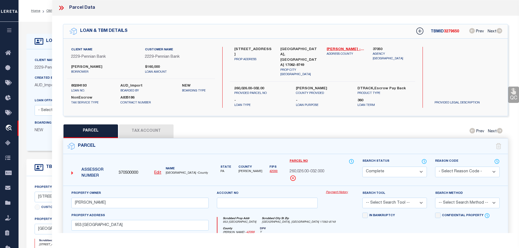
click at [154, 126] on button "Tax Account" at bounding box center [146, 131] width 54 height 14
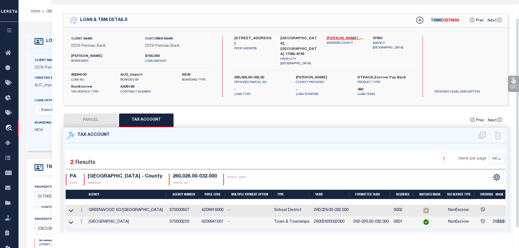
scroll to position [25, 0]
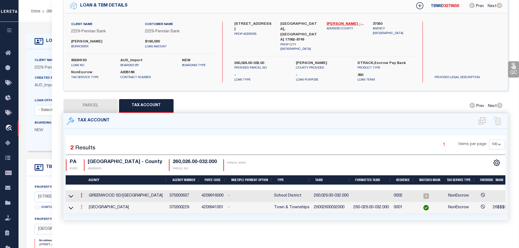
click at [80, 194] on link at bounding box center [81, 196] width 6 height 4
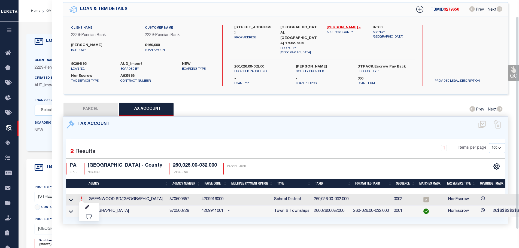
scroll to position [18, 0]
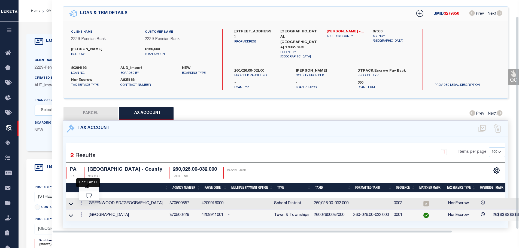
click at [87, 184] on icon "" at bounding box center [87, 186] width 4 height 4
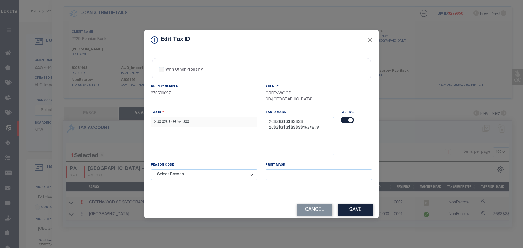
click at [198, 124] on input "260,026.00-032.000" at bounding box center [204, 122] width 106 height 11
paste input "02600032"
drag, startPoint x: 200, startPoint y: 172, endPoint x: 200, endPoint y: 177, distance: 4.6
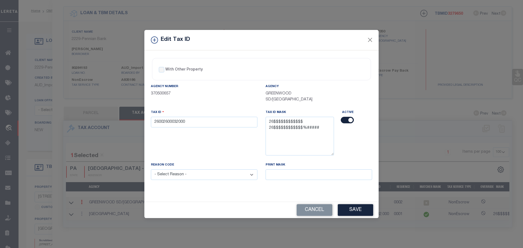
click at [200, 176] on select "- Select Reason - 099 - Other (Provide additional detail) ACT - Agency Changed …" at bounding box center [204, 174] width 106 height 11
click at [151, 170] on select "- Select Reason - 099 - Other (Provide additional detail) ACT - Agency Changed …" at bounding box center [204, 174] width 106 height 11
click at [360, 213] on button "Save" at bounding box center [355, 210] width 35 height 12
click at [360, 212] on div "Cancel Save" at bounding box center [261, 210] width 234 height 16
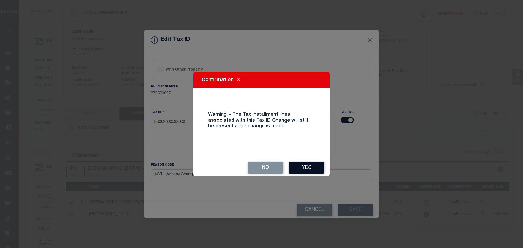
click at [307, 166] on button "Yes" at bounding box center [306, 168] width 35 height 12
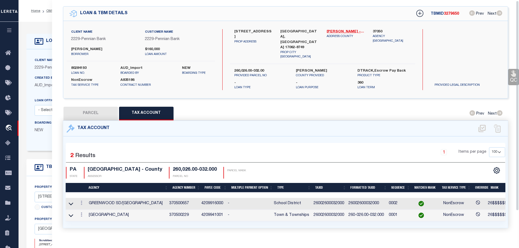
scroll to position [0, 0]
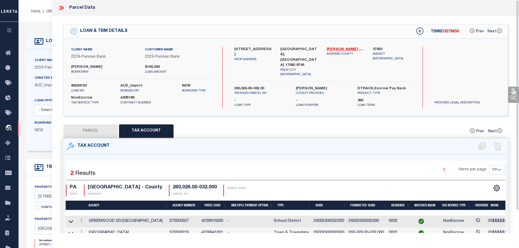
click at [59, 7] on icon at bounding box center [61, 7] width 7 height 7
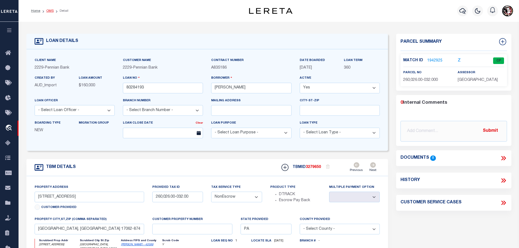
click at [46, 10] on link "OMS" at bounding box center [49, 10] width 7 height 3
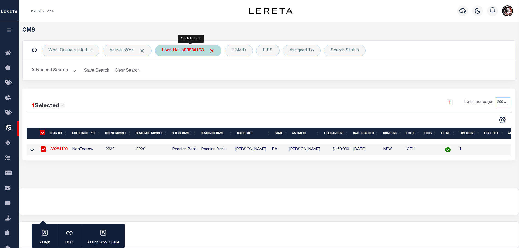
click at [188, 50] on b "80284193" at bounding box center [194, 50] width 20 height 4
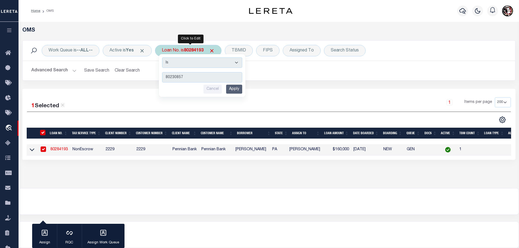
click at [238, 94] on div "Is Contains 80230857 Cancel Apply" at bounding box center [202, 75] width 87 height 43
click at [237, 87] on input "Apply" at bounding box center [234, 89] width 16 height 9
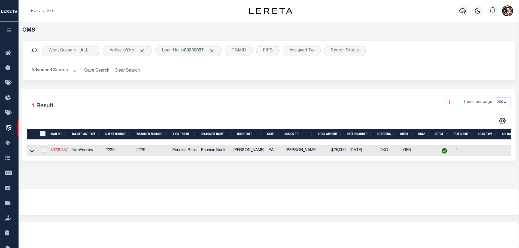
click at [57, 149] on link "80230857" at bounding box center [58, 150] width 17 height 4
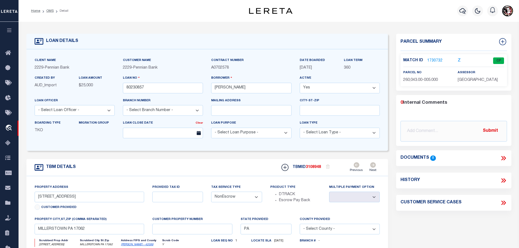
click at [435, 61] on link "1730732" at bounding box center [434, 61] width 15 height 6
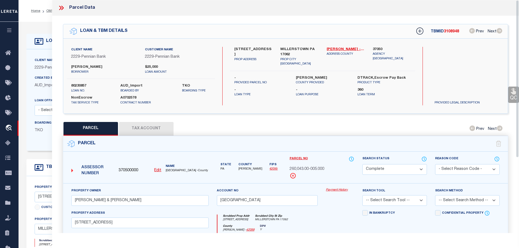
click at [148, 127] on button "Tax Account" at bounding box center [146, 129] width 54 height 14
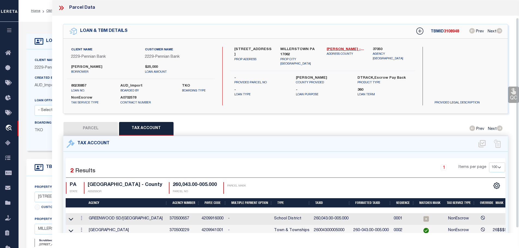
scroll to position [25, 0]
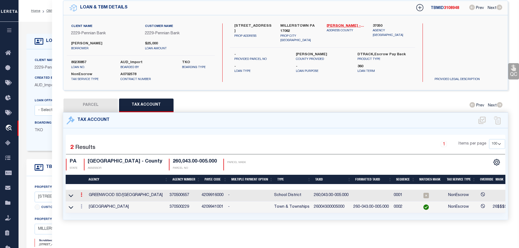
click at [80, 193] on link at bounding box center [81, 195] width 6 height 4
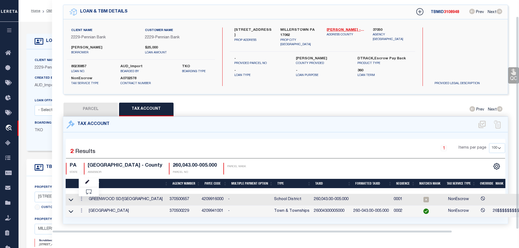
scroll to position [18, 0]
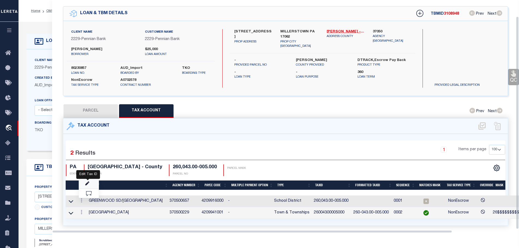
click at [88, 182] on icon "" at bounding box center [87, 184] width 4 height 4
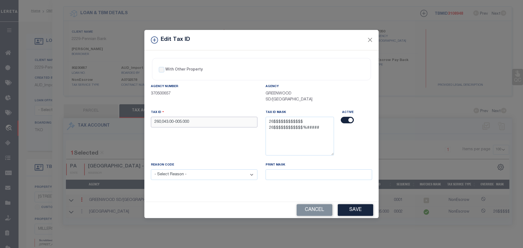
click at [201, 119] on input "260,043.00-005.000" at bounding box center [204, 122] width 106 height 11
paste input "04300005"
click at [206, 174] on select "- Select Reason - 099 - Other (Provide additional detail) ACT - Agency Changed …" at bounding box center [204, 174] width 106 height 11
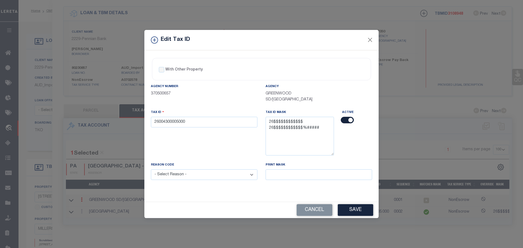
click at [206, 174] on select "- Select Reason - 099 - Other (Provide additional detail) ACT - Agency Changed …" at bounding box center [204, 174] width 106 height 11
click at [206, 176] on select "- Select Reason - 099 - Other (Provide additional detail) ACT - Agency Changed …" at bounding box center [204, 174] width 106 height 11
click at [151, 170] on select "- Select Reason - 099 - Other (Provide additional detail) ACT - Agency Changed …" at bounding box center [204, 174] width 106 height 11
click at [348, 209] on button "Save" at bounding box center [355, 210] width 35 height 12
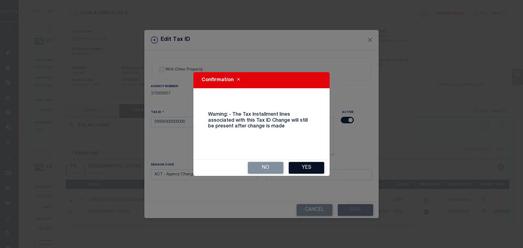
click at [304, 169] on button "Yes" at bounding box center [306, 168] width 35 height 12
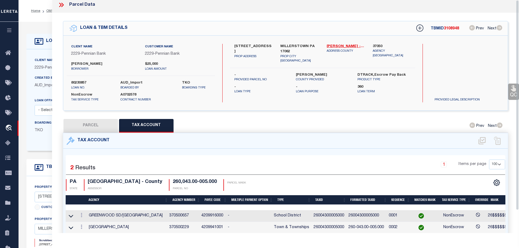
scroll to position [0, 0]
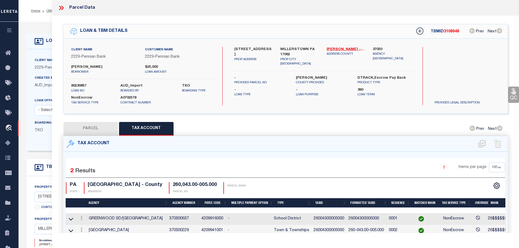
click at [62, 8] on icon at bounding box center [61, 7] width 7 height 7
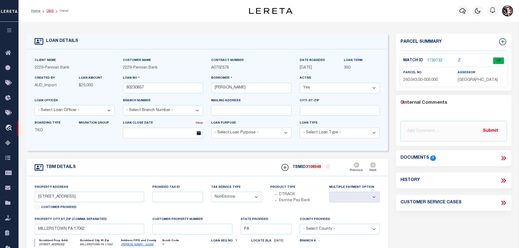
click at [49, 9] on link "OMS" at bounding box center [49, 10] width 7 height 3
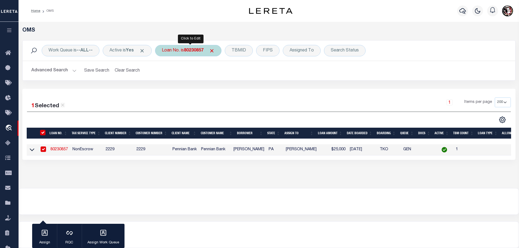
click at [190, 54] on div "Loan No. is 80230857" at bounding box center [188, 50] width 66 height 11
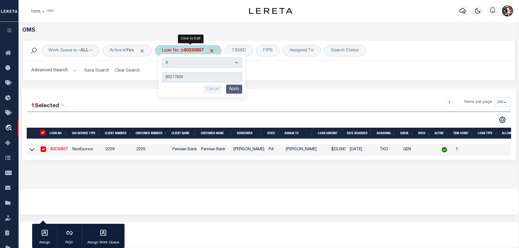
click at [239, 86] on input "Apply" at bounding box center [234, 89] width 16 height 9
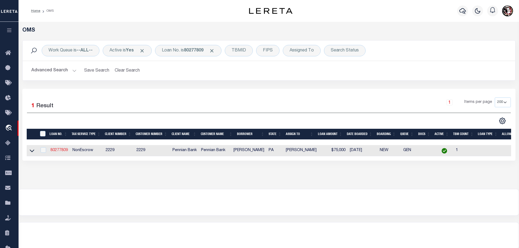
click at [62, 150] on link "80277809" at bounding box center [58, 150] width 17 height 4
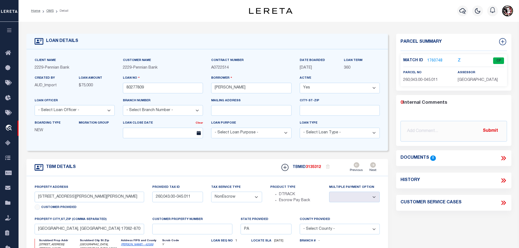
click at [436, 58] on link "1760748" at bounding box center [434, 61] width 15 height 6
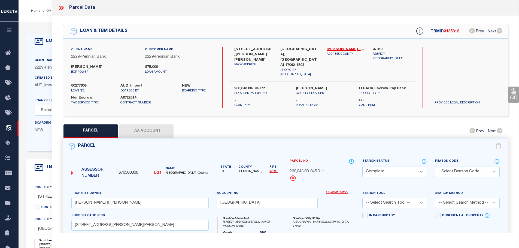
click at [143, 126] on button "Tax Account" at bounding box center [146, 131] width 54 height 14
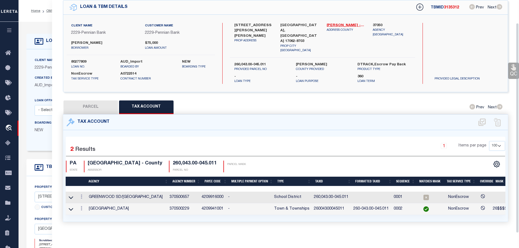
scroll to position [25, 0]
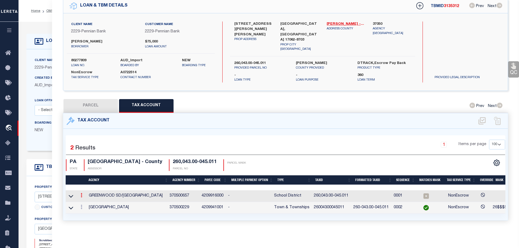
click at [82, 193] on icon at bounding box center [82, 195] width 2 height 4
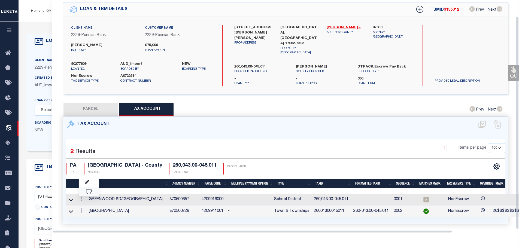
scroll to position [18, 0]
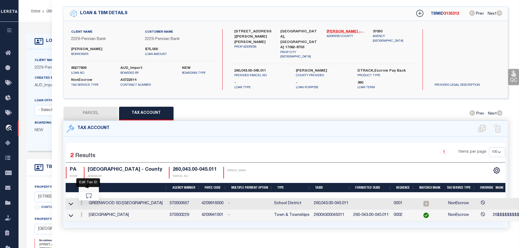
click at [88, 184] on icon "" at bounding box center [87, 186] width 4 height 4
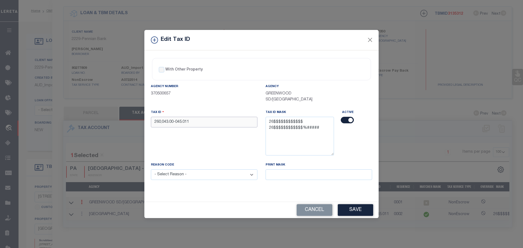
click at [211, 123] on input "260,043.00-045.011" at bounding box center [204, 122] width 106 height 11
paste input "04300045"
click at [226, 176] on select "- Select Reason - 099 - Other (Provide additional detail) ACT - Agency Changed …" at bounding box center [204, 174] width 106 height 11
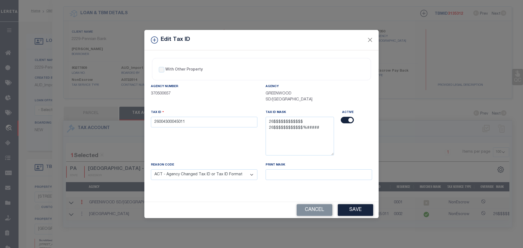
click at [151, 170] on select "- Select Reason - 099 - Other (Provide additional detail) ACT - Agency Changed …" at bounding box center [204, 174] width 106 height 11
click at [364, 212] on button "Save" at bounding box center [355, 210] width 35 height 12
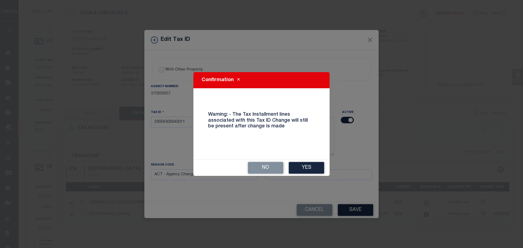
click at [302, 166] on button "Yes" at bounding box center [306, 168] width 35 height 12
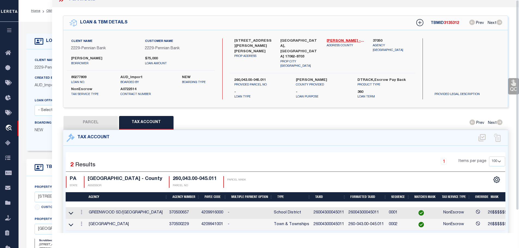
scroll to position [0, 0]
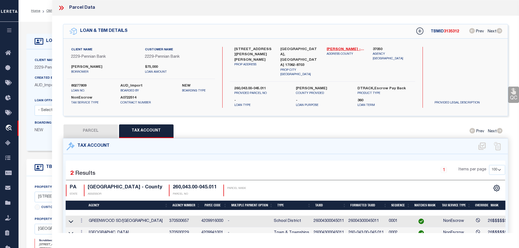
click at [61, 6] on icon at bounding box center [61, 7] width 7 height 7
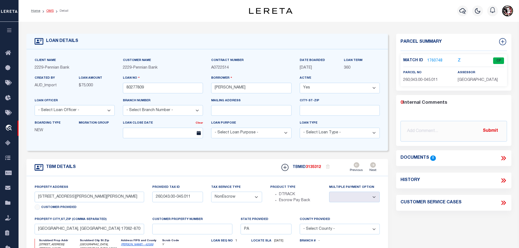
click at [46, 10] on link "OMS" at bounding box center [49, 10] width 7 height 3
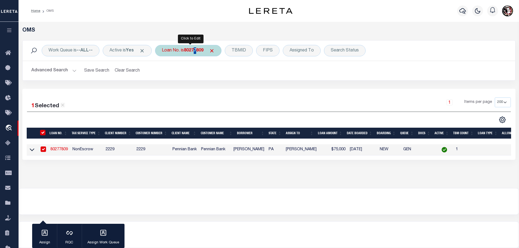
click at [199, 52] on b "80277809" at bounding box center [194, 50] width 20 height 4
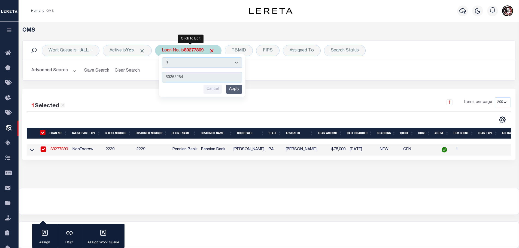
click at [236, 88] on input "Apply" at bounding box center [234, 89] width 16 height 9
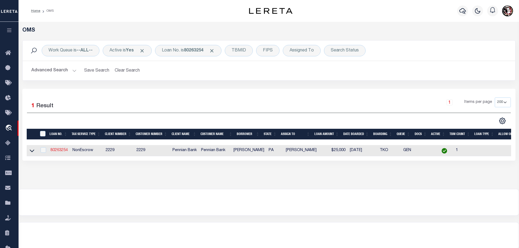
click at [57, 149] on link "80263254" at bounding box center [58, 150] width 17 height 4
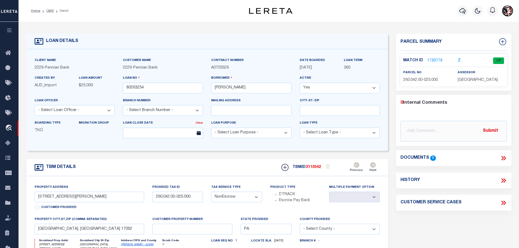
click at [430, 58] on link "1730779" at bounding box center [434, 61] width 15 height 6
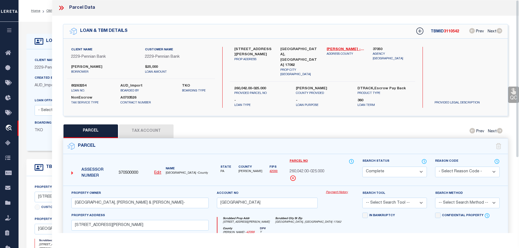
click at [150, 125] on button "Tax Account" at bounding box center [146, 131] width 54 height 14
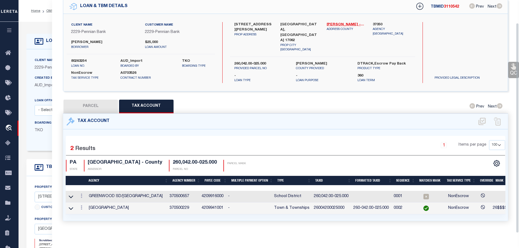
scroll to position [25, 0]
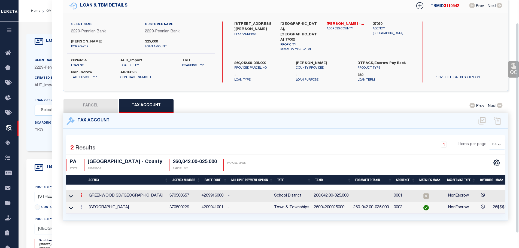
click at [81, 194] on link at bounding box center [81, 196] width 6 height 4
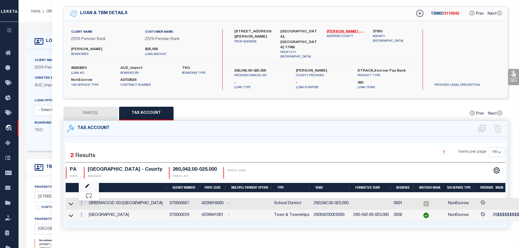
click at [85, 182] on link at bounding box center [89, 186] width 20 height 9
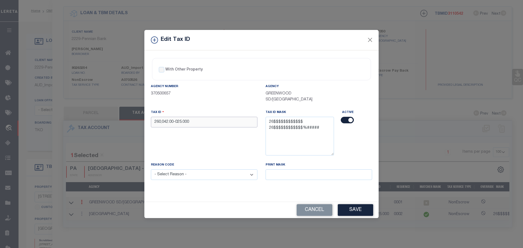
click at [216, 121] on input "260,042.00-025.000" at bounding box center [204, 122] width 106 height 11
paste input "04200025"
click at [217, 174] on select "- Select Reason - 099 - Other (Provide additional detail) ACT - Agency Changed …" at bounding box center [204, 174] width 106 height 11
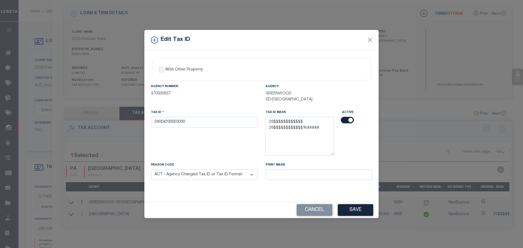
click at [151, 170] on select "- Select Reason - 099 - Other (Provide additional detail) ACT - Agency Changed …" at bounding box center [204, 174] width 106 height 11
click at [357, 211] on button "Save" at bounding box center [355, 210] width 35 height 12
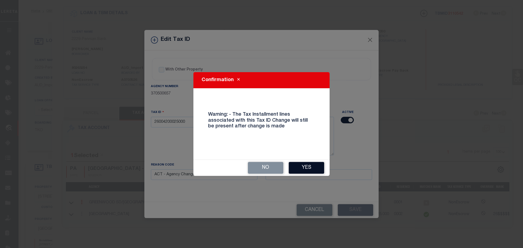
click at [313, 167] on button "Yes" at bounding box center [306, 168] width 35 height 12
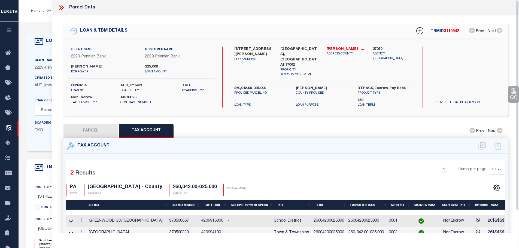
scroll to position [0, 0]
click at [61, 7] on icon at bounding box center [61, 7] width 7 height 7
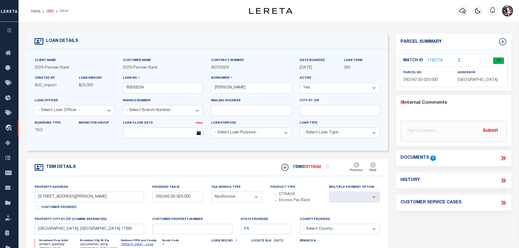
click at [46, 11] on link "OMS" at bounding box center [49, 10] width 7 height 3
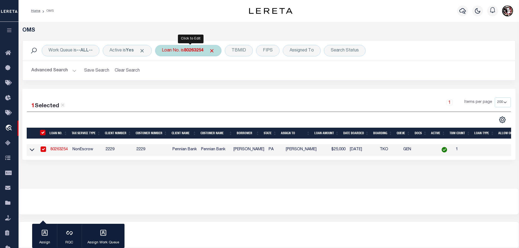
click at [197, 51] on b "80263254" at bounding box center [194, 50] width 20 height 4
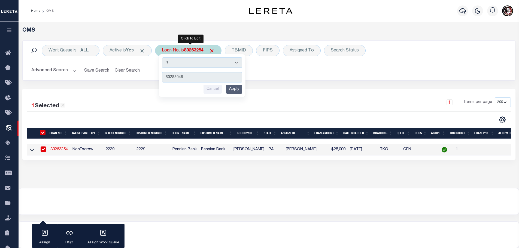
click at [238, 90] on input "Apply" at bounding box center [234, 89] width 16 height 9
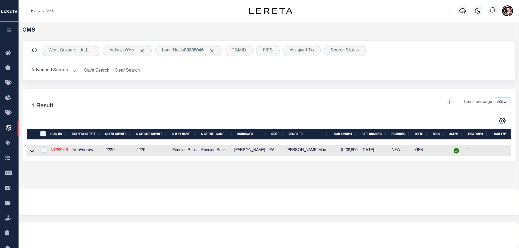
click at [61, 148] on link "80288046" at bounding box center [58, 150] width 17 height 4
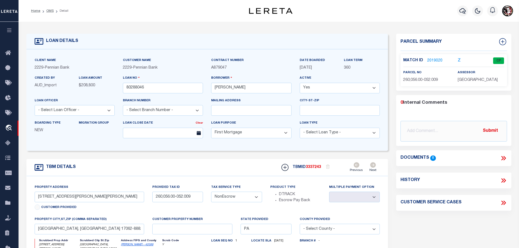
click at [432, 59] on link "2019020" at bounding box center [434, 61] width 15 height 6
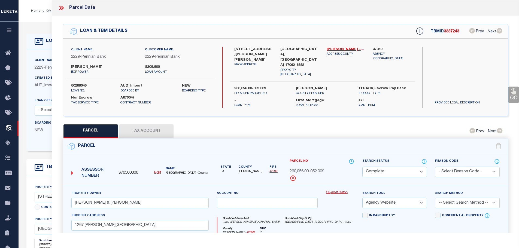
click at [144, 125] on button "Tax Account" at bounding box center [146, 131] width 54 height 14
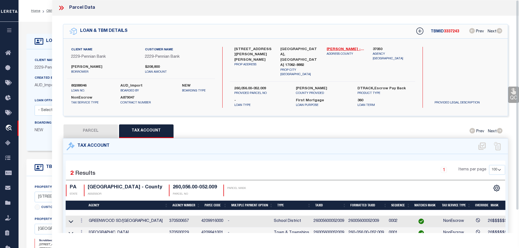
click at [60, 7] on icon at bounding box center [60, 8] width 2 height 4
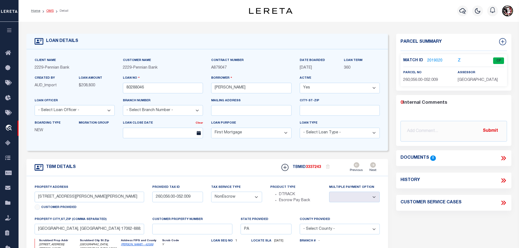
click at [48, 12] on link "OMS" at bounding box center [49, 10] width 7 height 3
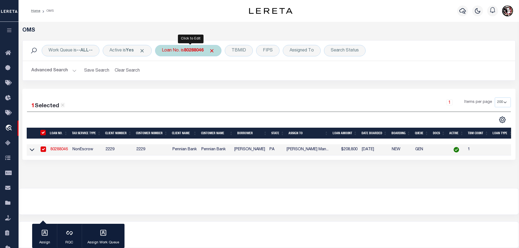
click at [194, 51] on b "80288046" at bounding box center [194, 50] width 20 height 4
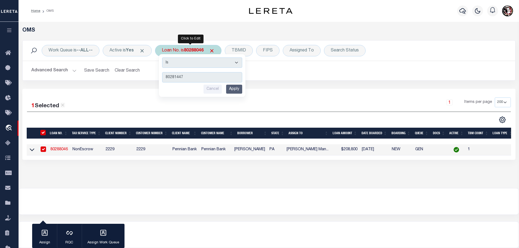
click at [233, 88] on input "Apply" at bounding box center [234, 89] width 16 height 9
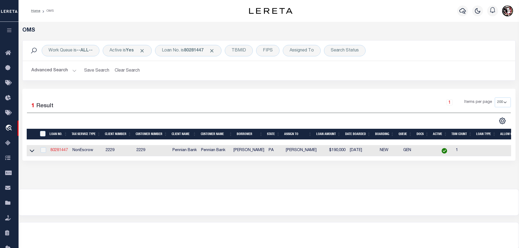
click at [57, 149] on link "80281447" at bounding box center [58, 150] width 17 height 4
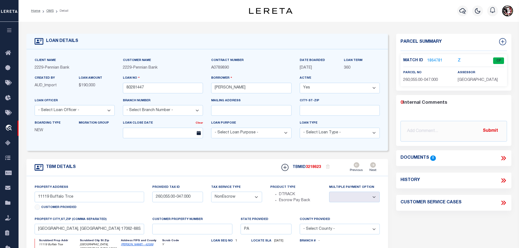
click at [435, 60] on link "1864781" at bounding box center [434, 61] width 15 height 6
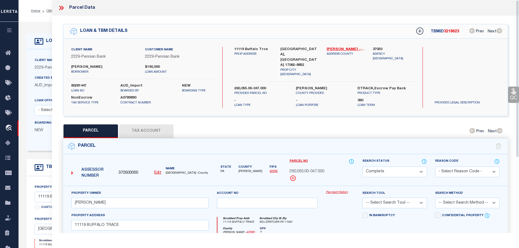
click at [146, 125] on button "Tax Account" at bounding box center [146, 131] width 54 height 14
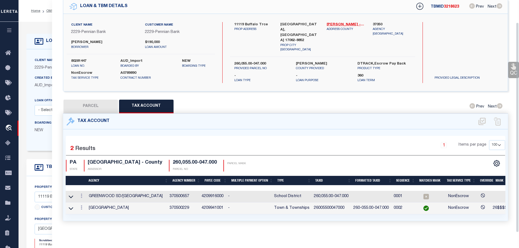
scroll to position [25, 0]
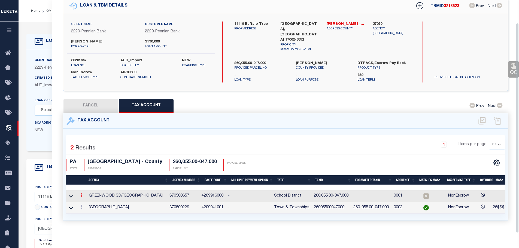
click at [82, 193] on icon at bounding box center [82, 195] width 2 height 4
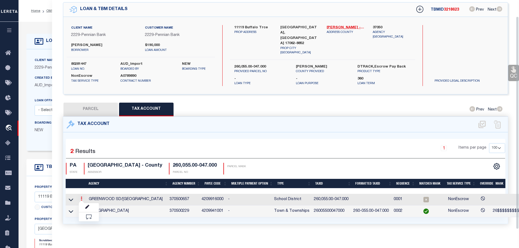
scroll to position [18, 0]
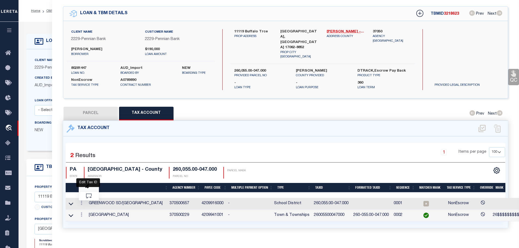
click at [89, 184] on icon "" at bounding box center [87, 186] width 4 height 4
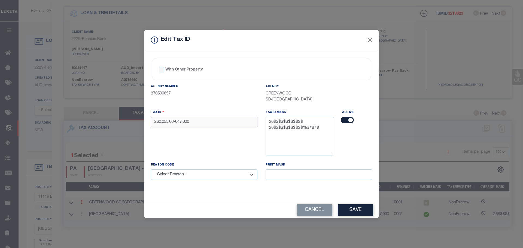
click at [190, 121] on input "260,055.00-047.000" at bounding box center [204, 122] width 106 height 11
paste input "05500047"
click at [197, 181] on div "Reason Code - Select Reason - 099 - Other (Provide additional detail) ACT - Age…" at bounding box center [204, 174] width 115 height 25
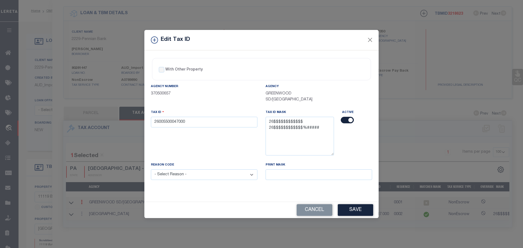
click at [197, 176] on select "- Select Reason - 099 - Other (Provide additional detail) ACT - Agency Changed …" at bounding box center [204, 174] width 106 height 11
click at [151, 170] on select "- Select Reason - 099 - Other (Provide additional detail) ACT - Agency Changed …" at bounding box center [204, 174] width 106 height 11
click at [346, 210] on button "Save" at bounding box center [355, 210] width 35 height 12
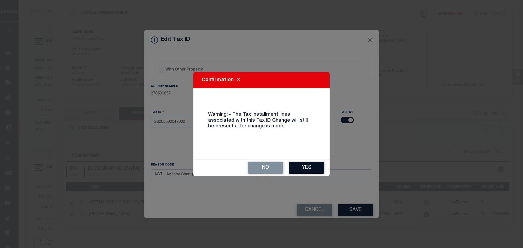
click at [308, 164] on button "Yes" at bounding box center [306, 168] width 35 height 12
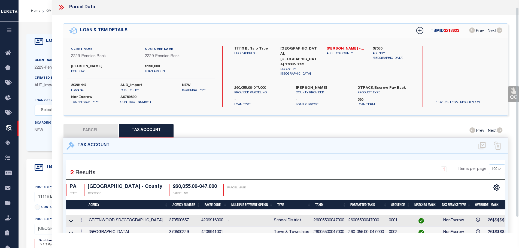
scroll to position [0, 0]
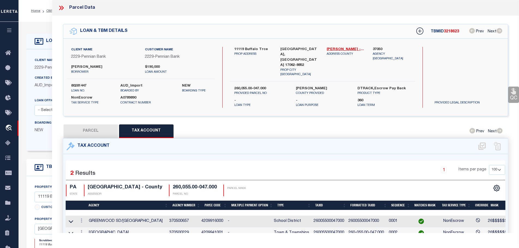
click at [61, 7] on icon at bounding box center [61, 7] width 7 height 7
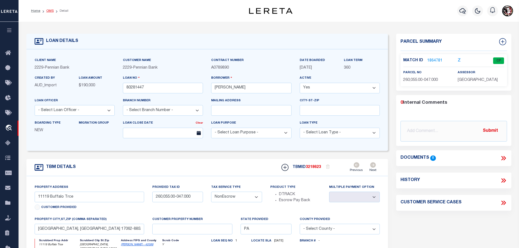
click at [49, 11] on link "OMS" at bounding box center [49, 10] width 7 height 3
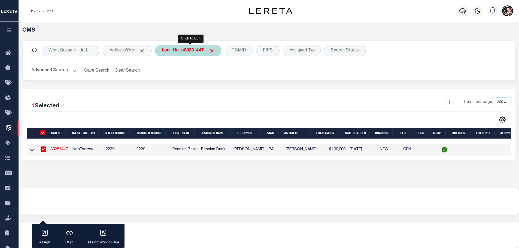
click at [199, 54] on div "Loan No. is 80281447" at bounding box center [188, 50] width 66 height 11
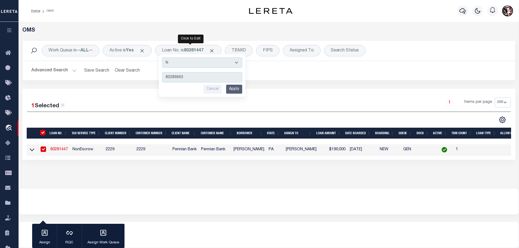
click at [241, 92] on input "Apply" at bounding box center [234, 89] width 16 height 9
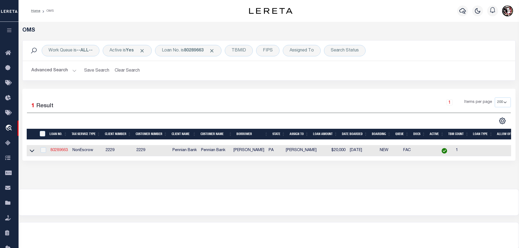
click at [57, 148] on link "80289663" at bounding box center [58, 150] width 17 height 4
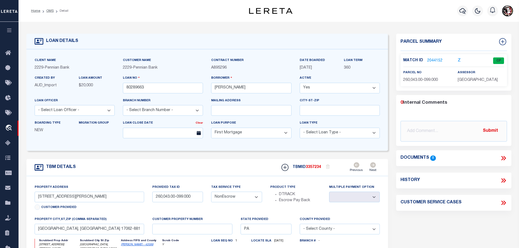
click at [435, 60] on link "2044152" at bounding box center [434, 61] width 15 height 6
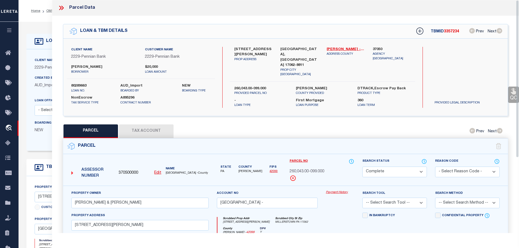
click at [142, 126] on button "Tax Account" at bounding box center [146, 131] width 54 height 14
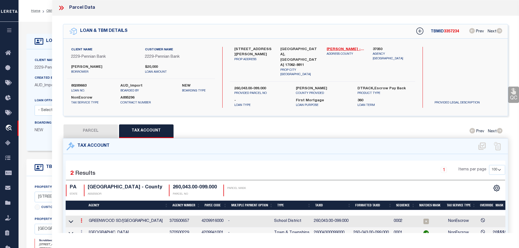
click at [82, 218] on icon at bounding box center [82, 220] width 2 height 4
click at [89, 227] on icon "" at bounding box center [87, 229] width 4 height 4
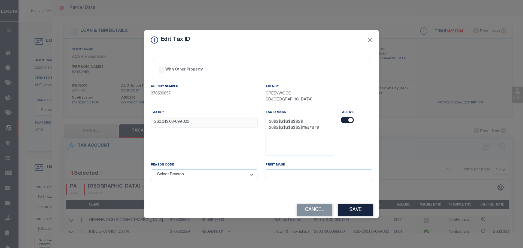
click at [194, 124] on input "260,043.00-099.000" at bounding box center [204, 122] width 106 height 11
paste input "04300099"
click at [208, 172] on select "- Select Reason - 099 - Other (Provide additional detail) ACT - Agency Changed …" at bounding box center [204, 174] width 106 height 11
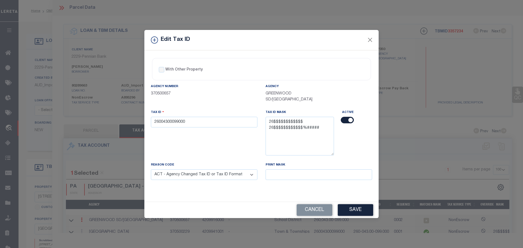
click at [151, 170] on select "- Select Reason - 099 - Other (Provide additional detail) ACT - Agency Changed …" at bounding box center [204, 174] width 106 height 11
click at [360, 210] on button "Save" at bounding box center [355, 210] width 35 height 12
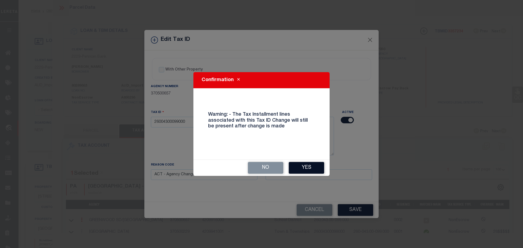
click at [311, 167] on button "Yes" at bounding box center [306, 168] width 35 height 12
click at [311, 167] on div "Print Mask" at bounding box center [318, 171] width 106 height 18
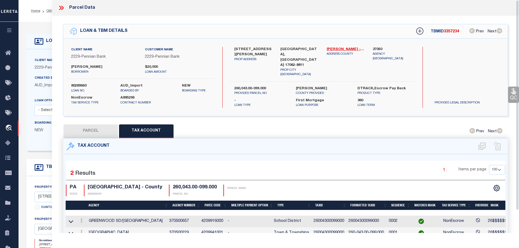
click at [62, 7] on icon at bounding box center [61, 7] width 7 height 7
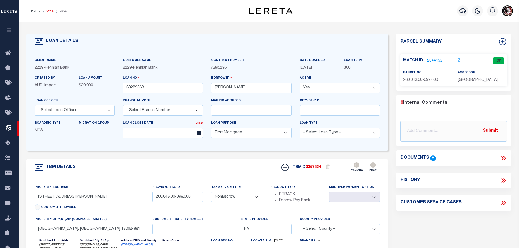
click at [48, 10] on link "OMS" at bounding box center [49, 10] width 7 height 3
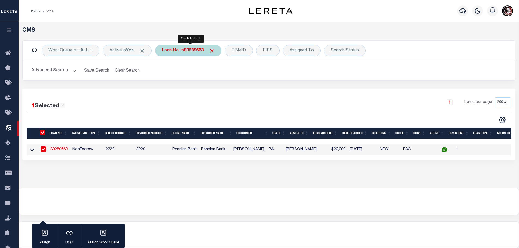
click at [195, 55] on div "Loan No. is 80289663" at bounding box center [188, 50] width 66 height 11
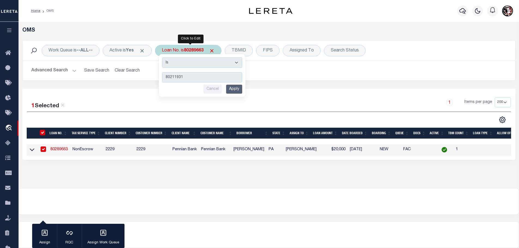
click at [231, 91] on input "Apply" at bounding box center [234, 89] width 16 height 9
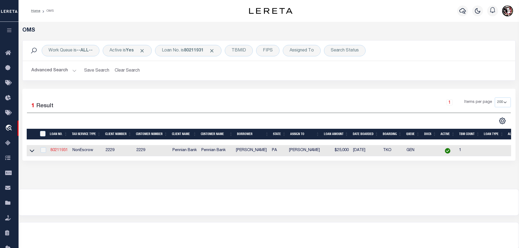
click at [59, 148] on link "80211931" at bounding box center [58, 150] width 17 height 4
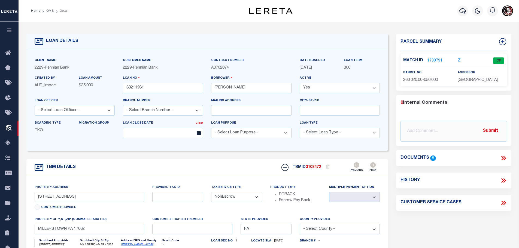
click at [434, 59] on link "1730791" at bounding box center [434, 61] width 15 height 6
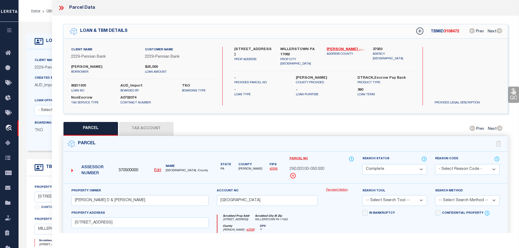
click at [140, 123] on button "Tax Account" at bounding box center [146, 129] width 54 height 14
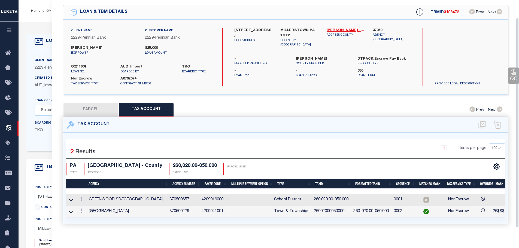
scroll to position [20, 0]
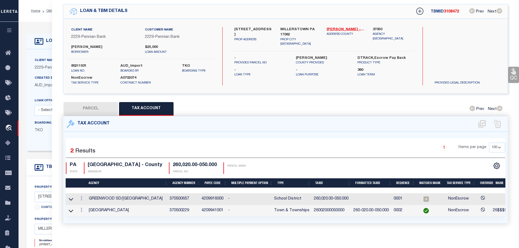
click at [326, 206] on td "26002000050000" at bounding box center [330, 211] width 39 height 12
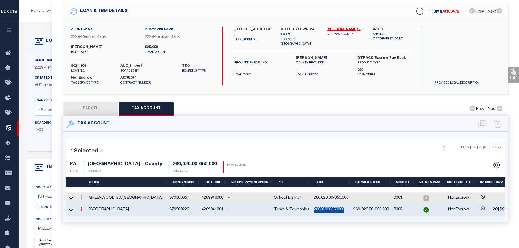
click at [326, 206] on td "26002000050000" at bounding box center [330, 210] width 39 height 12
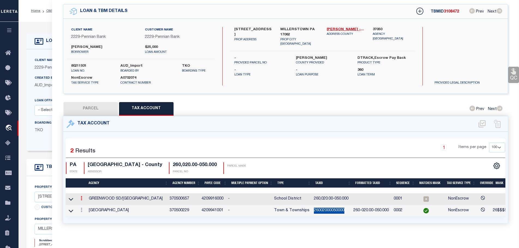
click at [82, 196] on icon at bounding box center [82, 198] width 2 height 4
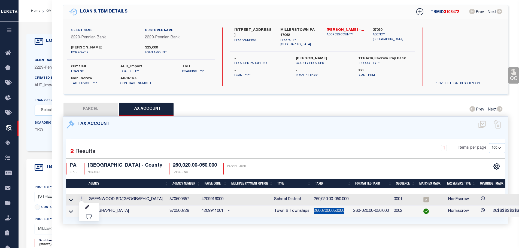
scroll to position [18, 0]
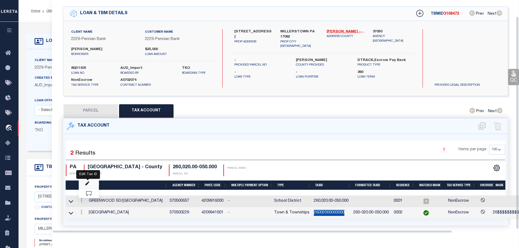
click at [87, 182] on icon "" at bounding box center [87, 184] width 4 height 4
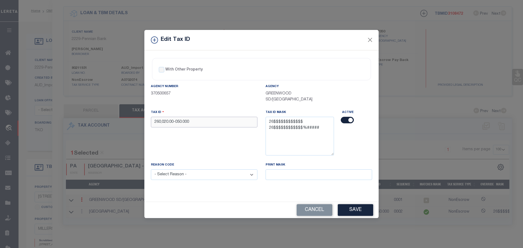
click at [195, 121] on input "260,020.00-050.000" at bounding box center [204, 122] width 106 height 11
paste input "02000050"
click at [202, 178] on select "- Select Reason - 099 - Other (Provide additional detail) ACT - Agency Changed …" at bounding box center [204, 174] width 106 height 11
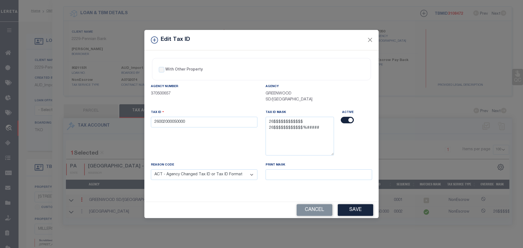
click at [151, 170] on select "- Select Reason - 099 - Other (Provide additional detail) ACT - Agency Changed …" at bounding box center [204, 174] width 106 height 11
click at [356, 208] on button "Save" at bounding box center [355, 210] width 35 height 12
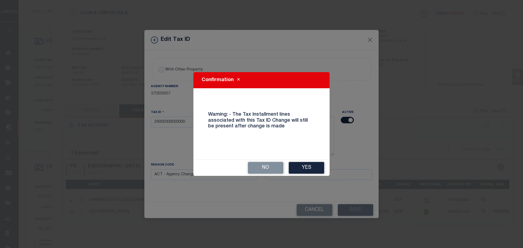
click at [307, 170] on button "Yes" at bounding box center [306, 168] width 35 height 12
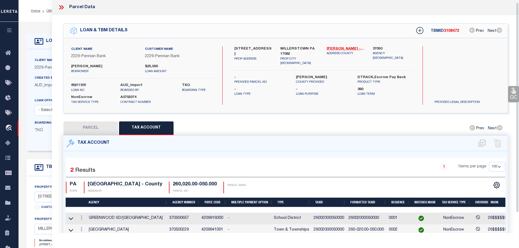
scroll to position [0, 0]
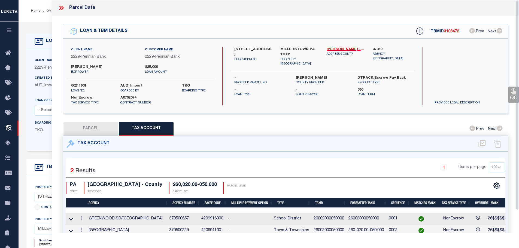
click at [59, 7] on icon at bounding box center [61, 7] width 7 height 7
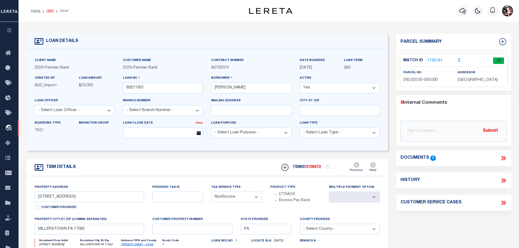
click at [47, 9] on link "OMS" at bounding box center [49, 10] width 7 height 3
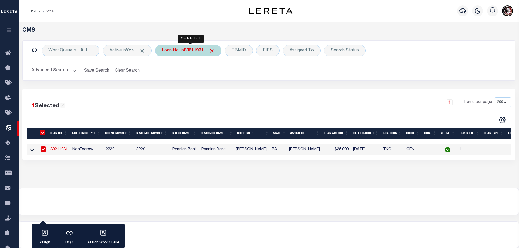
click at [190, 51] on b "80211931" at bounding box center [194, 50] width 20 height 4
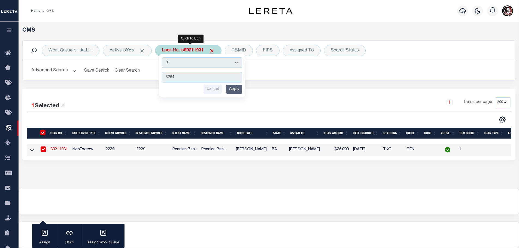
click at [238, 90] on input "Apply" at bounding box center [234, 89] width 16 height 9
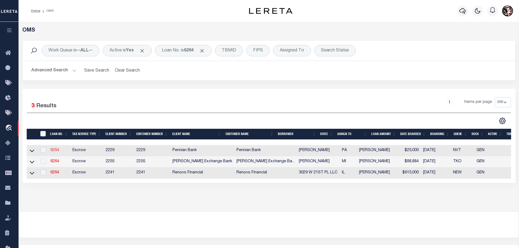
click at [54, 149] on link "6264" at bounding box center [54, 150] width 9 height 4
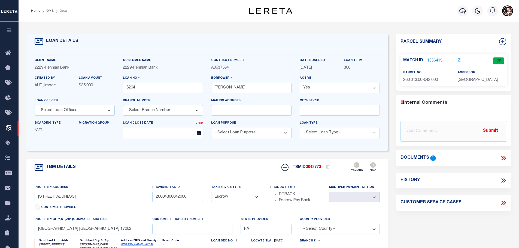
click at [433, 60] on link "1656419" at bounding box center [434, 61] width 15 height 6
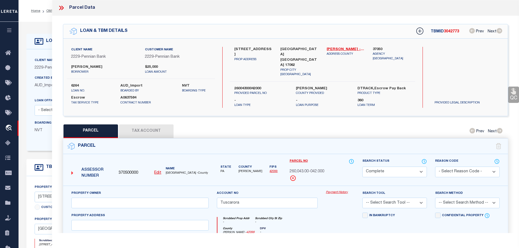
click at [142, 127] on button "Tax Account" at bounding box center [146, 131] width 54 height 14
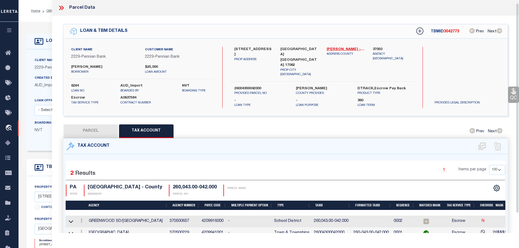
scroll to position [4, 0]
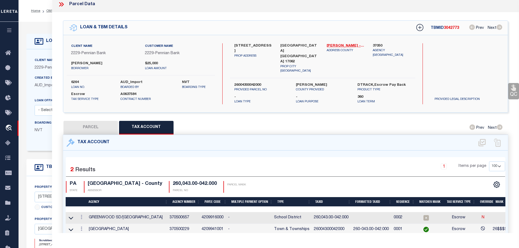
click at [335, 227] on td "26004300042000" at bounding box center [330, 230] width 39 height 12
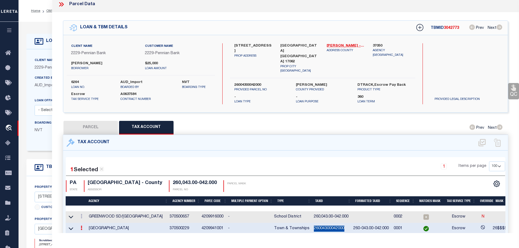
click at [335, 227] on td "26004300042000" at bounding box center [330, 229] width 39 height 12
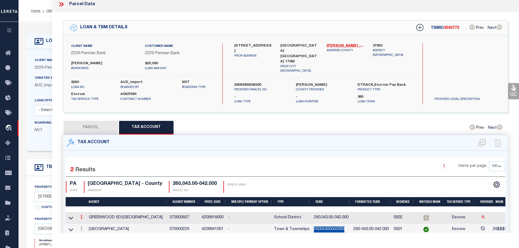
click at [82, 215] on icon at bounding box center [82, 217] width 2 height 4
click at [87, 223] on icon "" at bounding box center [87, 225] width 4 height 4
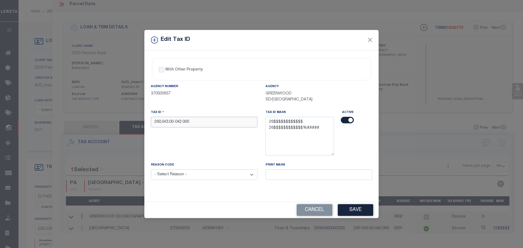
click at [197, 121] on input "260,043.00-042.000" at bounding box center [204, 122] width 106 height 11
paste input "04300042"
click at [201, 176] on select "- Select Reason - 099 - Other (Provide additional detail) ACT - Agency Changed …" at bounding box center [204, 174] width 106 height 11
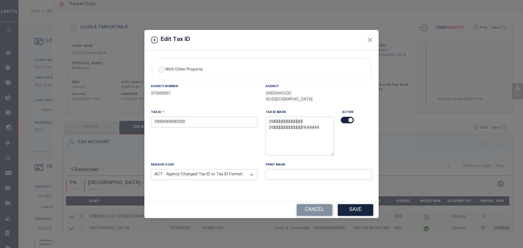
click at [151, 170] on select "- Select Reason - 099 - Other (Provide additional detail) ACT - Agency Changed …" at bounding box center [204, 174] width 106 height 11
click at [349, 209] on button "Save" at bounding box center [355, 210] width 35 height 12
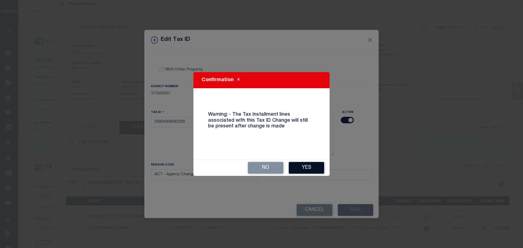
click at [316, 169] on button "Yes" at bounding box center [306, 168] width 35 height 12
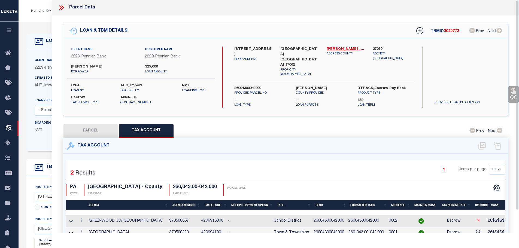
scroll to position [0, 0]
click at [58, 9] on icon at bounding box center [61, 7] width 7 height 7
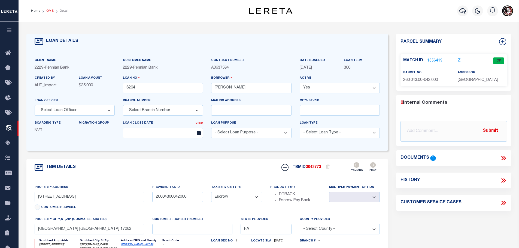
click at [48, 9] on link "OMS" at bounding box center [49, 10] width 7 height 3
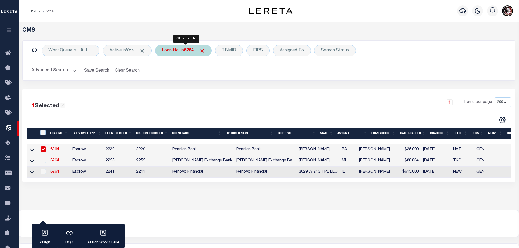
click at [192, 50] on b "6264" at bounding box center [189, 50] width 10 height 4
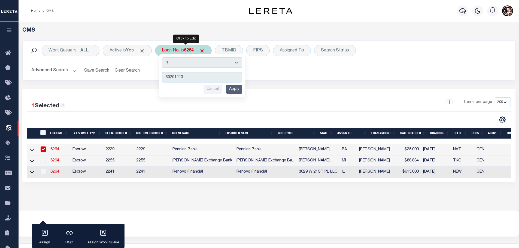
click at [229, 88] on input "Apply" at bounding box center [234, 89] width 16 height 9
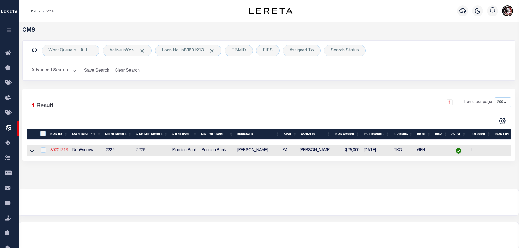
click at [62, 150] on link "80201213" at bounding box center [58, 150] width 17 height 4
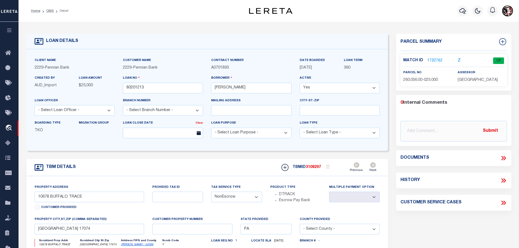
click at [434, 59] on link "1732762" at bounding box center [434, 61] width 15 height 6
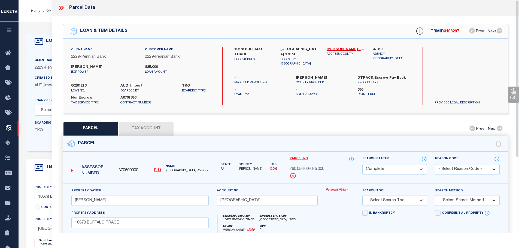
click at [144, 123] on button "Tax Account" at bounding box center [146, 129] width 54 height 14
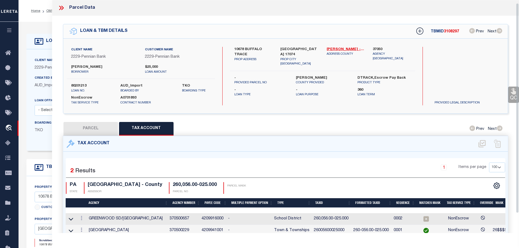
scroll to position [4, 0]
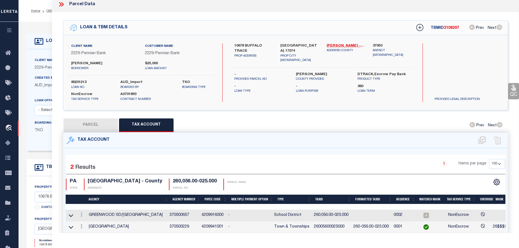
click at [331, 225] on td "26005600025000" at bounding box center [330, 227] width 39 height 12
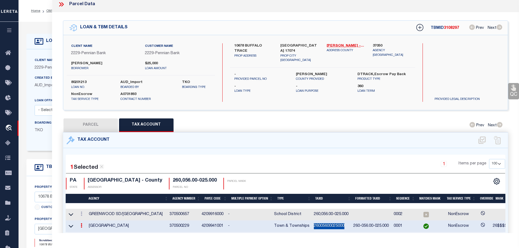
click at [331, 225] on td "26005600025000" at bounding box center [330, 227] width 39 height 12
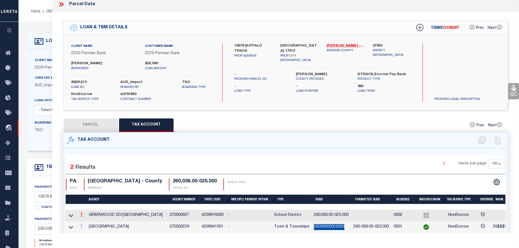
click at [82, 213] on icon at bounding box center [82, 214] width 2 height 4
click at [88, 221] on icon "" at bounding box center [87, 223] width 4 height 4
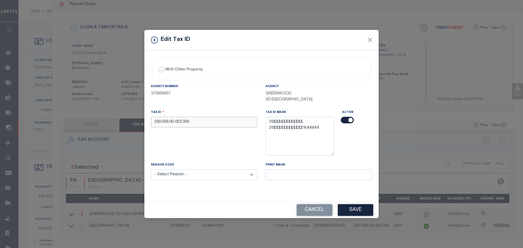
click at [212, 122] on input "260,056.00-025.000" at bounding box center [204, 122] width 106 height 11
paste input "05600025"
click at [209, 177] on select "- Select Reason - 099 - Other (Provide additional detail) ACT - Agency Changed …" at bounding box center [204, 174] width 106 height 11
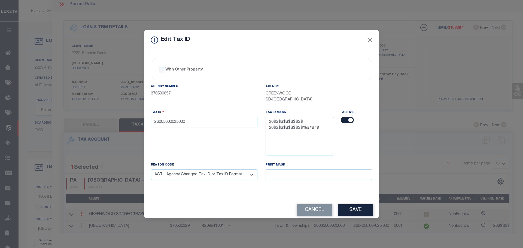
click at [151, 170] on select "- Select Reason - 099 - Other (Provide additional detail) ACT - Agency Changed …" at bounding box center [204, 174] width 106 height 11
click at [351, 210] on button "Save" at bounding box center [355, 210] width 35 height 12
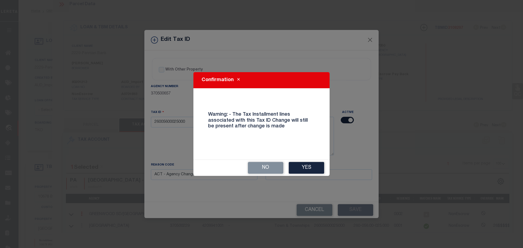
click at [317, 163] on button "Yes" at bounding box center [306, 168] width 35 height 12
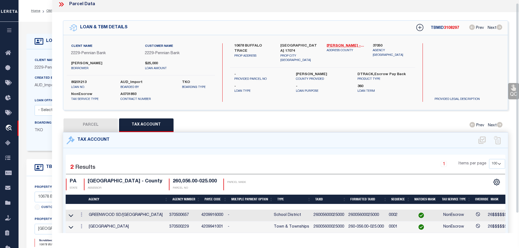
click at [63, 5] on icon at bounding box center [62, 4] width 2 height 4
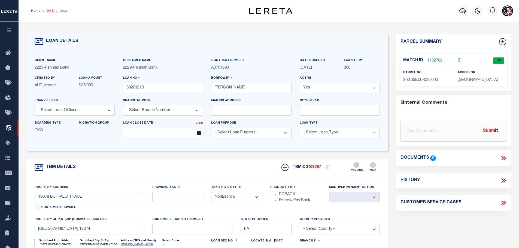
click at [47, 11] on link "OMS" at bounding box center [49, 10] width 7 height 3
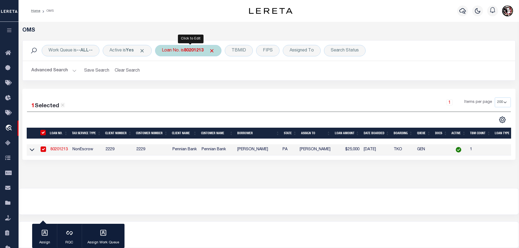
click at [193, 50] on b "80201213" at bounding box center [194, 50] width 20 height 4
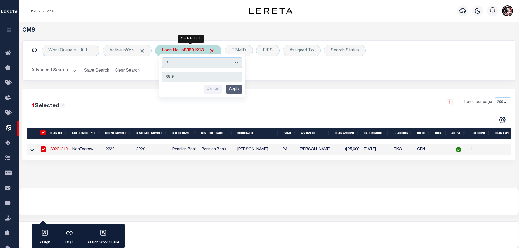
click at [238, 89] on input "Apply" at bounding box center [234, 89] width 16 height 9
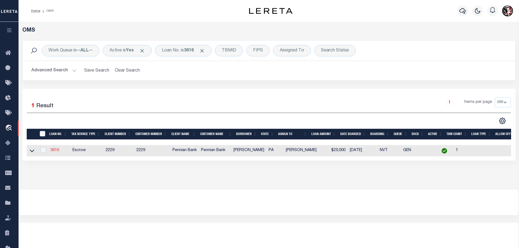
click at [53, 150] on link "3616" at bounding box center [54, 150] width 9 height 4
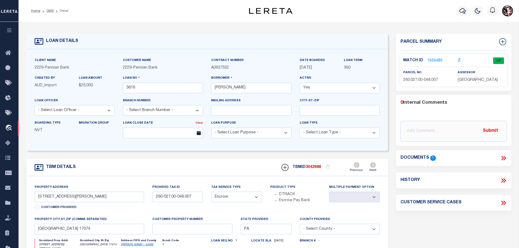
click at [433, 58] on link "1656480" at bounding box center [434, 61] width 15 height 6
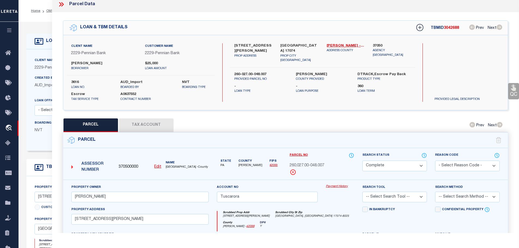
click at [147, 118] on button "Tax Account" at bounding box center [146, 125] width 54 height 14
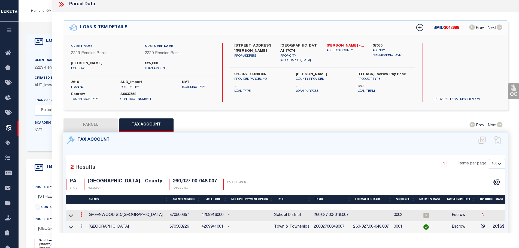
click at [82, 213] on icon at bounding box center [82, 214] width 2 height 4
click at [89, 221] on icon "" at bounding box center [87, 223] width 4 height 4
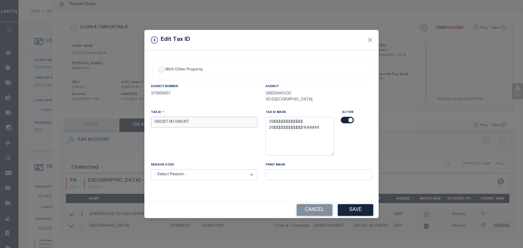
click at [188, 123] on input "260,027.00-048.007" at bounding box center [204, 122] width 106 height 11
paste input "02700048"
click at [200, 174] on select "- Select Reason - 099 - Other (Provide additional detail) ACT - Agency Changed …" at bounding box center [204, 174] width 106 height 11
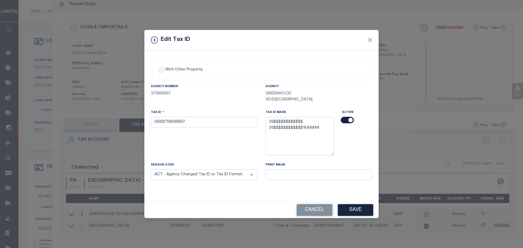
click at [151, 170] on select "- Select Reason - 099 - Other (Provide additional detail) ACT - Agency Changed …" at bounding box center [204, 174] width 106 height 11
click at [356, 215] on button "Save" at bounding box center [355, 210] width 35 height 12
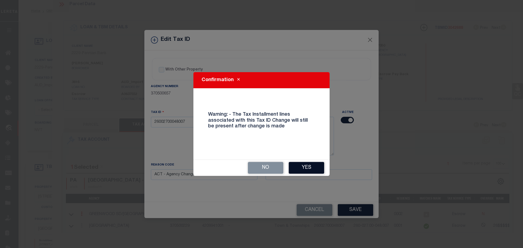
click at [311, 167] on button "Yes" at bounding box center [306, 168] width 35 height 12
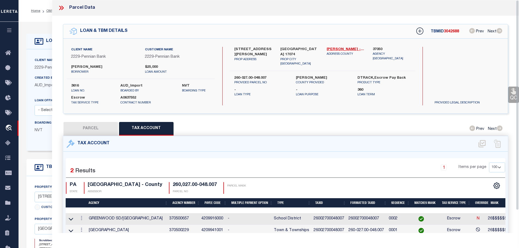
click at [62, 7] on icon at bounding box center [62, 8] width 2 height 4
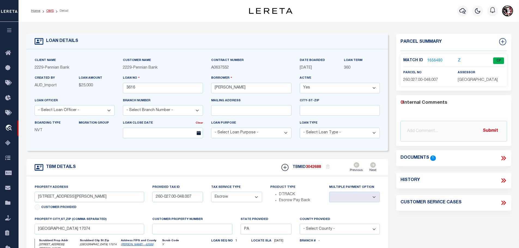
click at [48, 11] on link "OMS" at bounding box center [49, 10] width 7 height 3
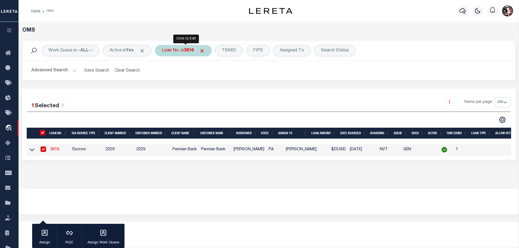
click at [188, 50] on b "3616" at bounding box center [189, 50] width 10 height 4
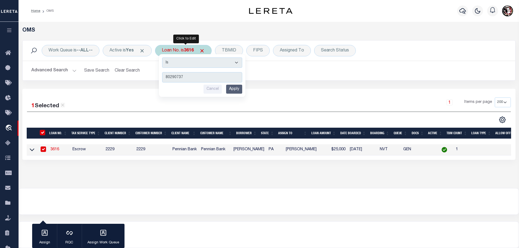
click at [242, 91] on input "Apply" at bounding box center [234, 89] width 16 height 9
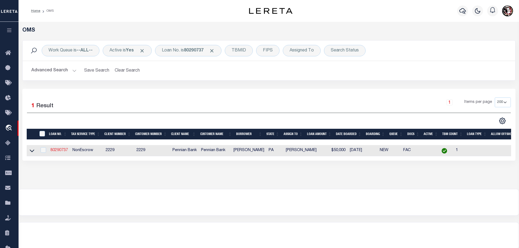
click at [59, 148] on link "80290737" at bounding box center [58, 150] width 17 height 4
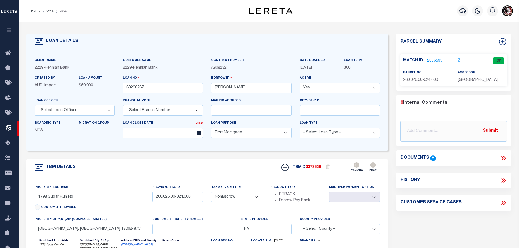
click at [433, 58] on link "2066539" at bounding box center [434, 61] width 15 height 6
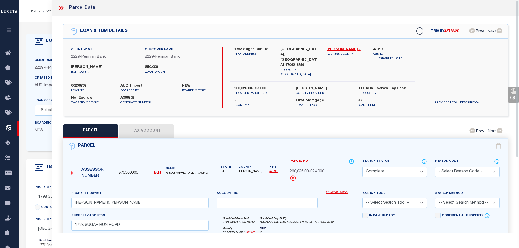
click at [141, 128] on button "Tax Account" at bounding box center [146, 131] width 54 height 14
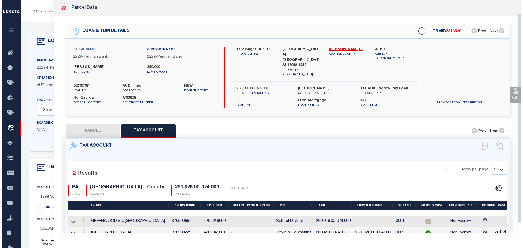
scroll to position [16, 0]
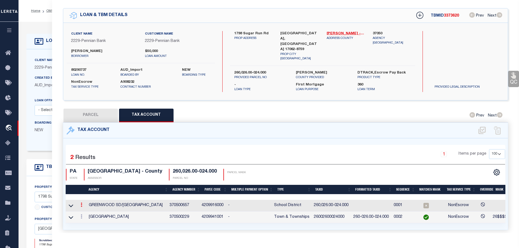
click at [81, 203] on icon at bounding box center [82, 205] width 2 height 4
click at [89, 211] on icon "" at bounding box center [87, 213] width 4 height 4
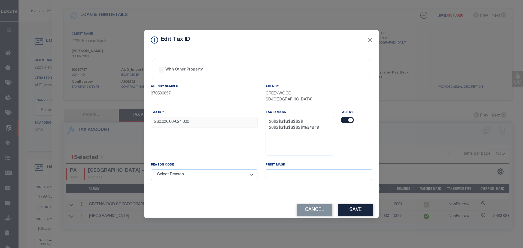
click at [207, 123] on input "260,026.00-024.000" at bounding box center [204, 122] width 106 height 11
paste input "02600024"
click at [209, 176] on select "- Select Reason - 099 - Other (Provide additional detail) ACT - Agency Changed …" at bounding box center [204, 174] width 106 height 11
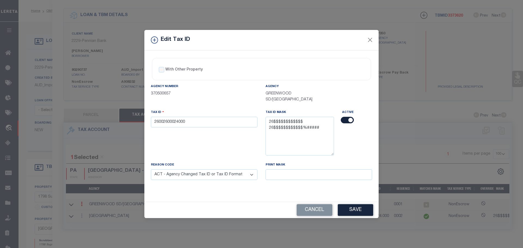
click at [151, 170] on select "- Select Reason - 099 - Other (Provide additional detail) ACT - Agency Changed …" at bounding box center [204, 174] width 106 height 11
click at [351, 211] on button "Save" at bounding box center [355, 210] width 35 height 12
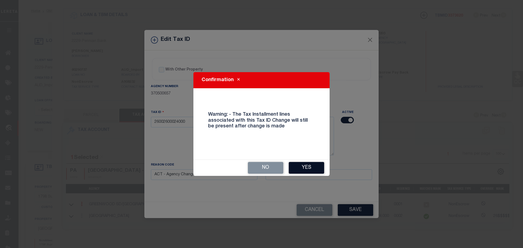
click at [304, 166] on button "Yes" at bounding box center [306, 168] width 35 height 12
